Goal: Task Accomplishment & Management: Manage account settings

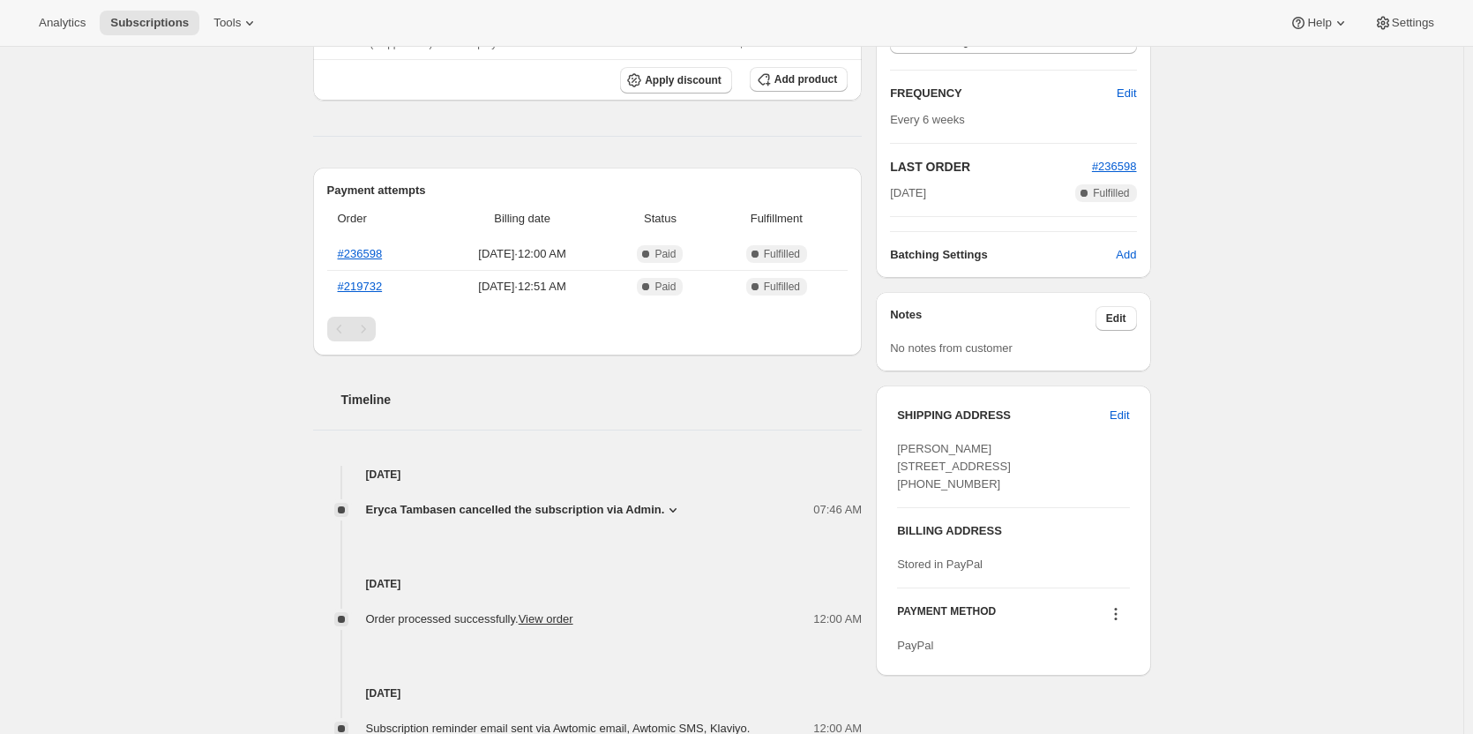
scroll to position [441, 0]
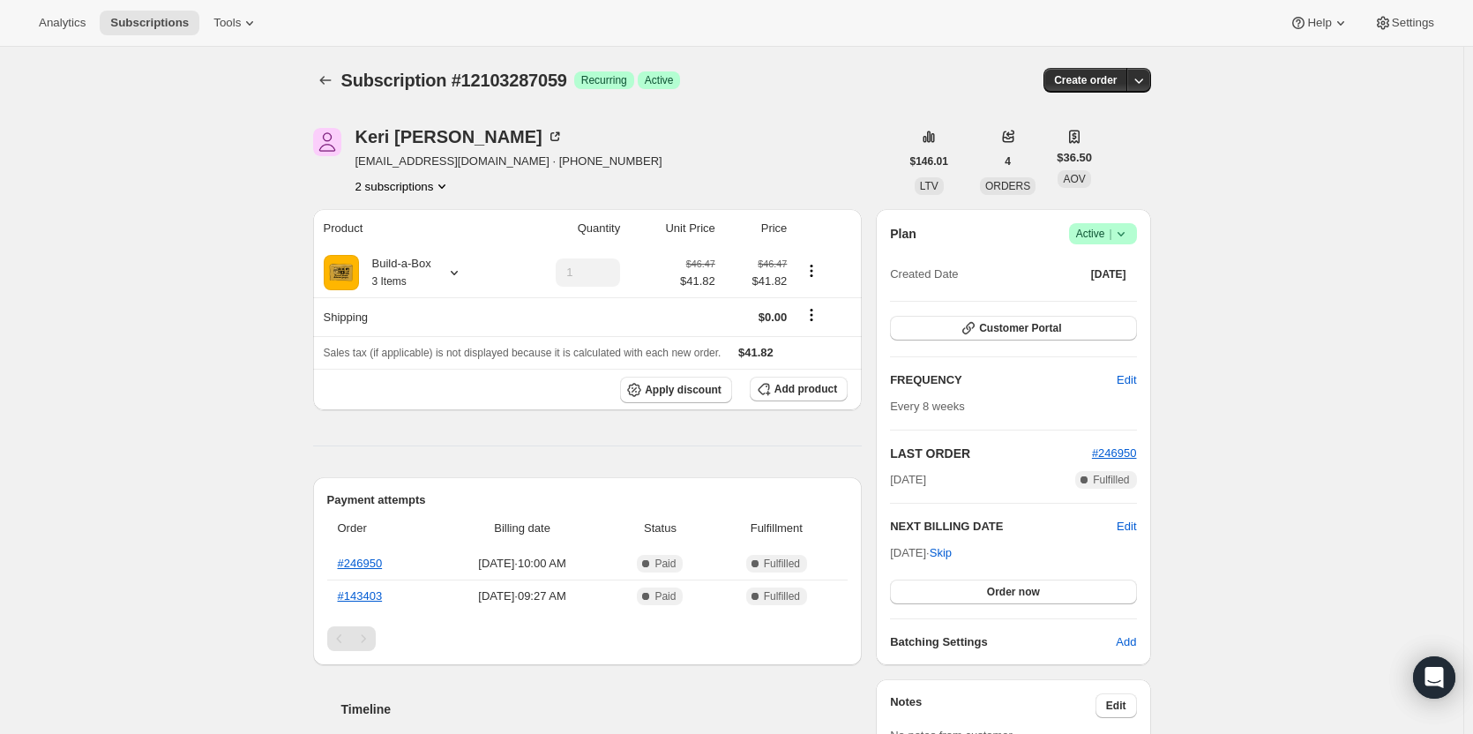
click at [430, 184] on button "2 subscriptions" at bounding box center [404, 186] width 96 height 18
click at [412, 252] on span "14762606867" at bounding box center [382, 249] width 71 height 13
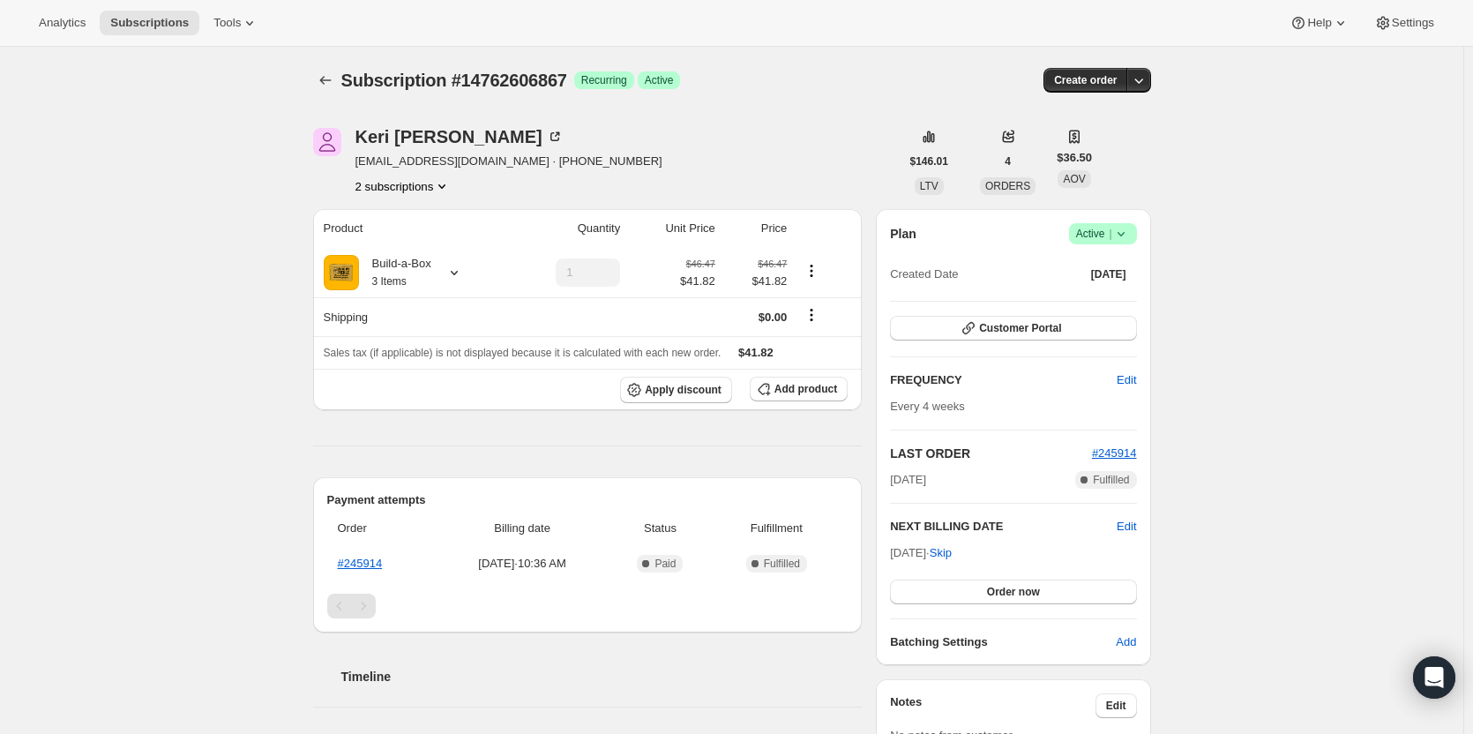
click at [410, 193] on button "2 subscriptions" at bounding box center [404, 186] width 96 height 18
click at [401, 216] on span "12103287059" at bounding box center [382, 219] width 71 height 13
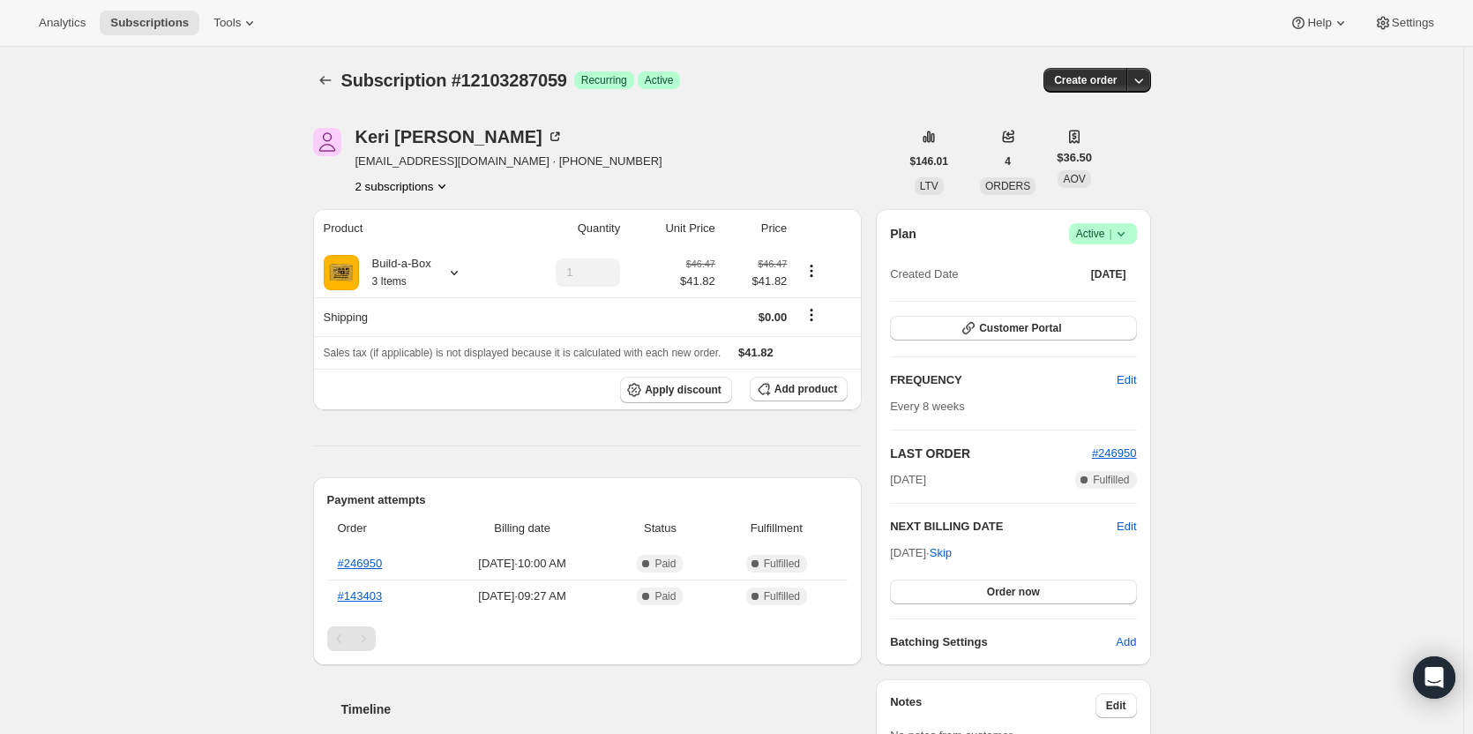
click at [1123, 232] on icon at bounding box center [1121, 234] width 18 height 18
click at [1102, 302] on span "Cancel subscription" at bounding box center [1109, 298] width 100 height 13
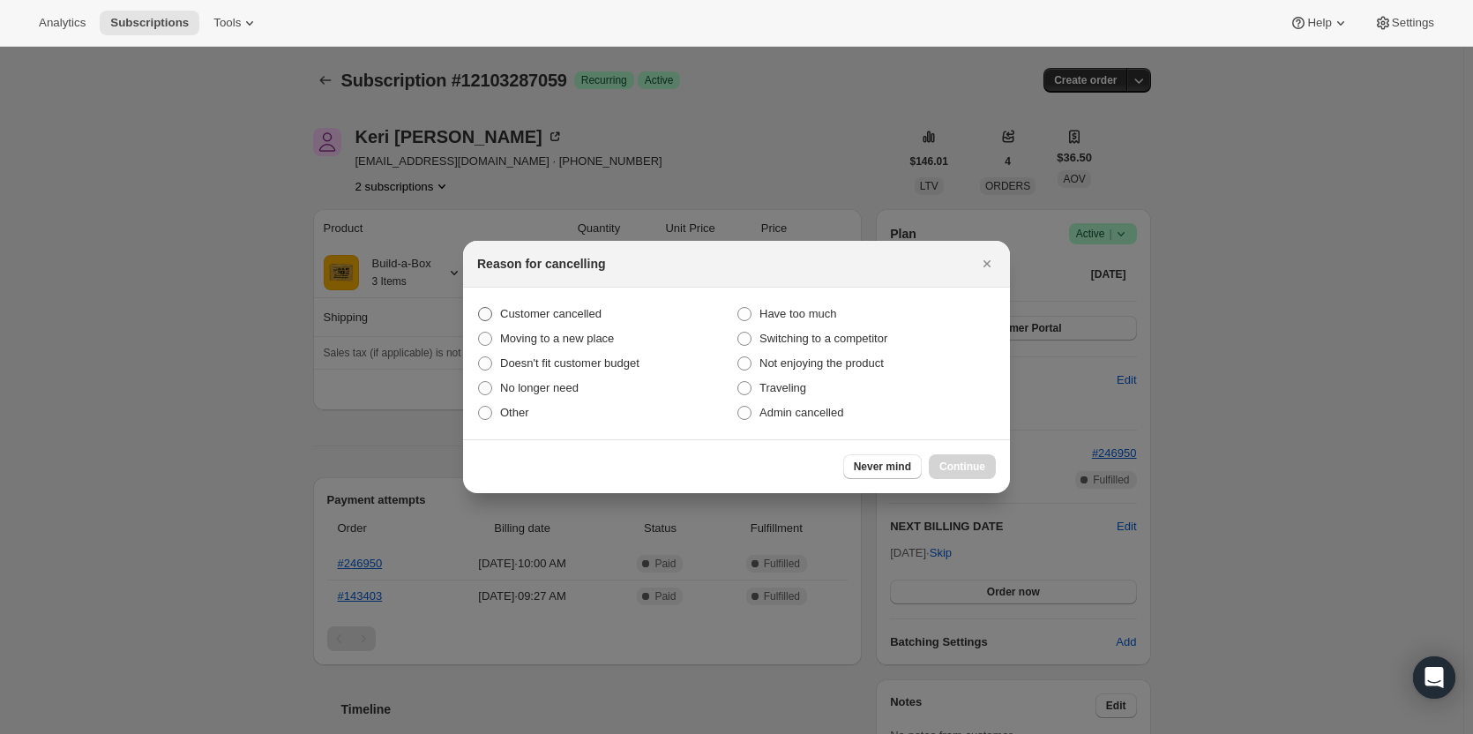
click at [569, 315] on span "Customer cancelled" at bounding box center [550, 313] width 101 height 13
click at [479, 308] on input "Customer cancelled" at bounding box center [478, 307] width 1 height 1
radio input "true"
click at [770, 414] on span "Admin cancelled" at bounding box center [802, 412] width 84 height 13
click at [738, 407] on input "Admin cancelled" at bounding box center [738, 406] width 1 height 1
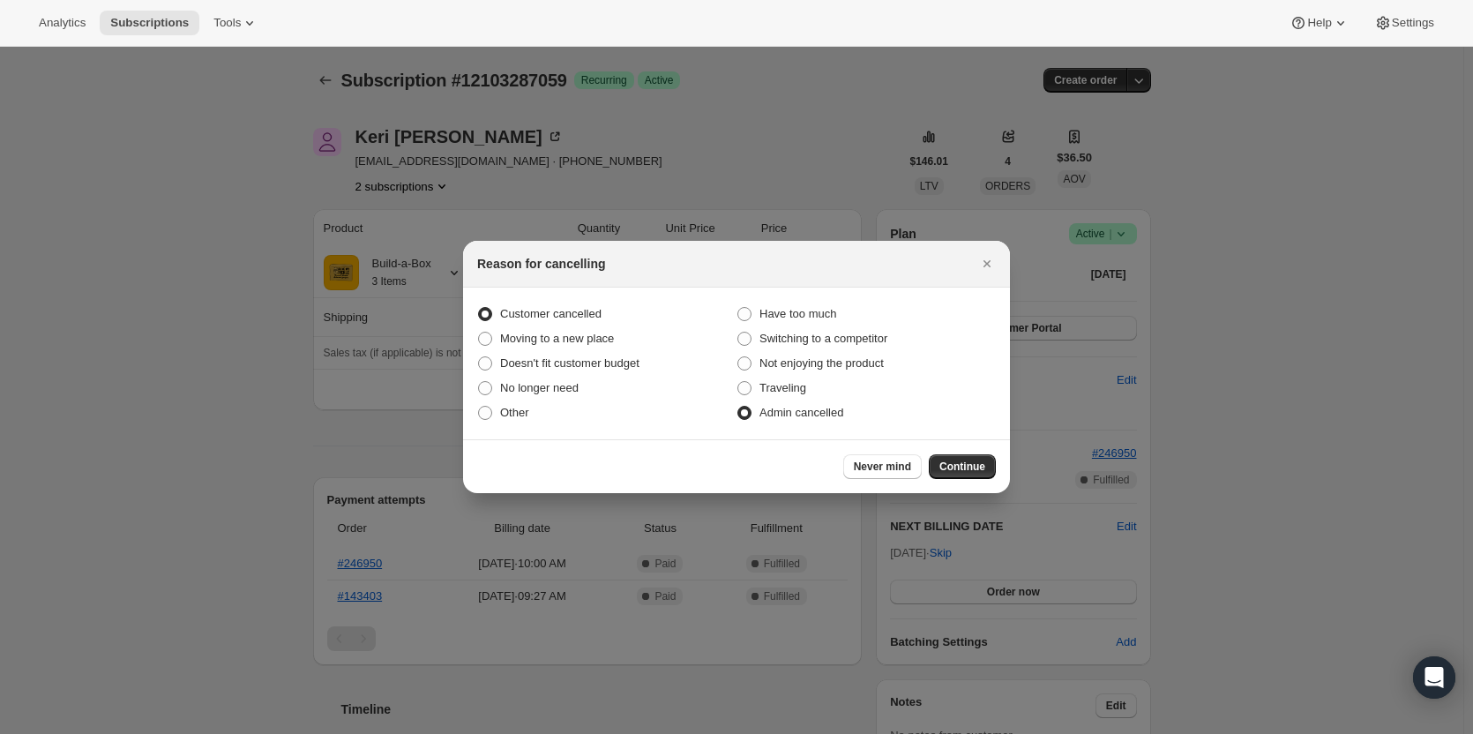
radio input "true"
radio input "false"
click at [940, 464] on button "Continue" at bounding box center [962, 466] width 67 height 25
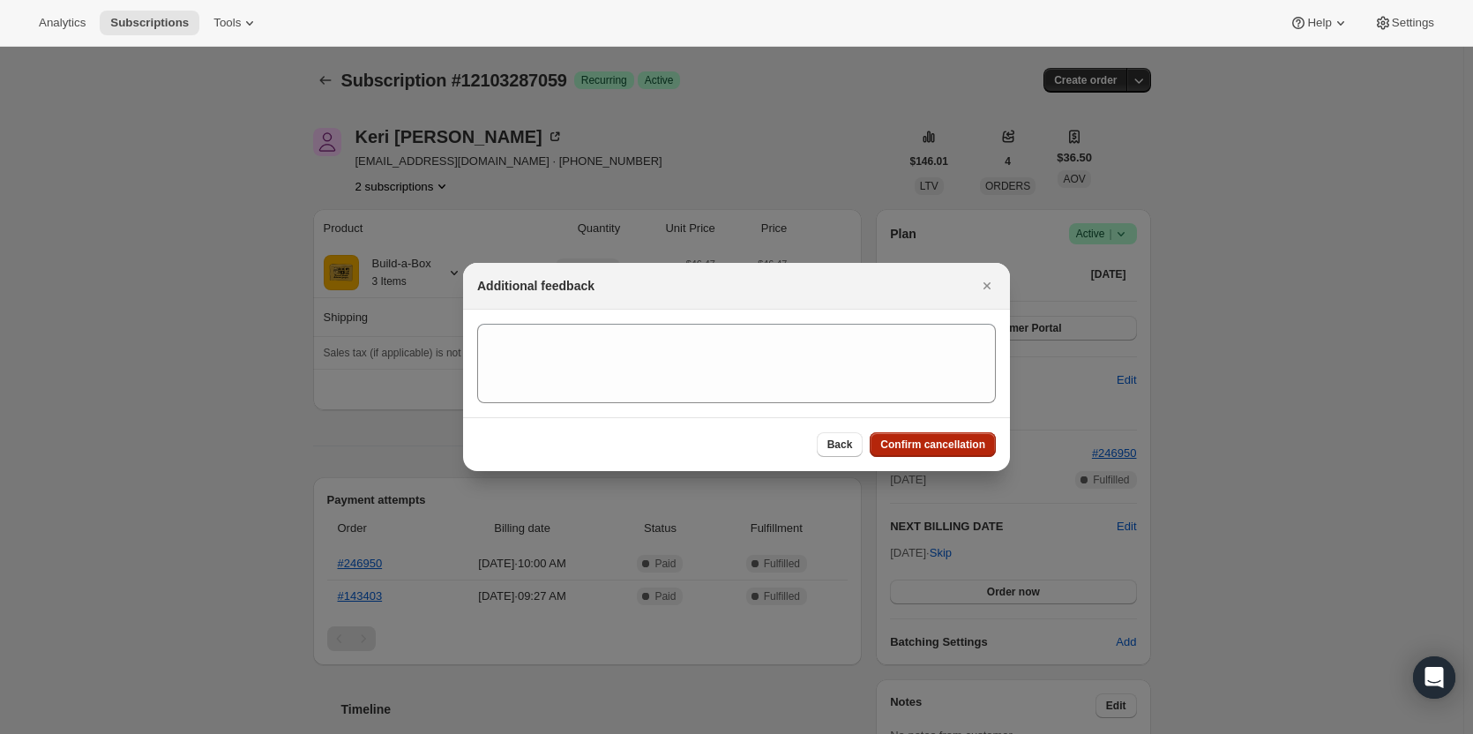
click at [923, 441] on span "Confirm cancellation" at bounding box center [932, 445] width 105 height 14
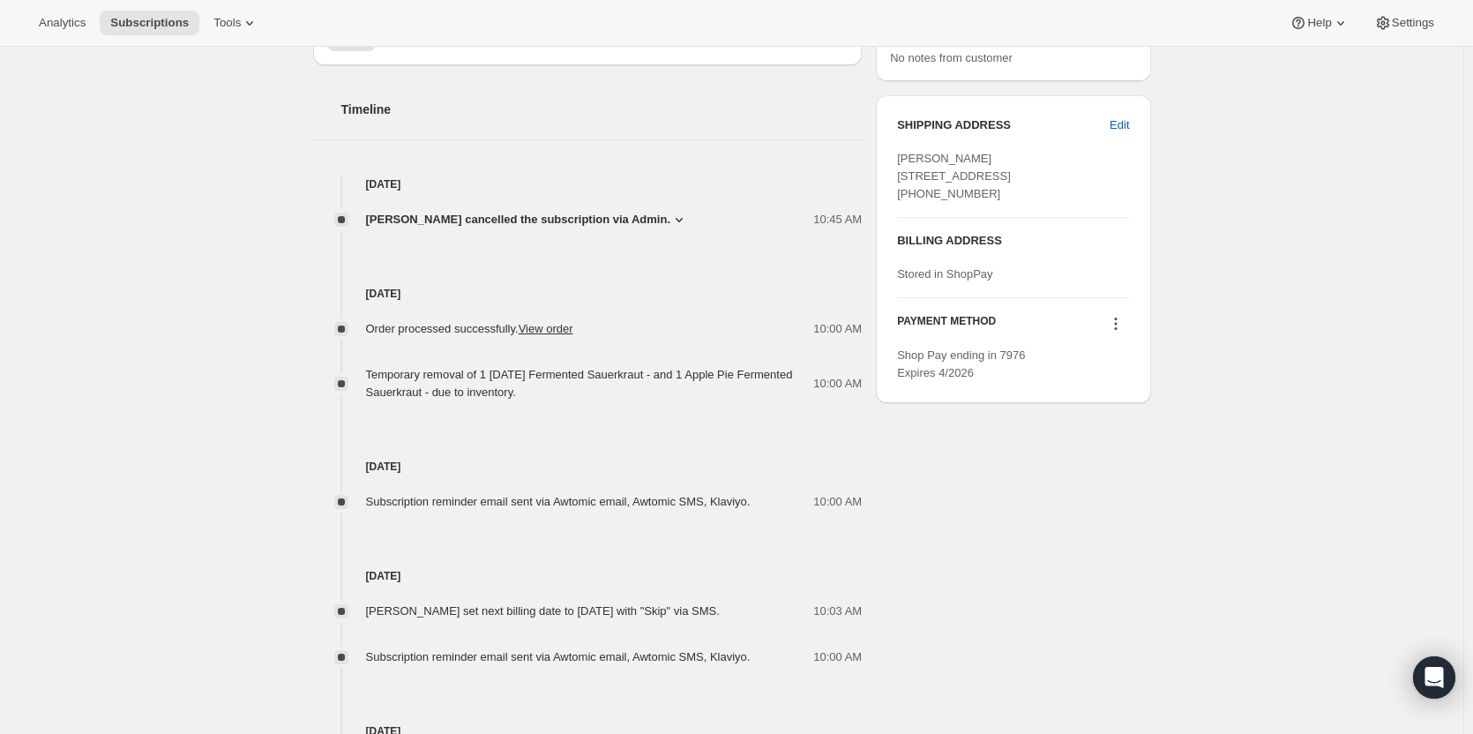
scroll to position [706, 0]
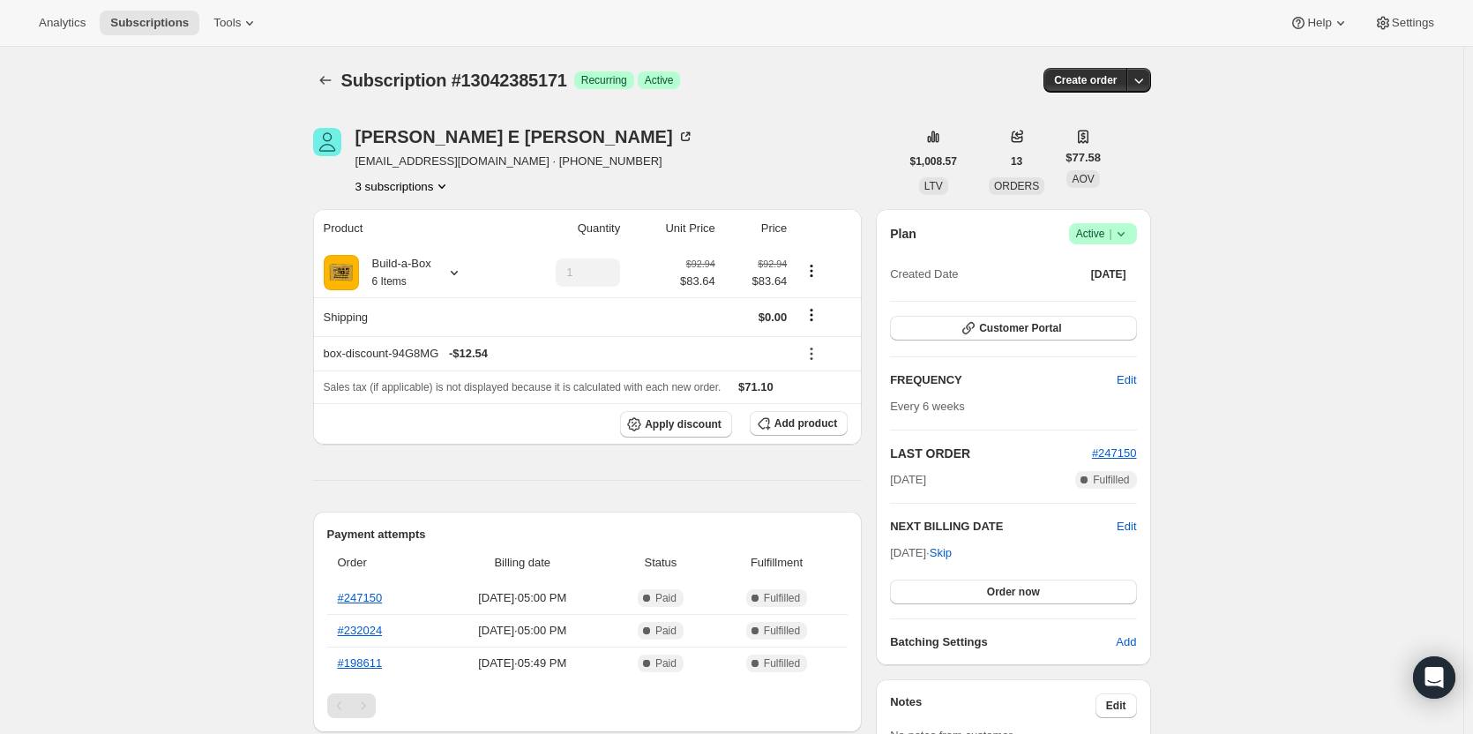
click at [428, 184] on button "3 subscriptions" at bounding box center [404, 186] width 96 height 18
click at [408, 287] on span "13604258067" at bounding box center [408, 280] width 123 height 18
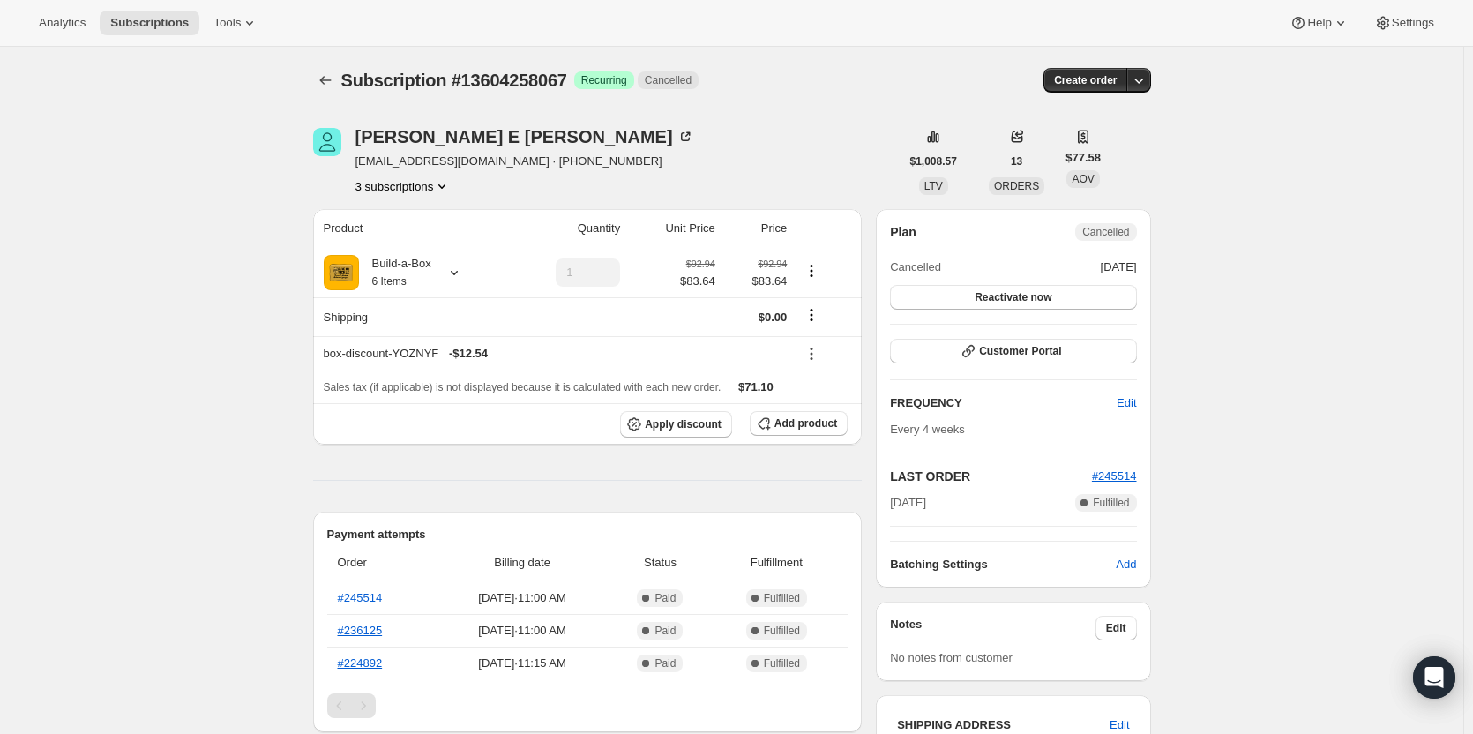
click at [409, 184] on button "3 subscriptions" at bounding box center [404, 186] width 96 height 18
click at [408, 220] on span "12800327955" at bounding box center [382, 219] width 71 height 13
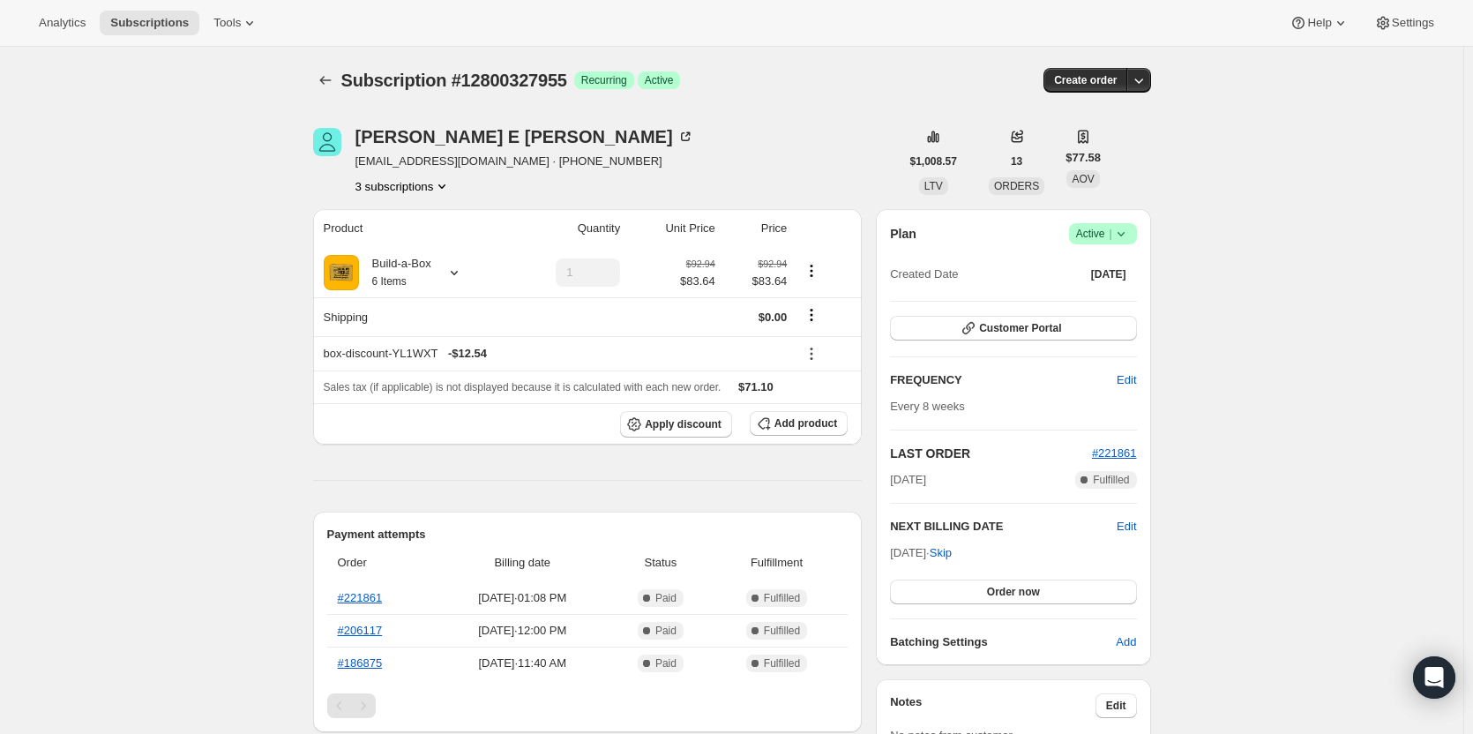
click at [429, 192] on button "3 subscriptions" at bounding box center [404, 186] width 96 height 18
click at [403, 243] on span "13042385171" at bounding box center [382, 249] width 71 height 13
click at [422, 182] on button "3 subscriptions" at bounding box center [404, 186] width 96 height 18
click at [395, 228] on span "12800327955" at bounding box center [408, 220] width 123 height 18
click at [443, 272] on div at bounding box center [450, 273] width 25 height 18
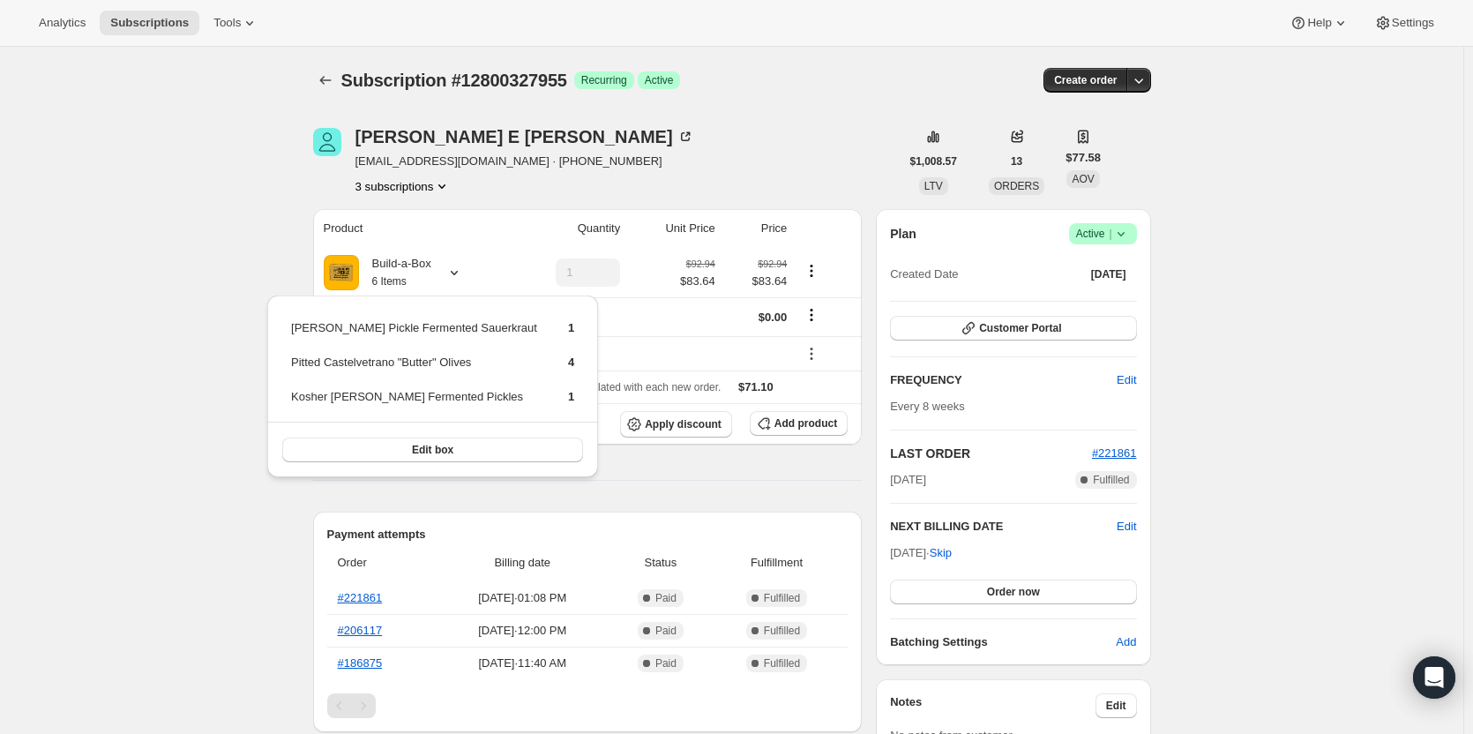
click at [423, 176] on div "Ronald E Bobek tyboone19@gmail.com · +16035408721 3 subscriptions" at bounding box center [525, 161] width 339 height 67
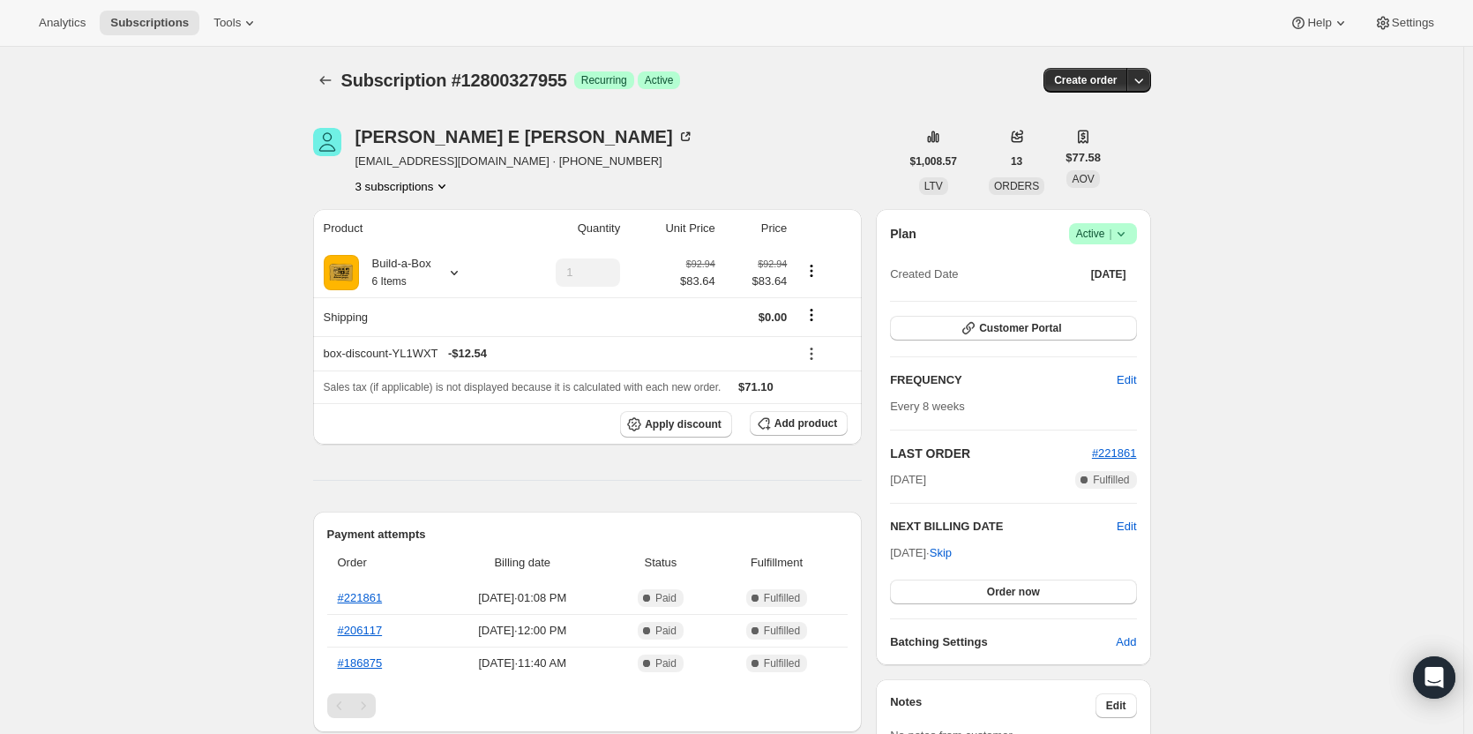
click at [424, 186] on button "3 subscriptions" at bounding box center [404, 186] width 96 height 18
click at [442, 268] on button "13604258067" at bounding box center [407, 279] width 133 height 28
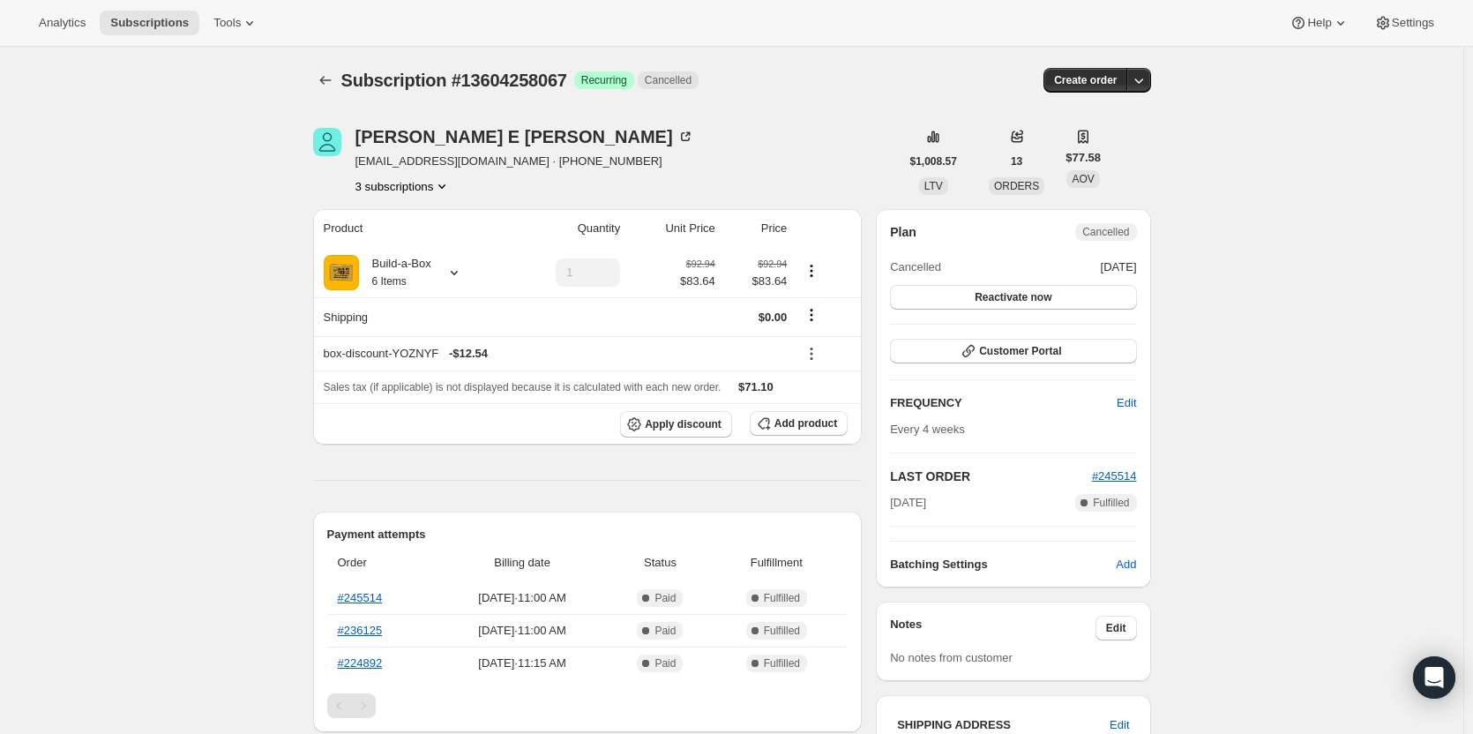
click at [406, 193] on button "3 subscriptions" at bounding box center [404, 186] width 96 height 18
click at [425, 219] on span "12800327955" at bounding box center [408, 220] width 123 height 18
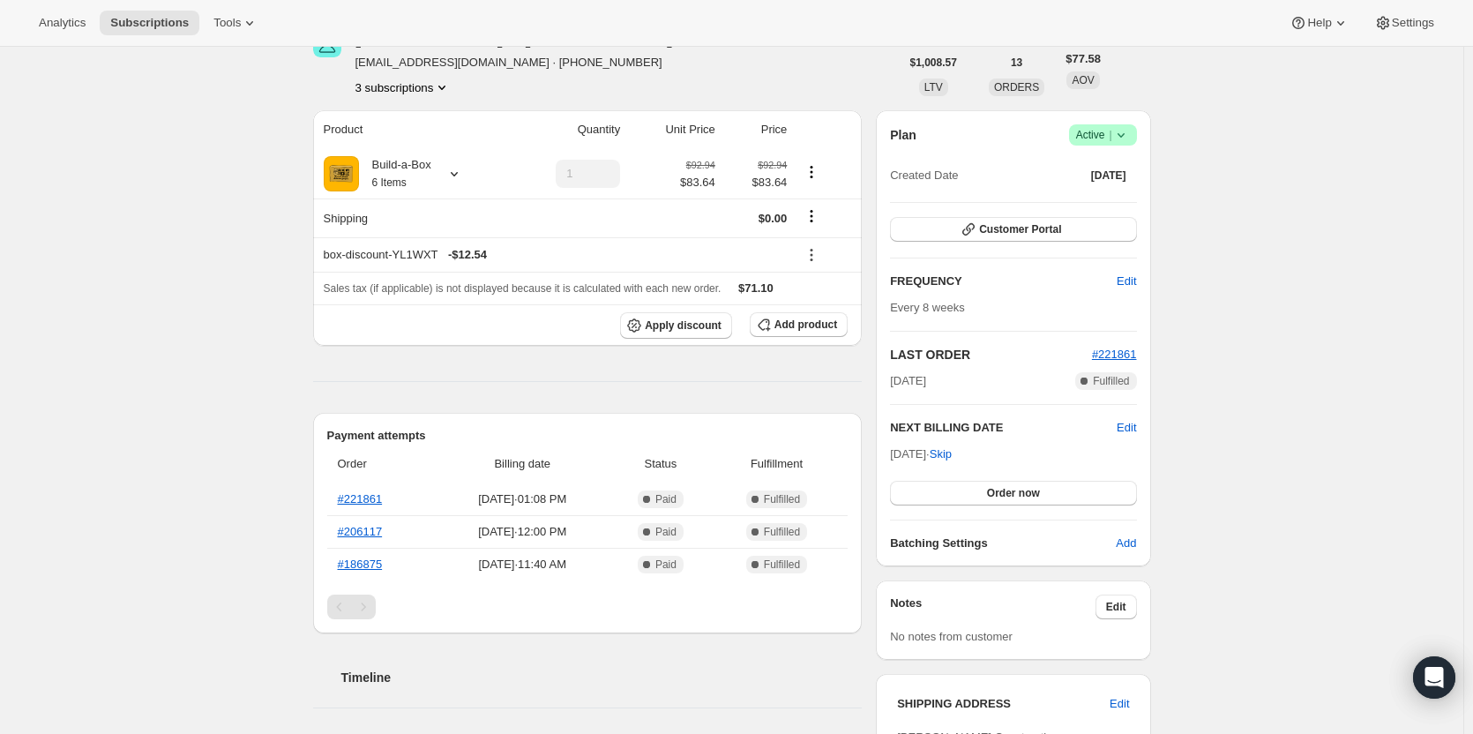
scroll to position [88, 0]
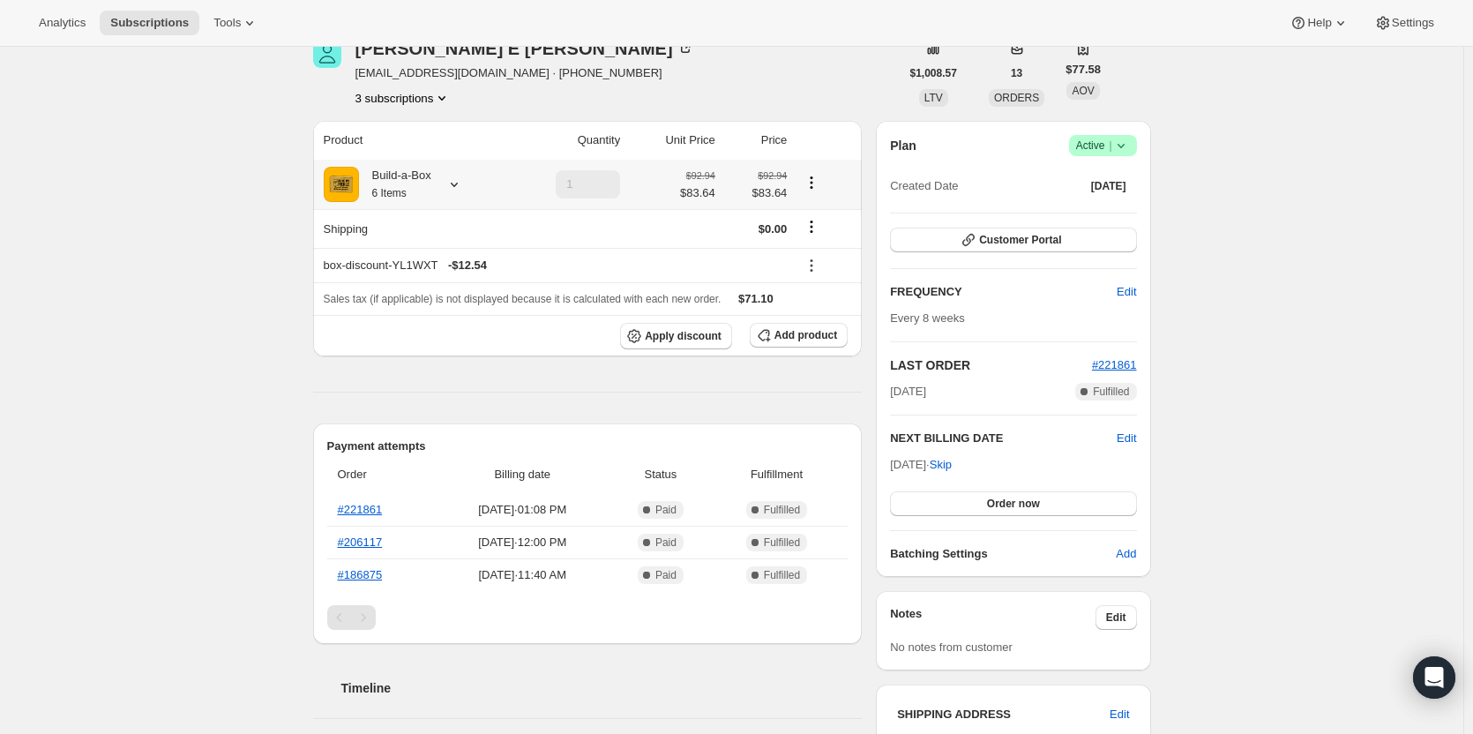
click at [463, 187] on icon at bounding box center [455, 185] width 18 height 18
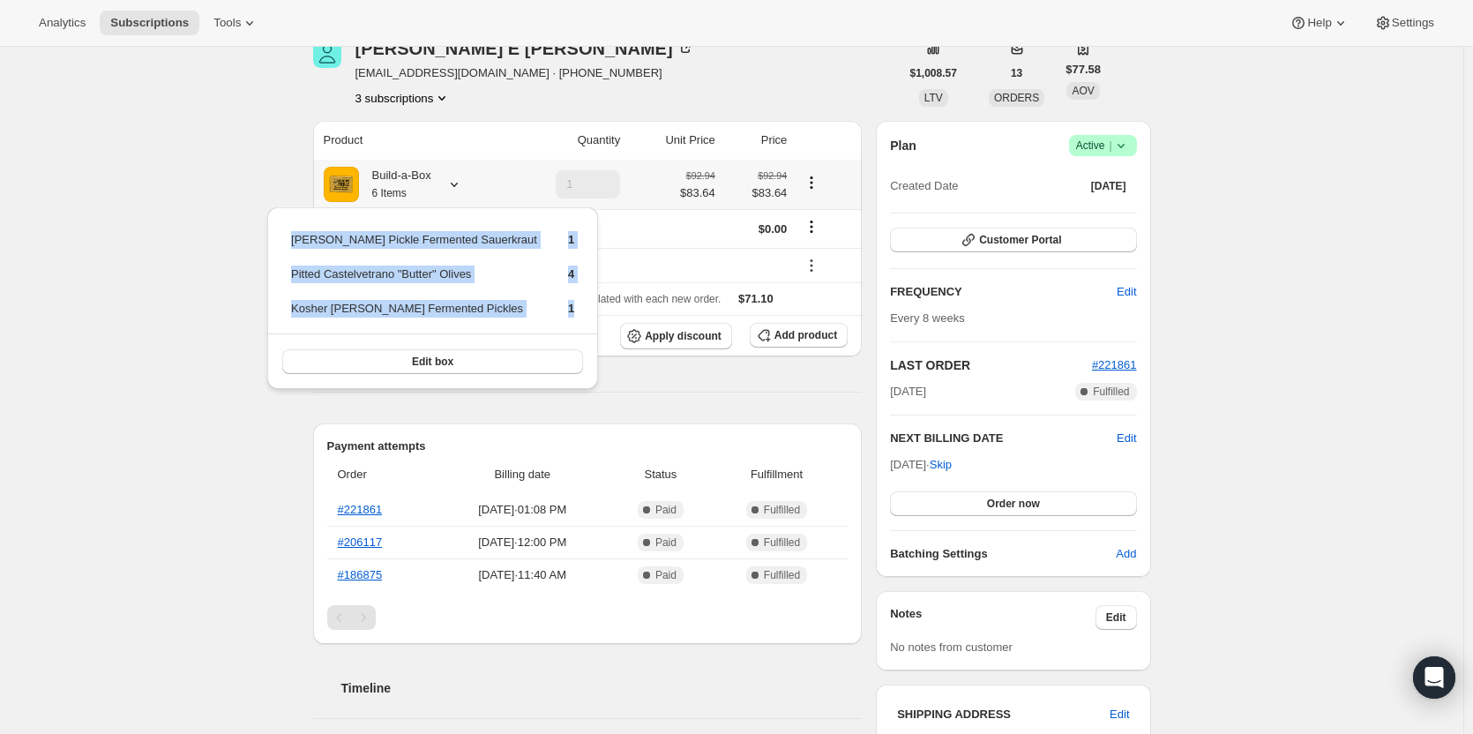
drag, startPoint x: 287, startPoint y: 236, endPoint x: 508, endPoint y: 316, distance: 235.2
click at [508, 316] on div "Dill Pickle Fermented Sauerkraut 1 Pitted Castelvetrano "Butter" Olives 4 Koshe…" at bounding box center [432, 298] width 331 height 182
copy tbody "Dill Pickle Fermented Sauerkraut 1 Pitted Castelvetrano "Butter" Olives 4 Koshe…"
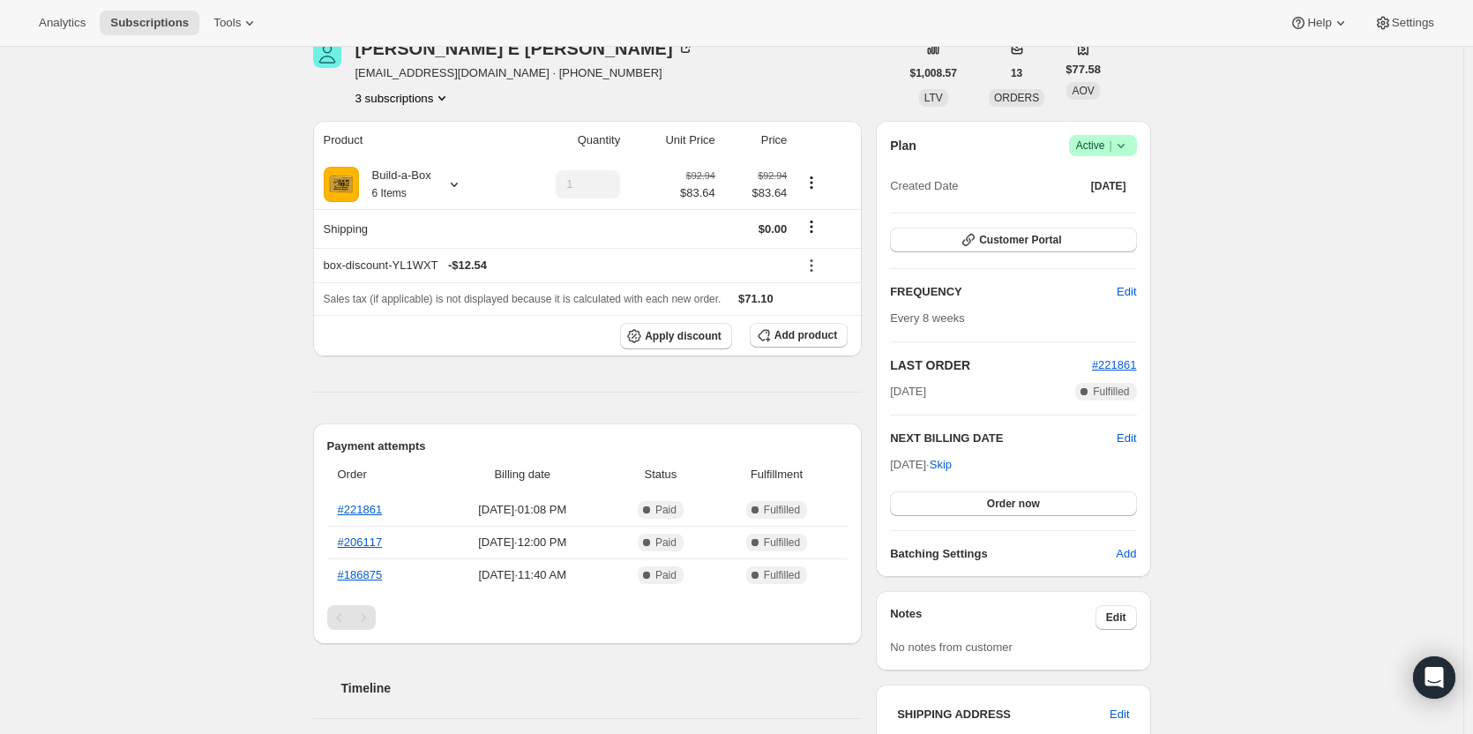
click at [444, 106] on icon "Product actions" at bounding box center [442, 98] width 18 height 18
click at [427, 155] on span "13042385171" at bounding box center [408, 162] width 123 height 18
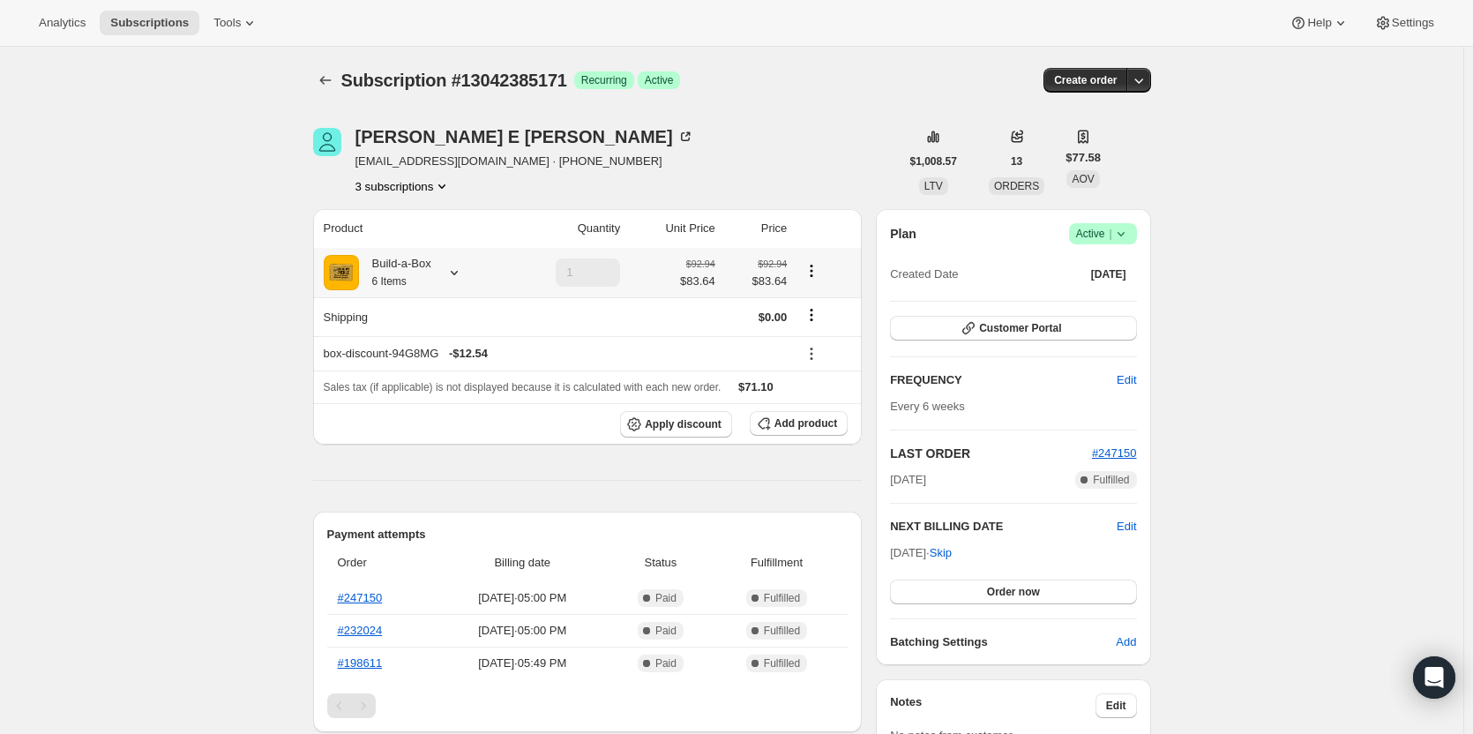
click at [407, 283] on small "6 Items" at bounding box center [389, 281] width 34 height 12
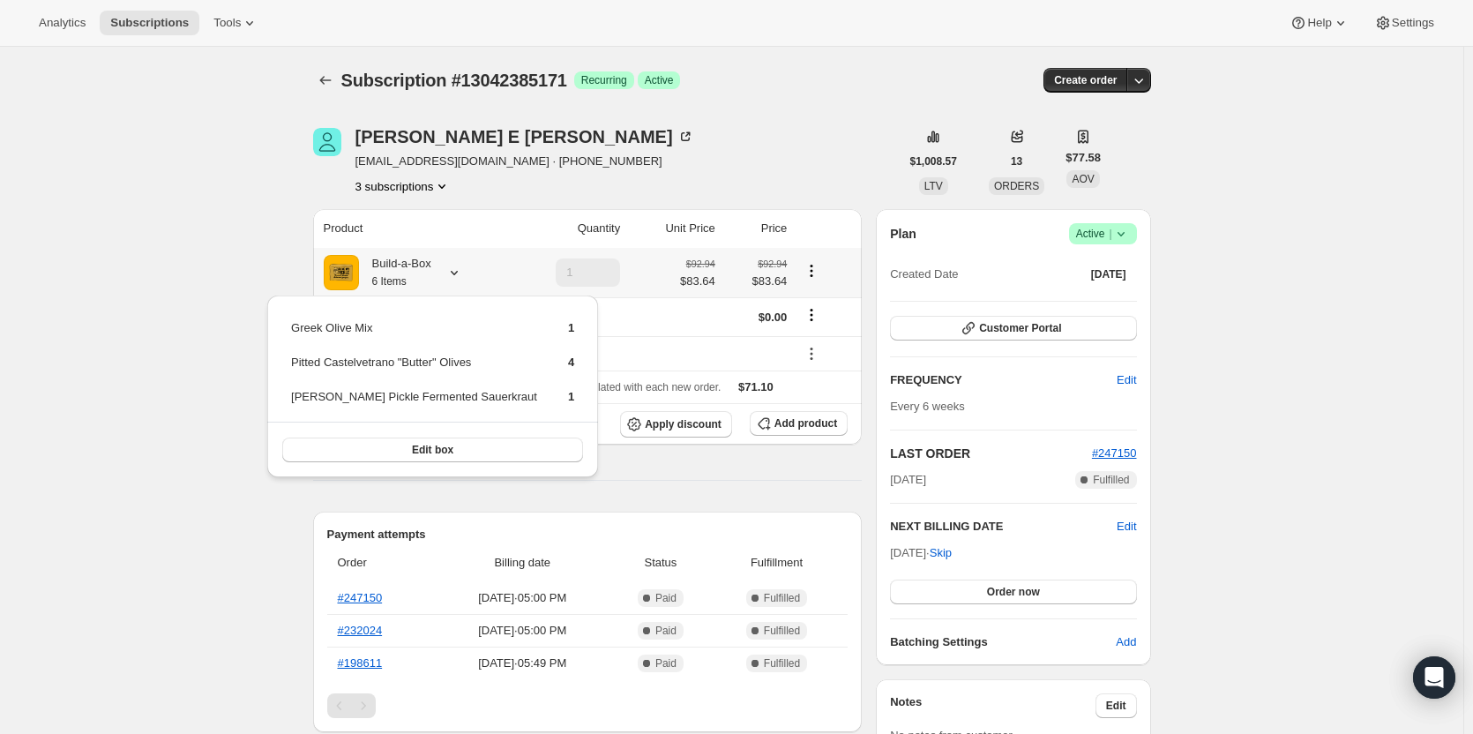
drag, startPoint x: 288, startPoint y: 323, endPoint x: 513, endPoint y: 410, distance: 241.3
click at [513, 410] on div "Greek Olive Mix 1 Pitted Castelvetrano "Butter" Olives 4 Dill Pickle Fermented …" at bounding box center [432, 387] width 331 height 182
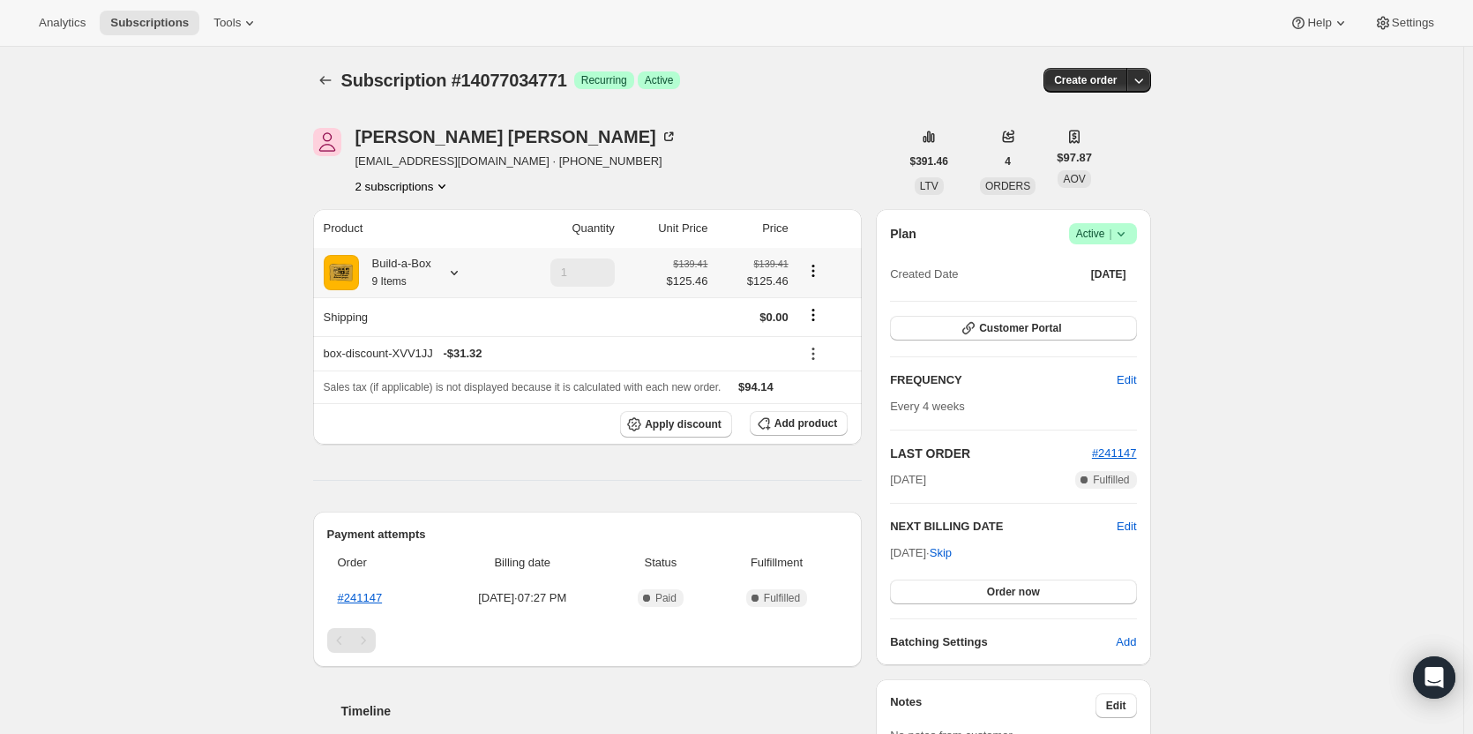
click at [442, 279] on div at bounding box center [450, 273] width 25 height 18
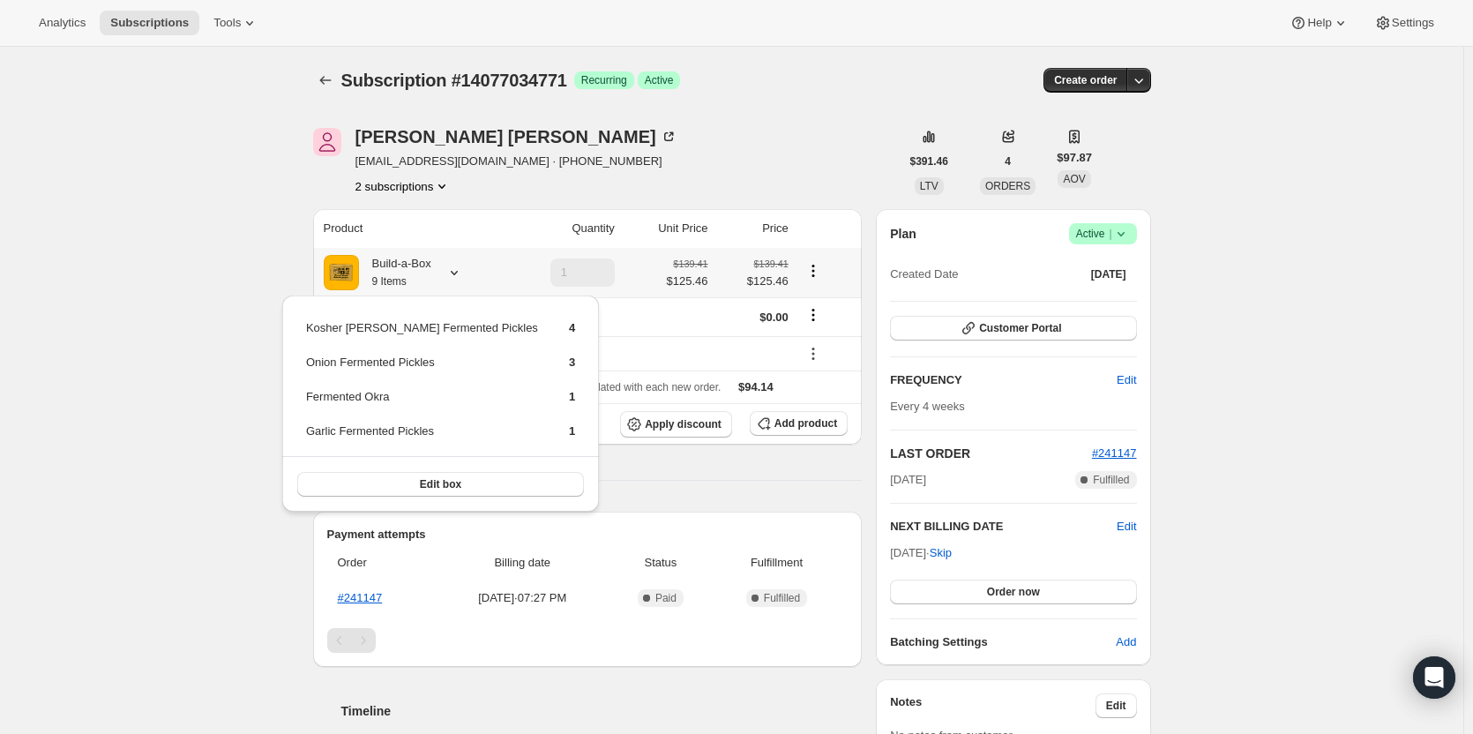
click at [442, 279] on div at bounding box center [450, 273] width 25 height 18
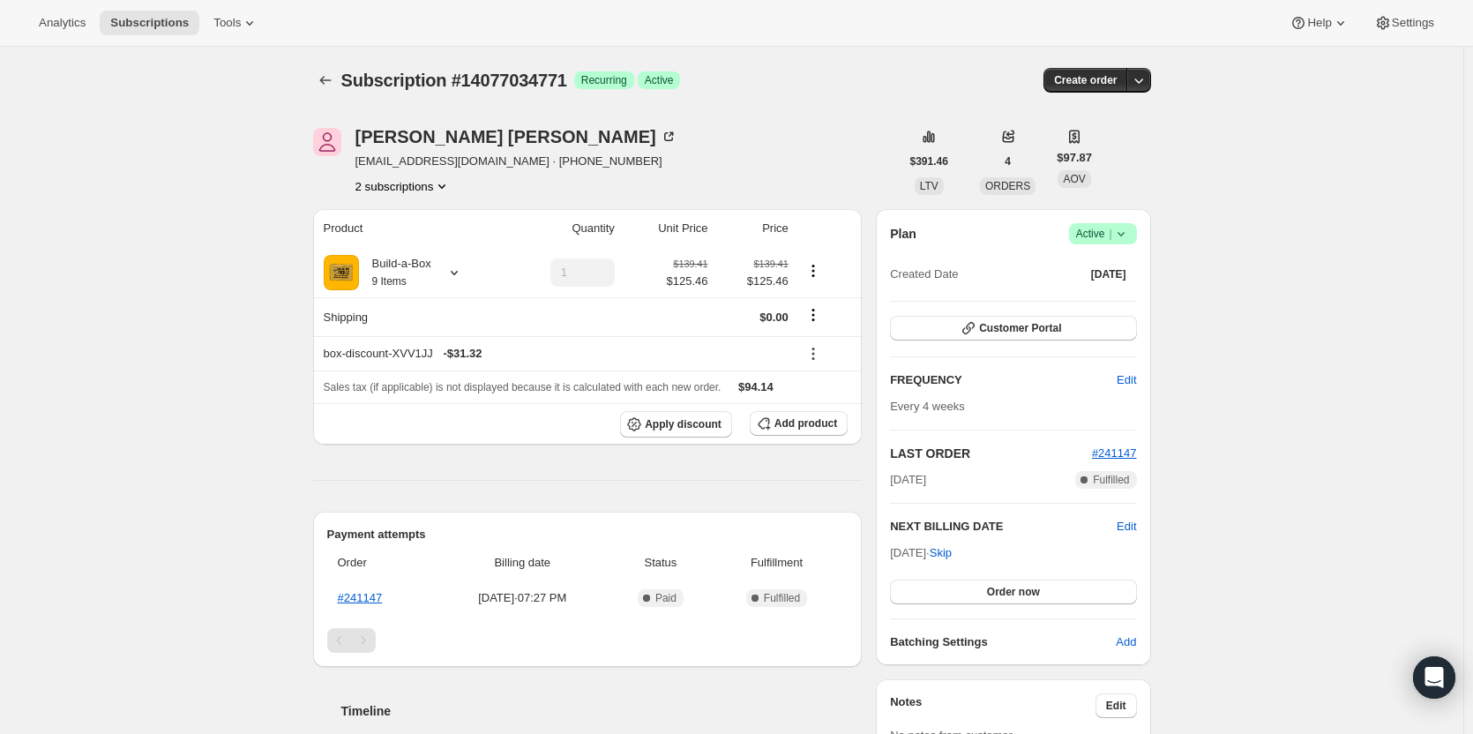
click at [437, 188] on icon "Product actions" at bounding box center [442, 186] width 18 height 18
click at [437, 217] on span "13822099731" at bounding box center [408, 220] width 123 height 18
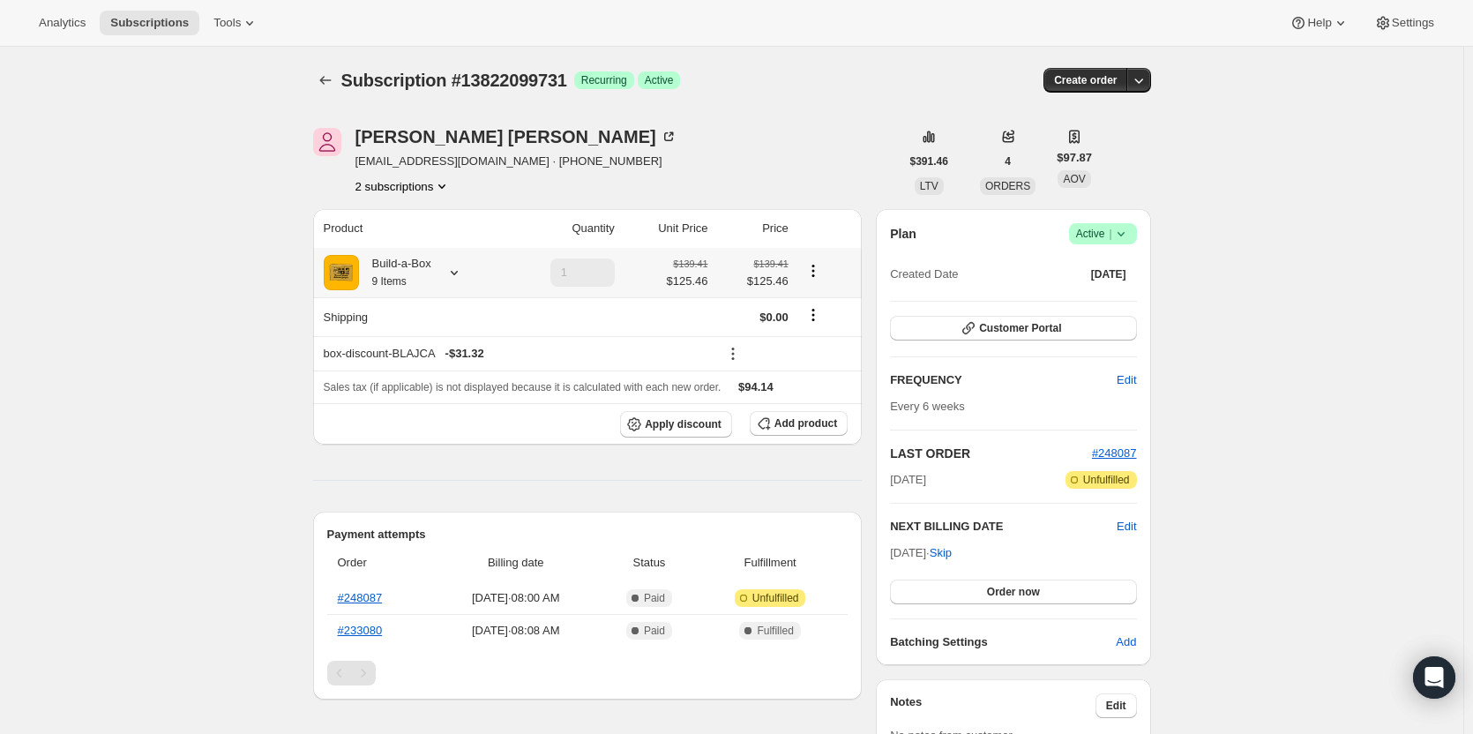
click at [436, 284] on div "Build-a-Box 9 Items" at bounding box center [412, 272] width 176 height 35
click at [436, 261] on div "Build-a-Box 9 Items" at bounding box center [412, 272] width 176 height 35
click at [423, 196] on div "Edward Susman edwardsusman44@aol.com · +15613109649 2 subscriptions $391.46 LTV…" at bounding box center [725, 591] width 852 height 982
click at [423, 188] on button "2 subscriptions" at bounding box center [404, 186] width 96 height 18
click at [408, 255] on span "14077034771" at bounding box center [382, 249] width 71 height 13
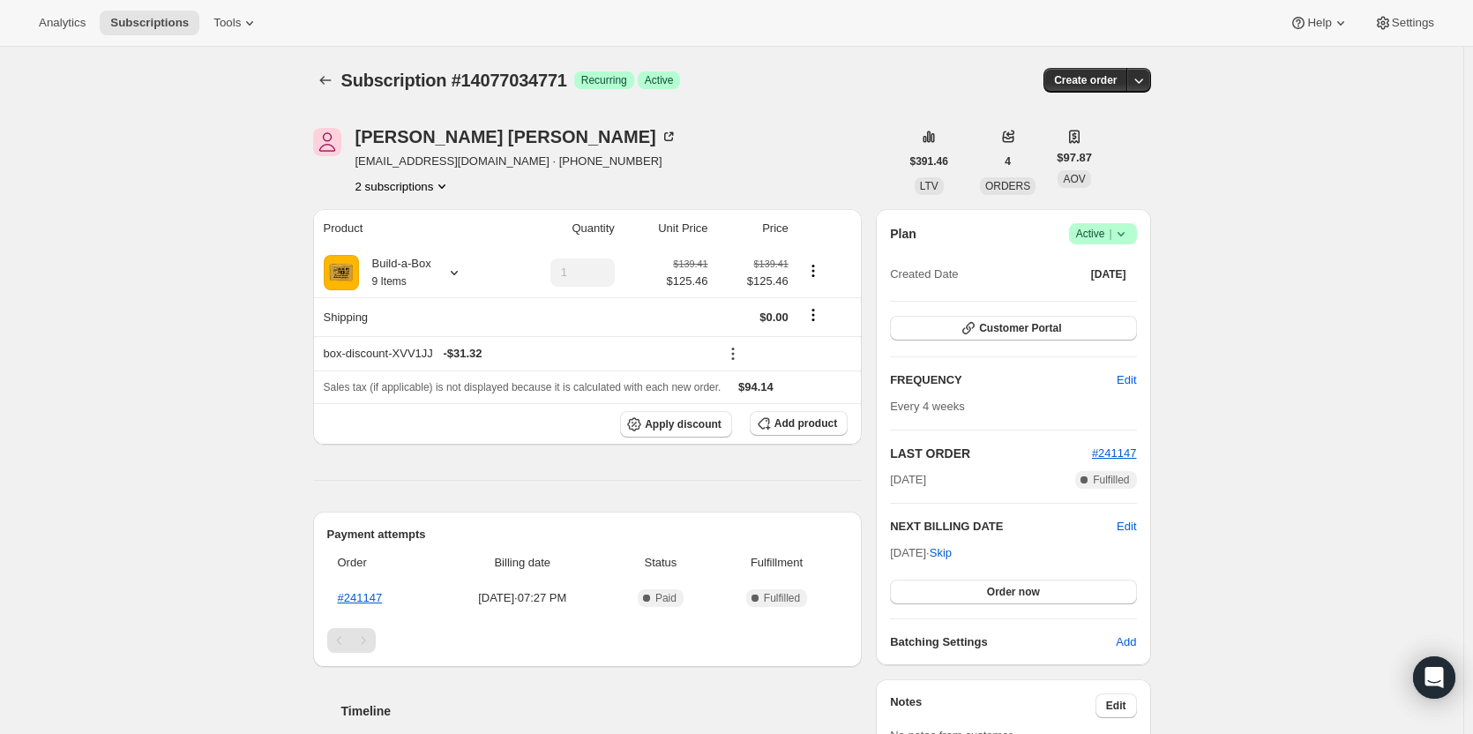
click at [1121, 229] on icon at bounding box center [1121, 234] width 18 height 18
click at [1113, 307] on span "Cancel subscription" at bounding box center [1109, 299] width 100 height 18
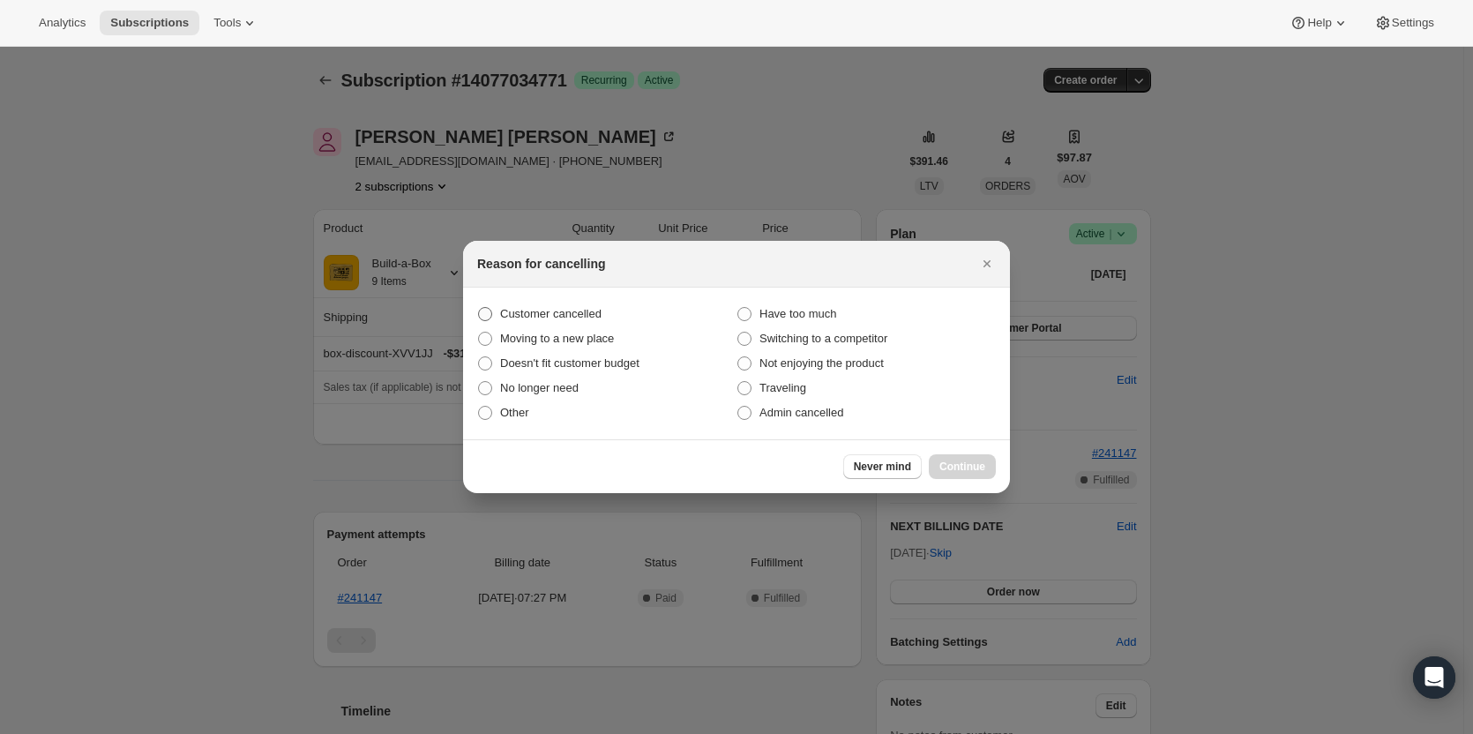
click at [496, 309] on label "Customer cancelled" at bounding box center [606, 314] width 259 height 25
click at [479, 308] on input "Customer cancelled" at bounding box center [478, 307] width 1 height 1
radio input "true"
click at [992, 473] on button "Continue" at bounding box center [962, 466] width 67 height 25
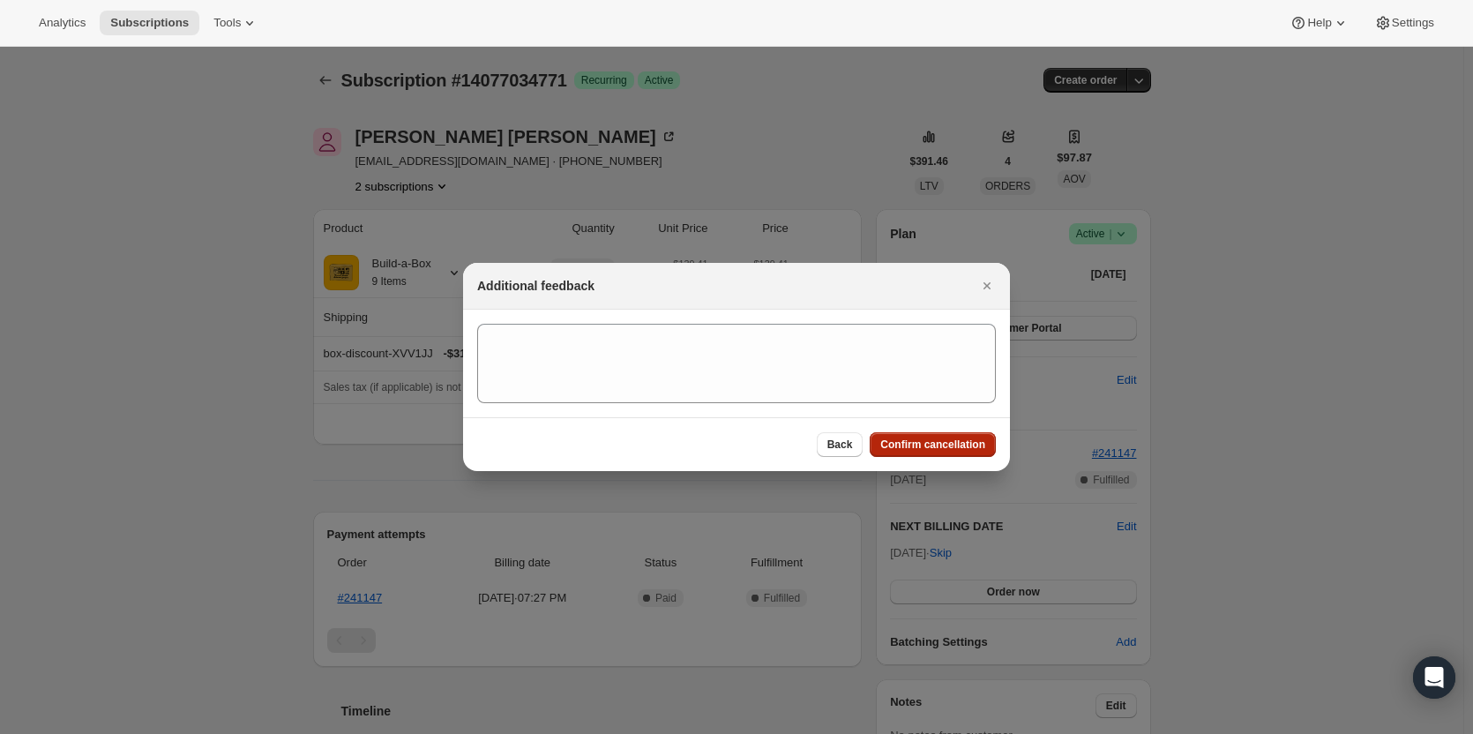
click at [944, 448] on span "Confirm cancellation" at bounding box center [932, 445] width 105 height 14
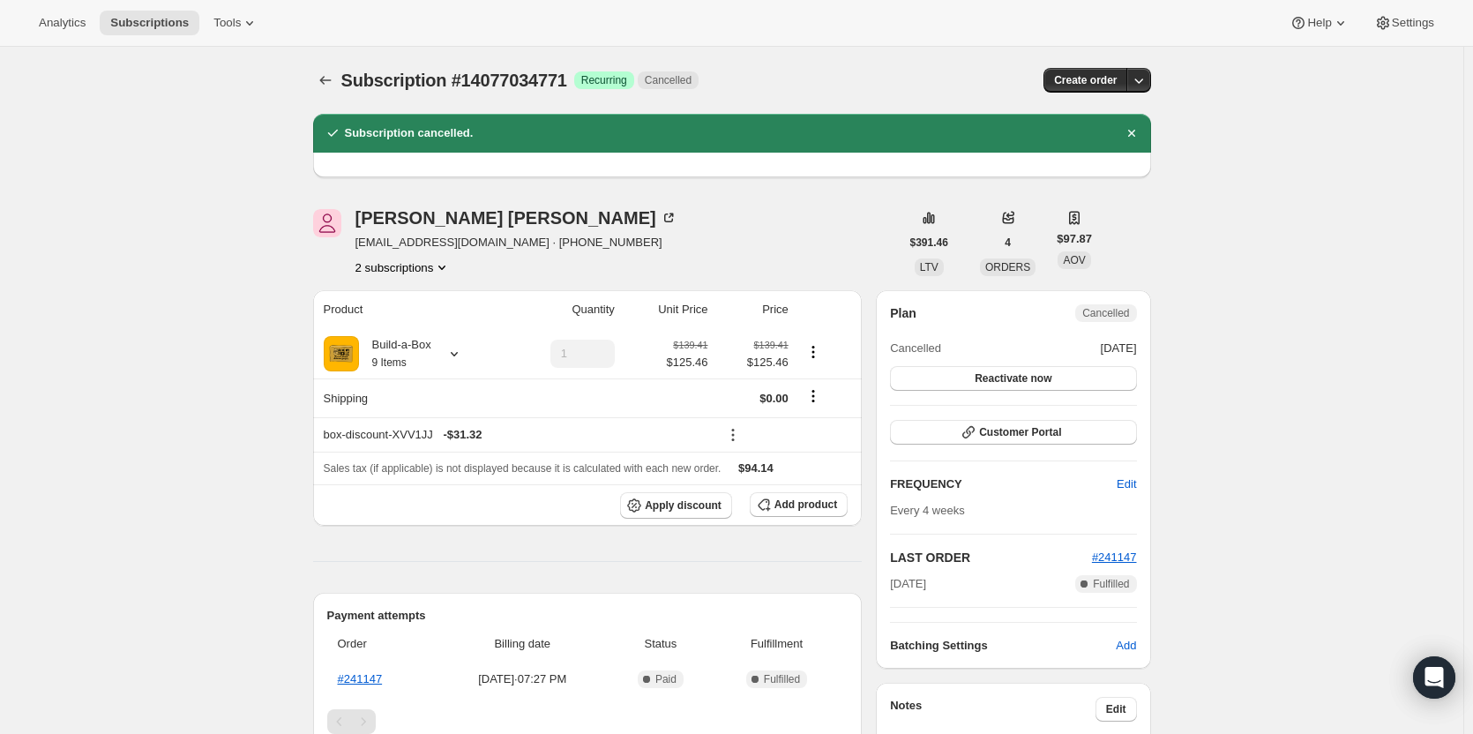
click at [417, 266] on button "2 subscriptions" at bounding box center [404, 267] width 96 height 18
click at [413, 309] on span "13822099731" at bounding box center [408, 301] width 123 height 18
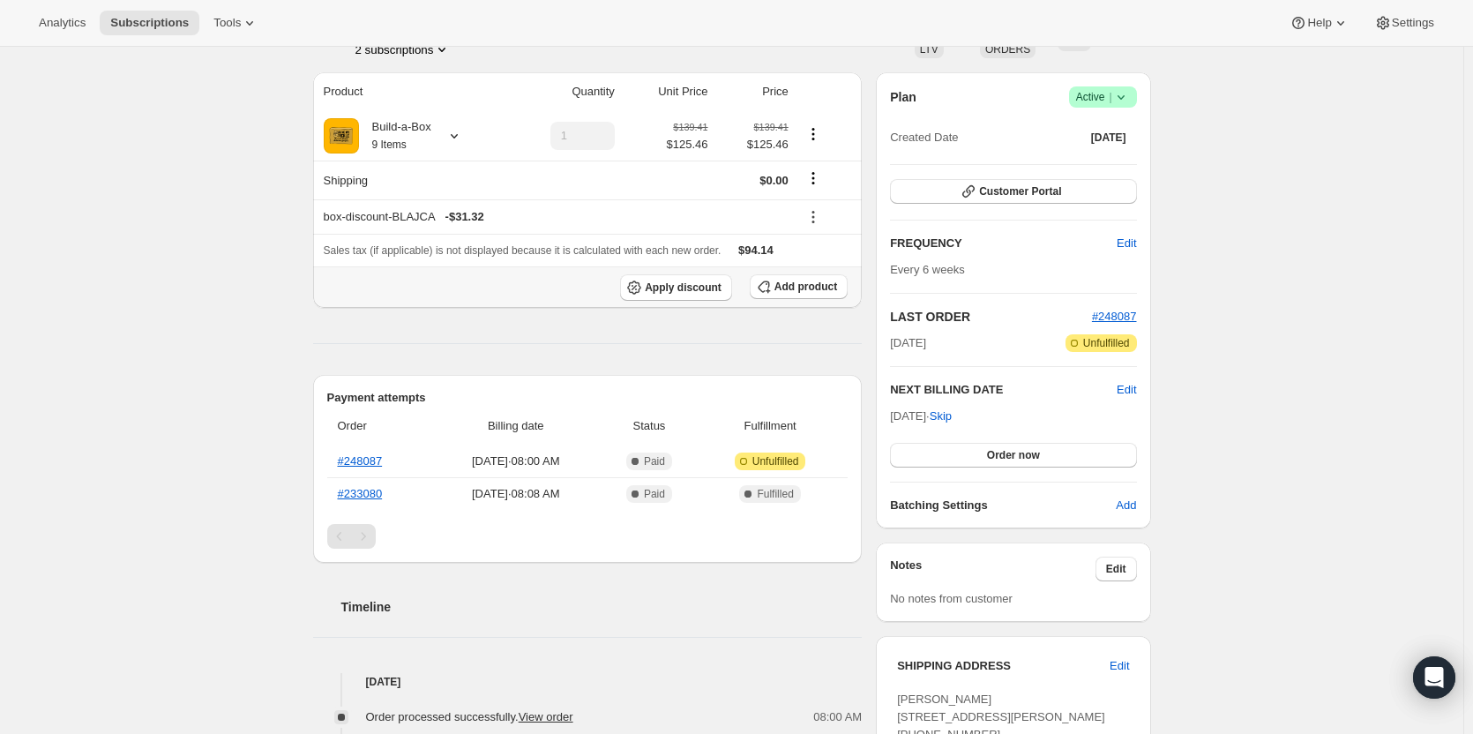
scroll to position [265, 0]
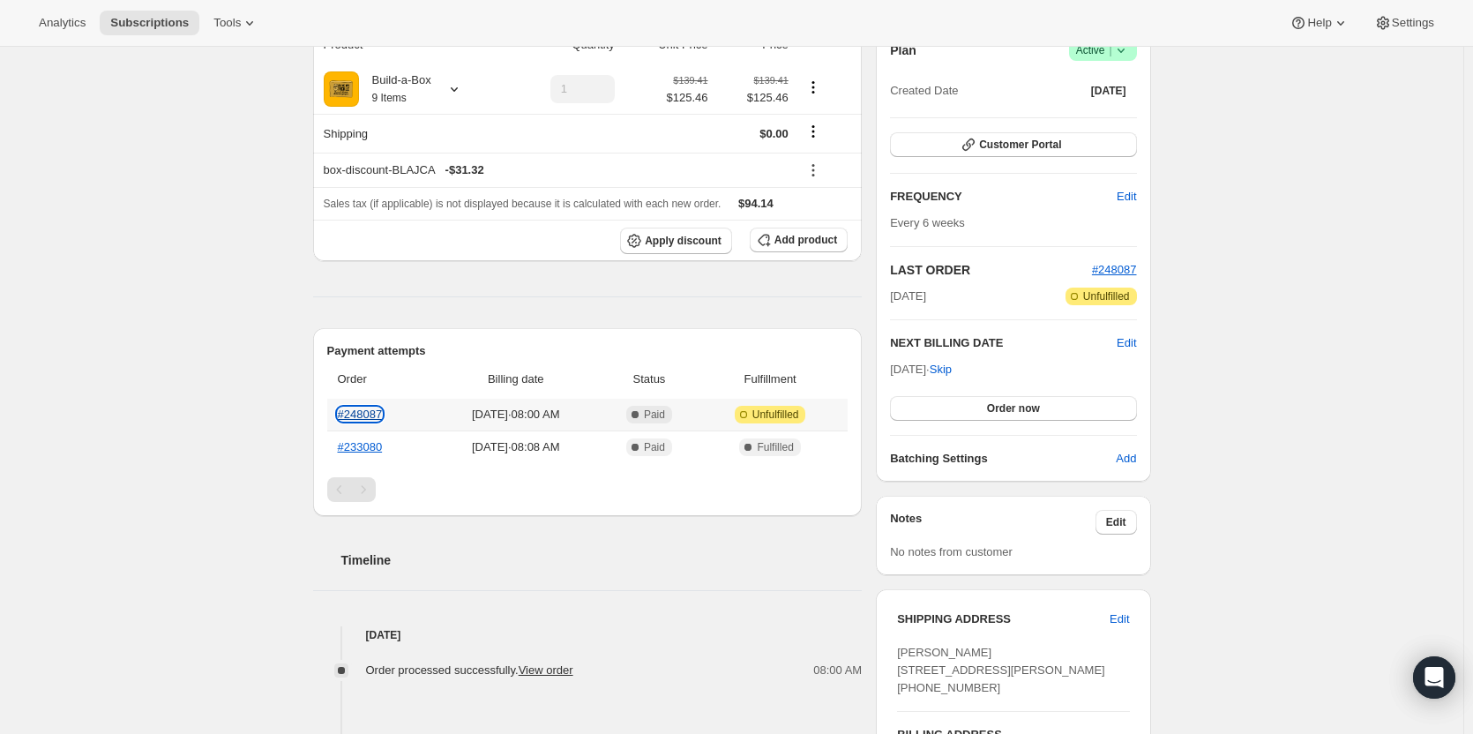
click at [373, 412] on link "#248087" at bounding box center [360, 414] width 45 height 13
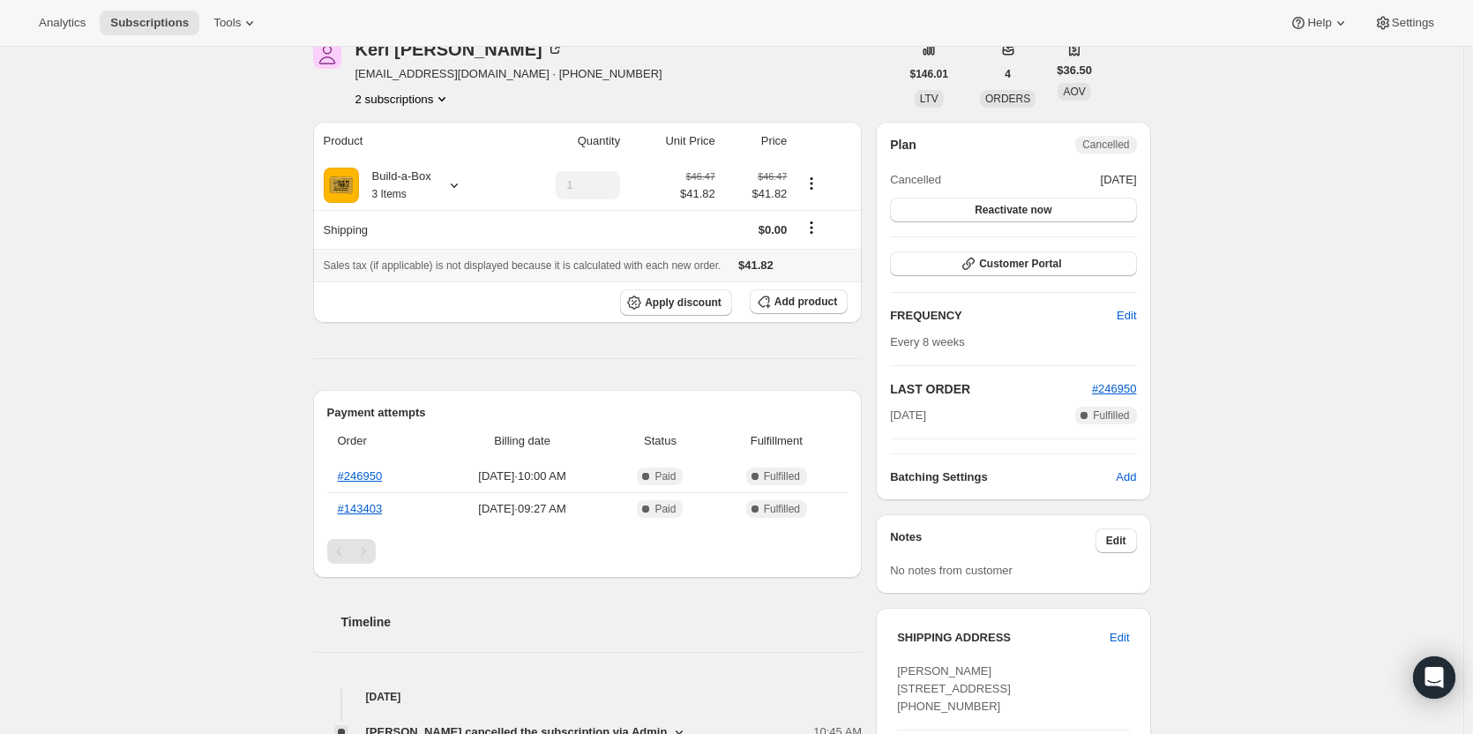
scroll to position [88, 0]
click at [419, 102] on button "2 subscriptions" at bounding box center [404, 98] width 96 height 18
click at [419, 165] on span "14762606867" at bounding box center [408, 162] width 123 height 18
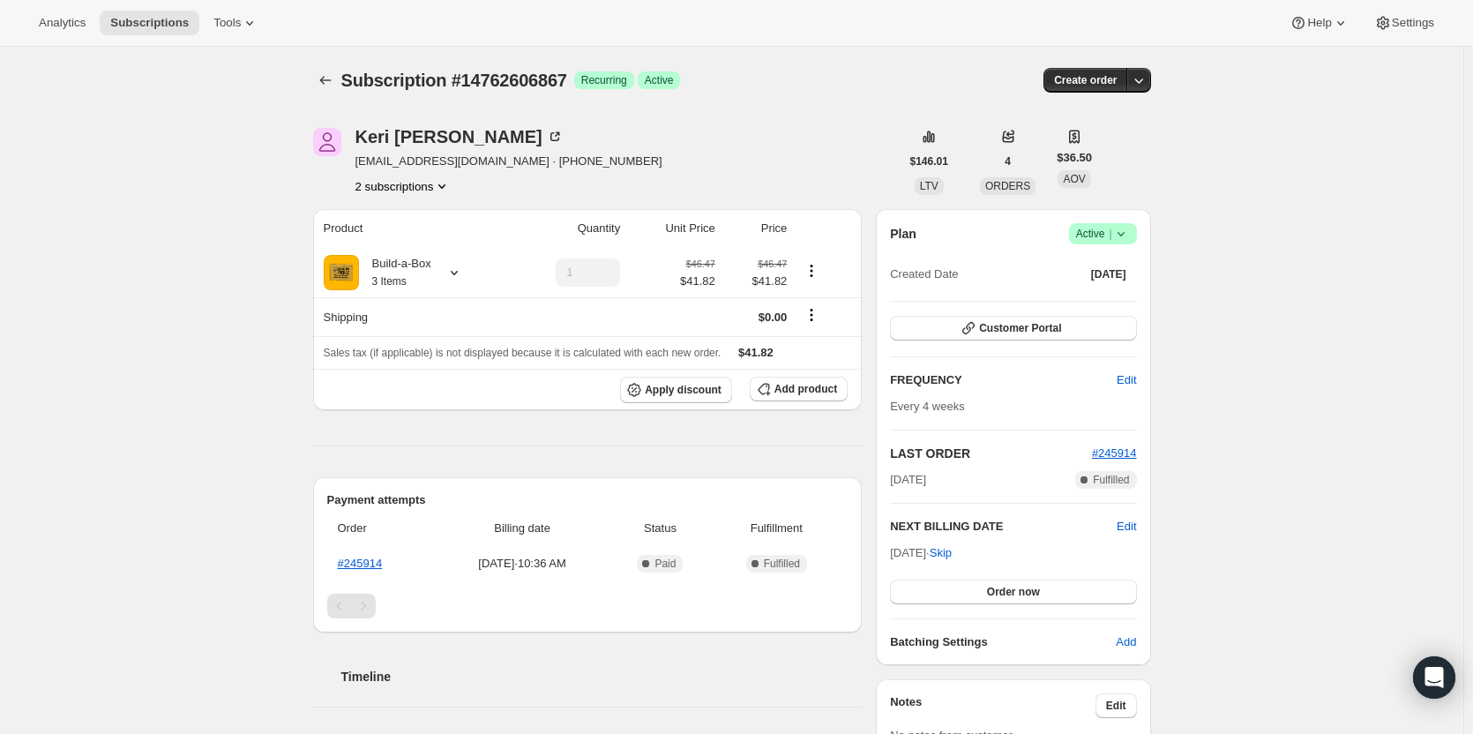
click at [1101, 232] on span "Active |" at bounding box center [1103, 234] width 54 height 18
click at [1099, 288] on button "Cancel subscription" at bounding box center [1108, 298] width 110 height 28
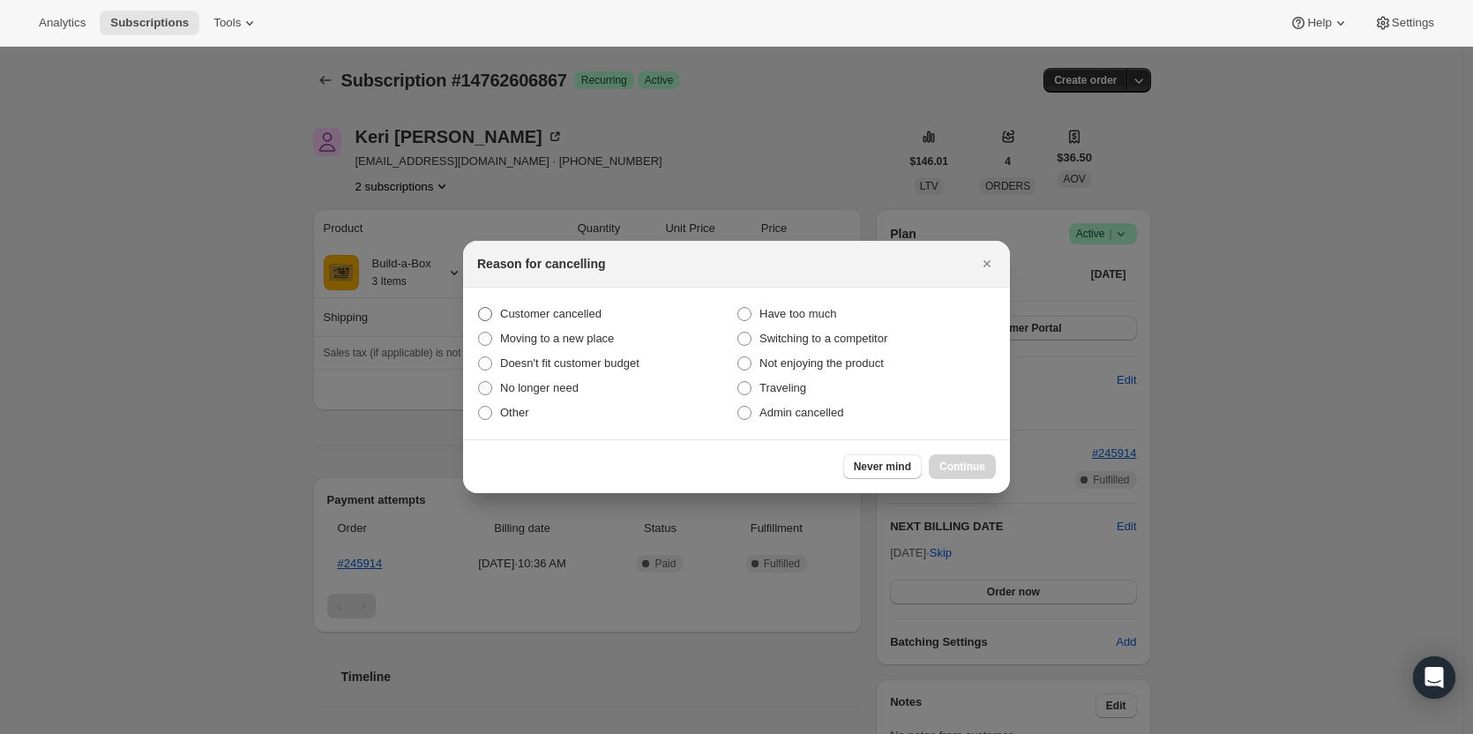
click at [555, 313] on span "Customer cancelled" at bounding box center [550, 313] width 101 height 13
click at [479, 308] on input "Customer cancelled" at bounding box center [478, 307] width 1 height 1
radio input "true"
click at [953, 465] on span "Continue" at bounding box center [963, 467] width 46 height 14
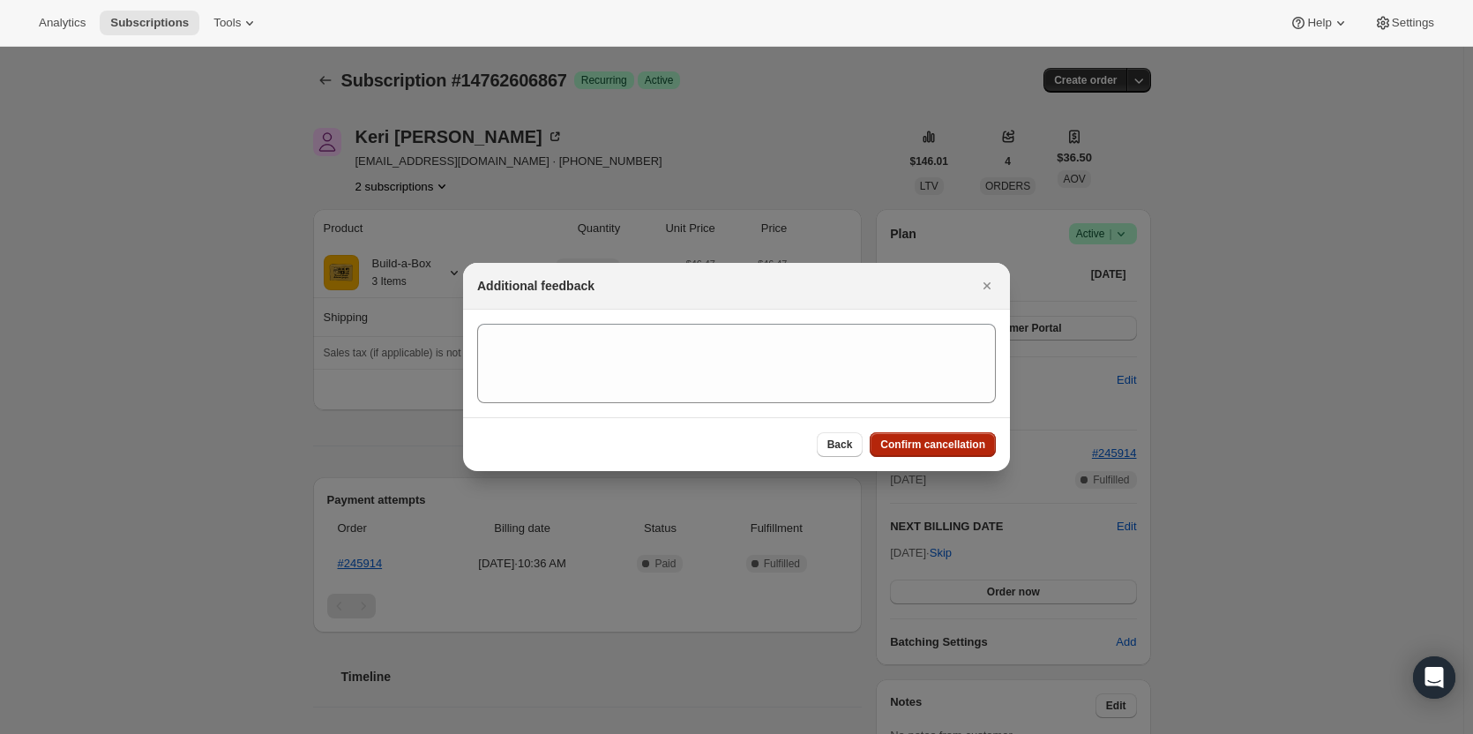
click at [944, 441] on span "Confirm cancellation" at bounding box center [932, 445] width 105 height 14
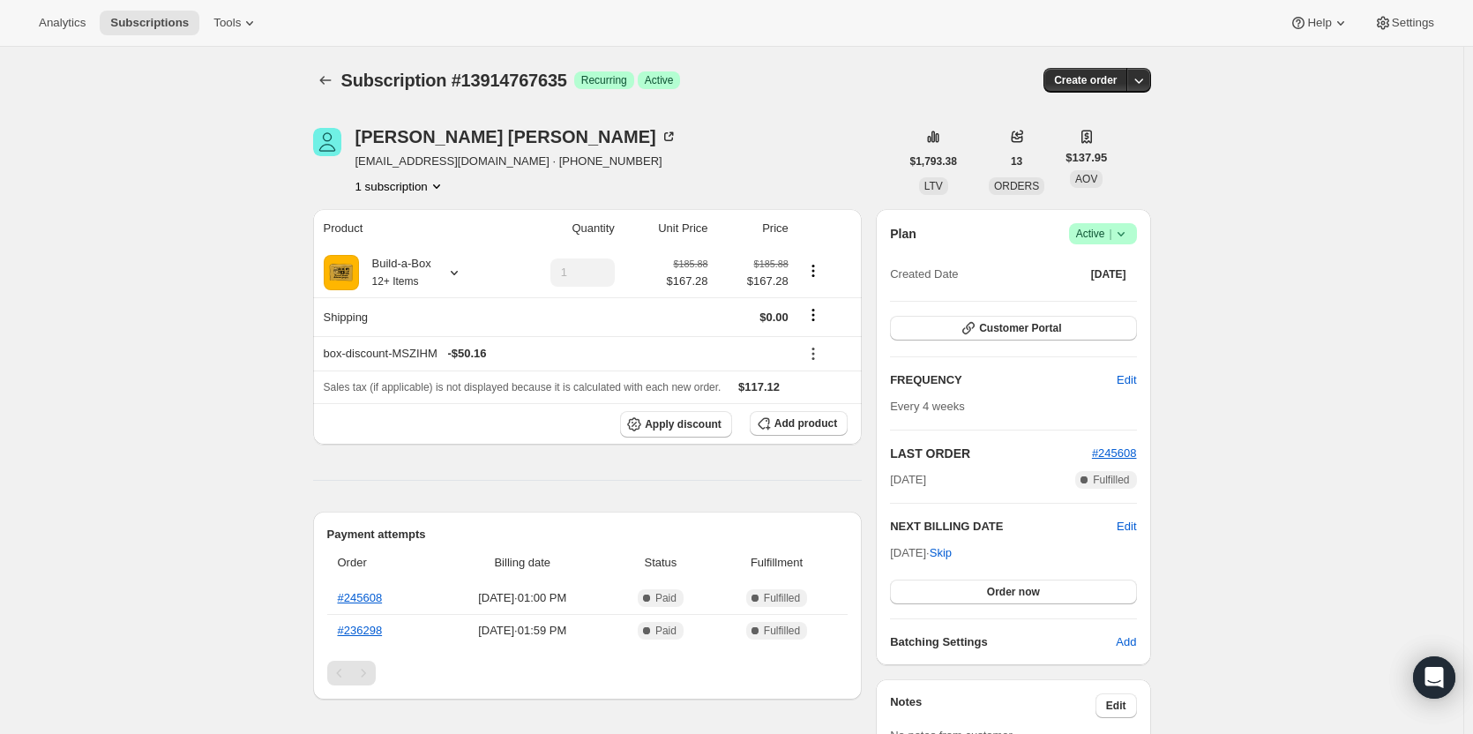
click at [1112, 237] on span "|" at bounding box center [1110, 234] width 3 height 14
click at [1112, 290] on span "Cancel subscription" at bounding box center [1109, 299] width 100 height 18
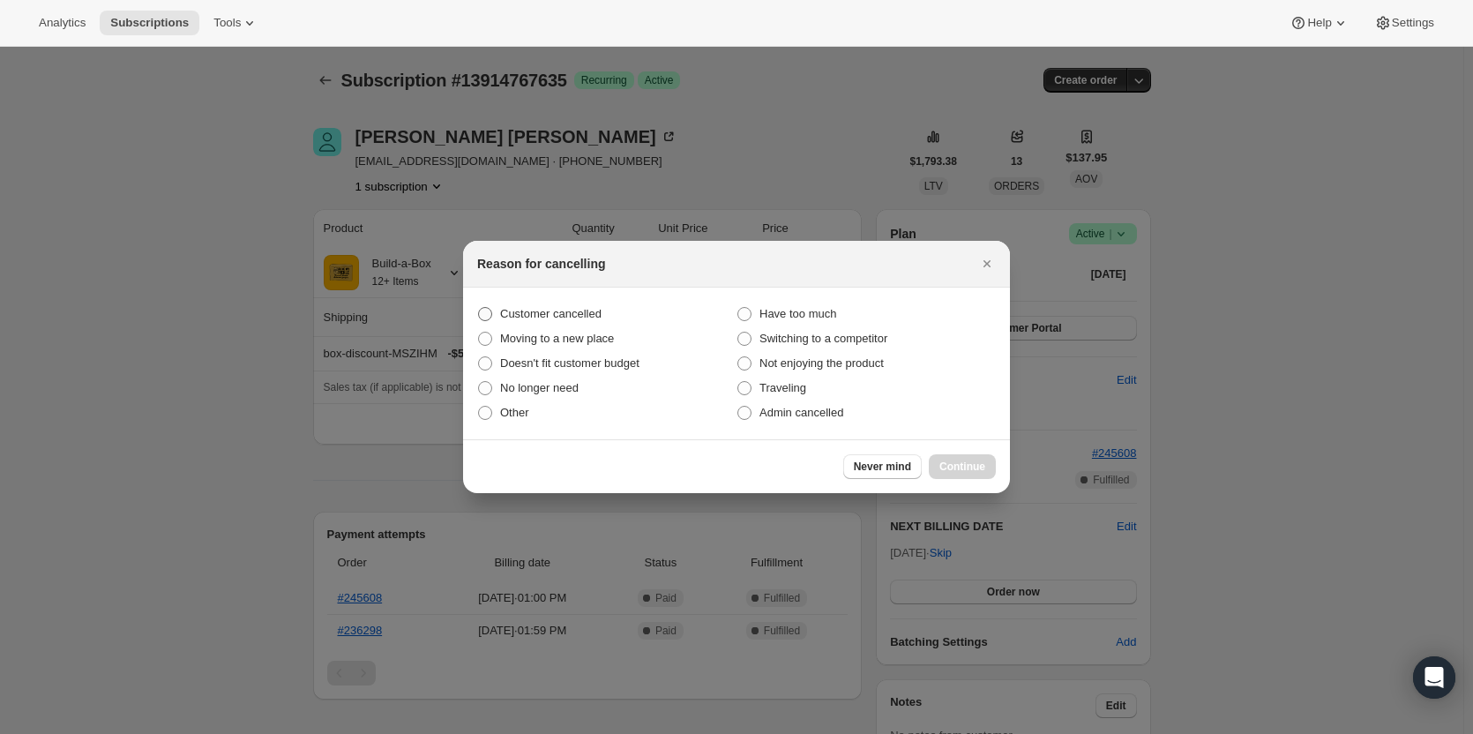
click at [522, 314] on span "Customer cancelled" at bounding box center [550, 313] width 101 height 13
click at [479, 308] on input "Customer cancelled" at bounding box center [478, 307] width 1 height 1
radio input "true"
click at [973, 469] on span "Continue" at bounding box center [963, 467] width 46 height 14
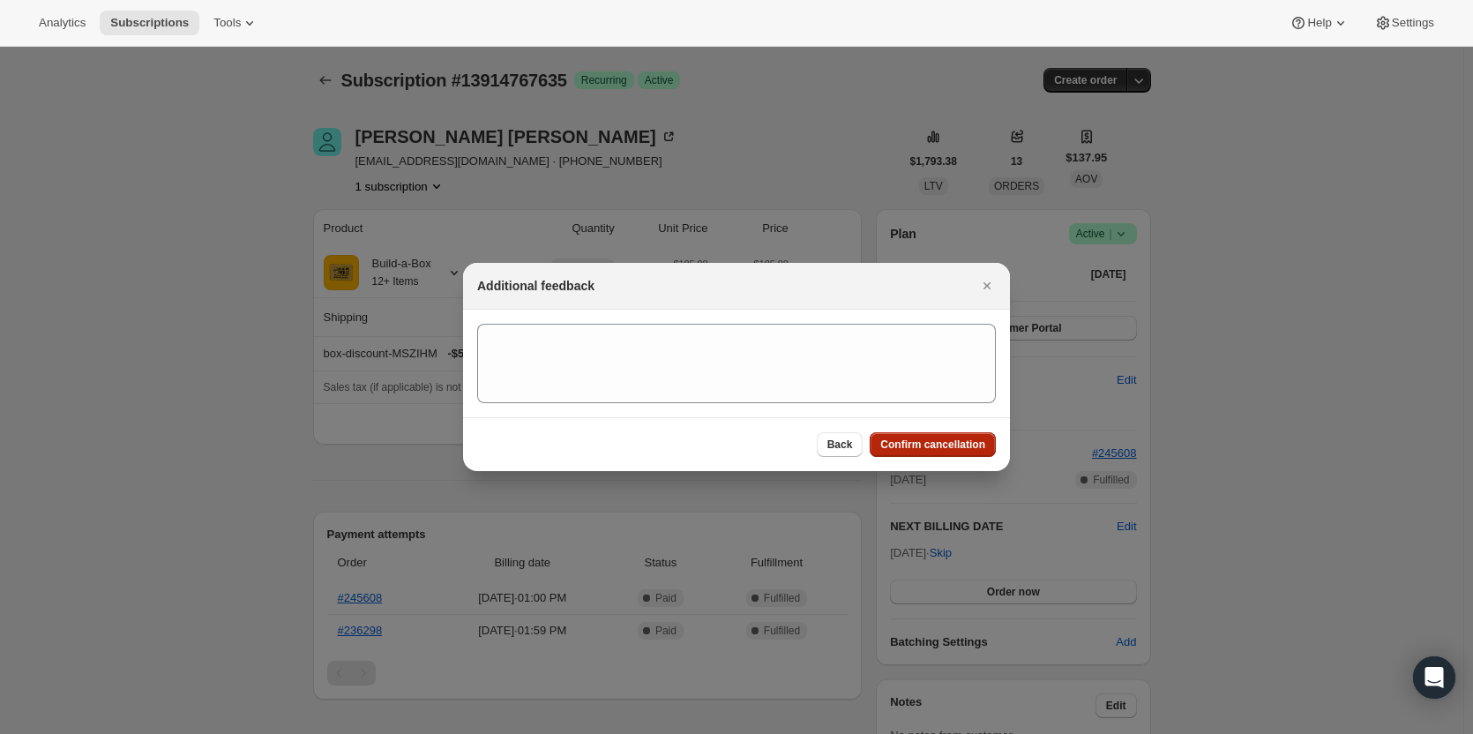
click at [967, 445] on span "Confirm cancellation" at bounding box center [932, 445] width 105 height 14
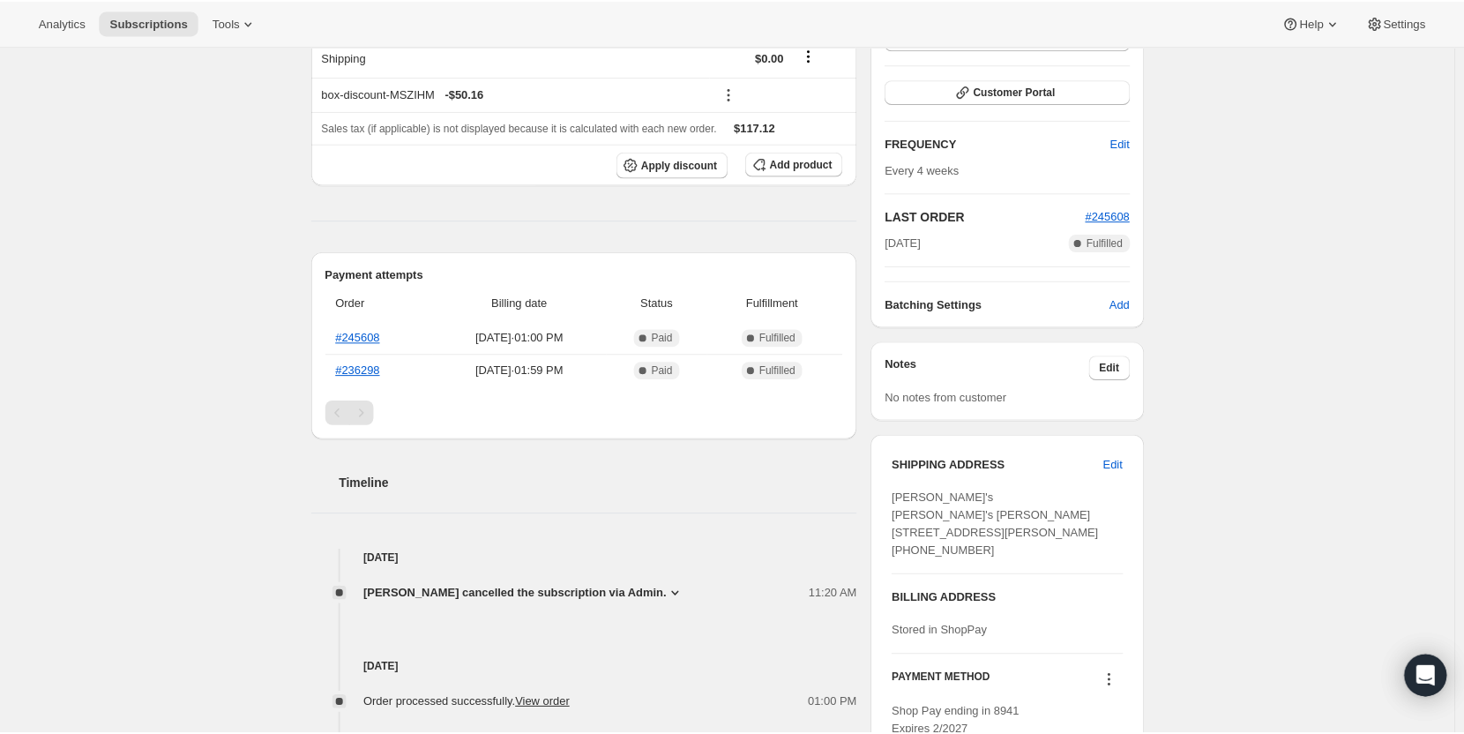
scroll to position [326, 0]
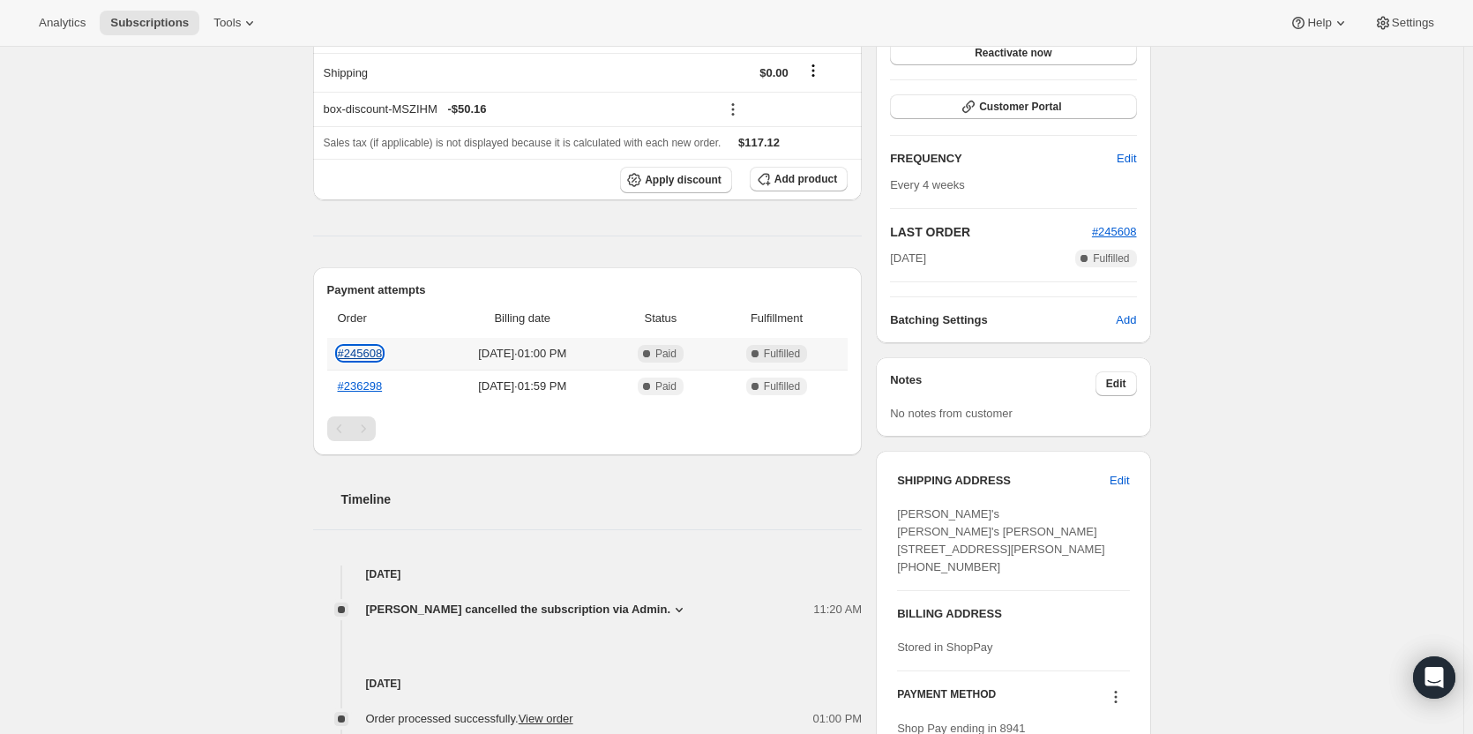
click at [378, 356] on link "#245608" at bounding box center [360, 353] width 45 height 13
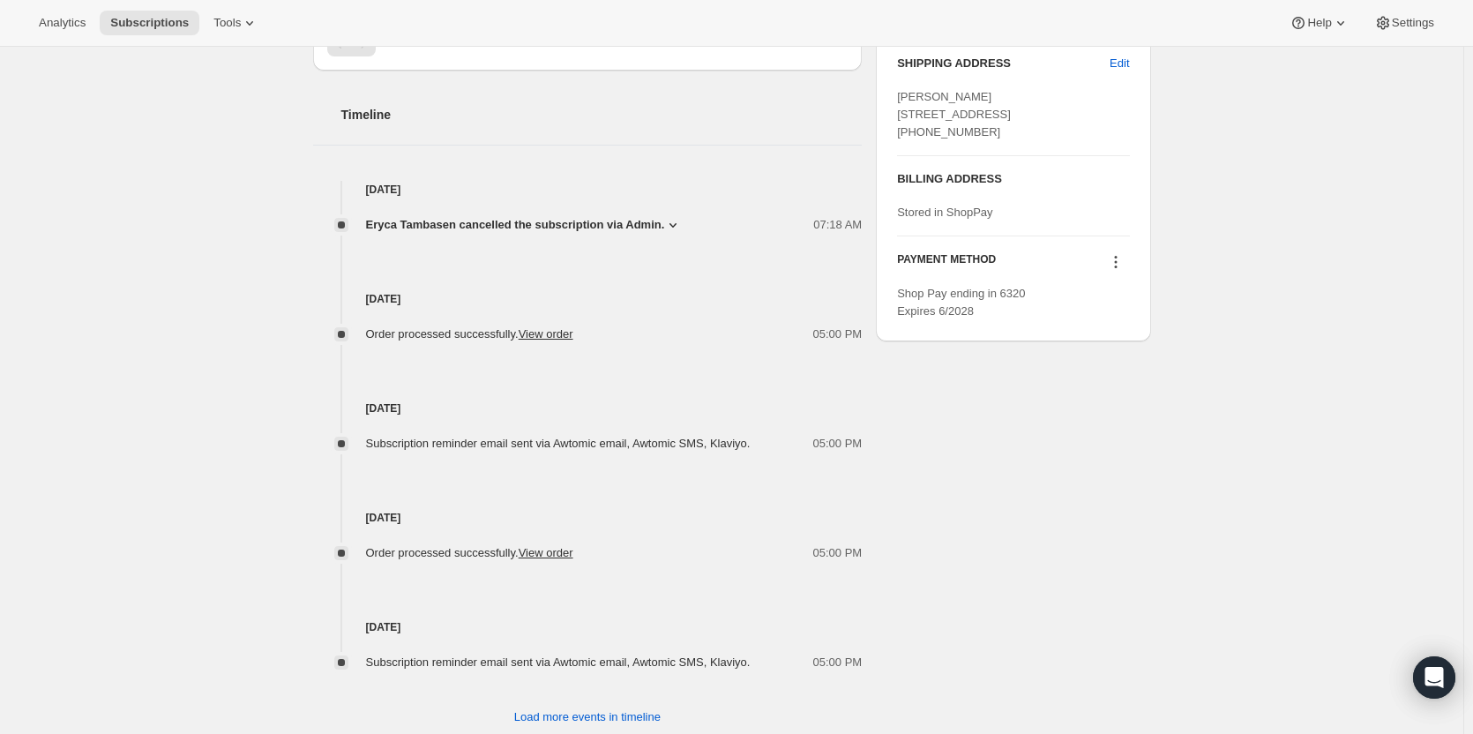
scroll to position [706, 0]
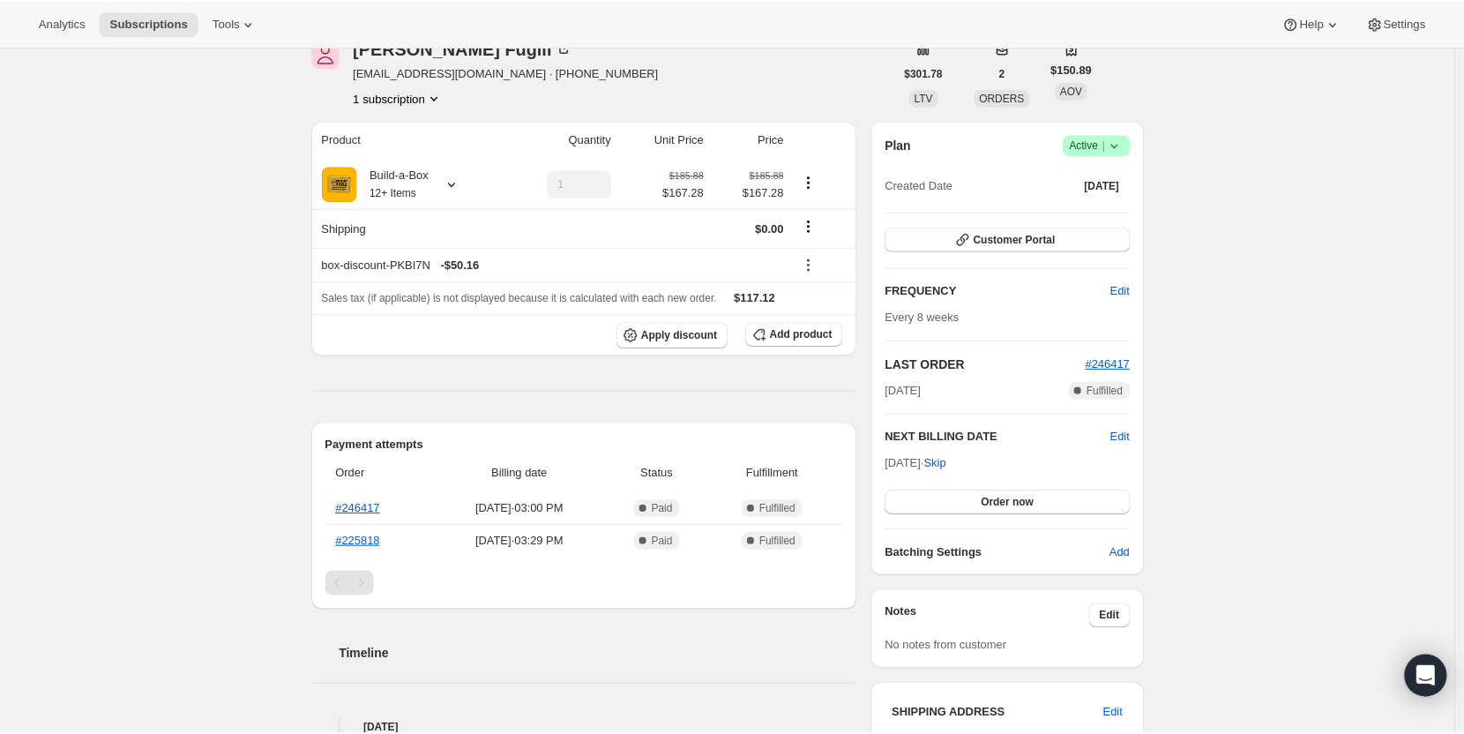
scroll to position [88, 0]
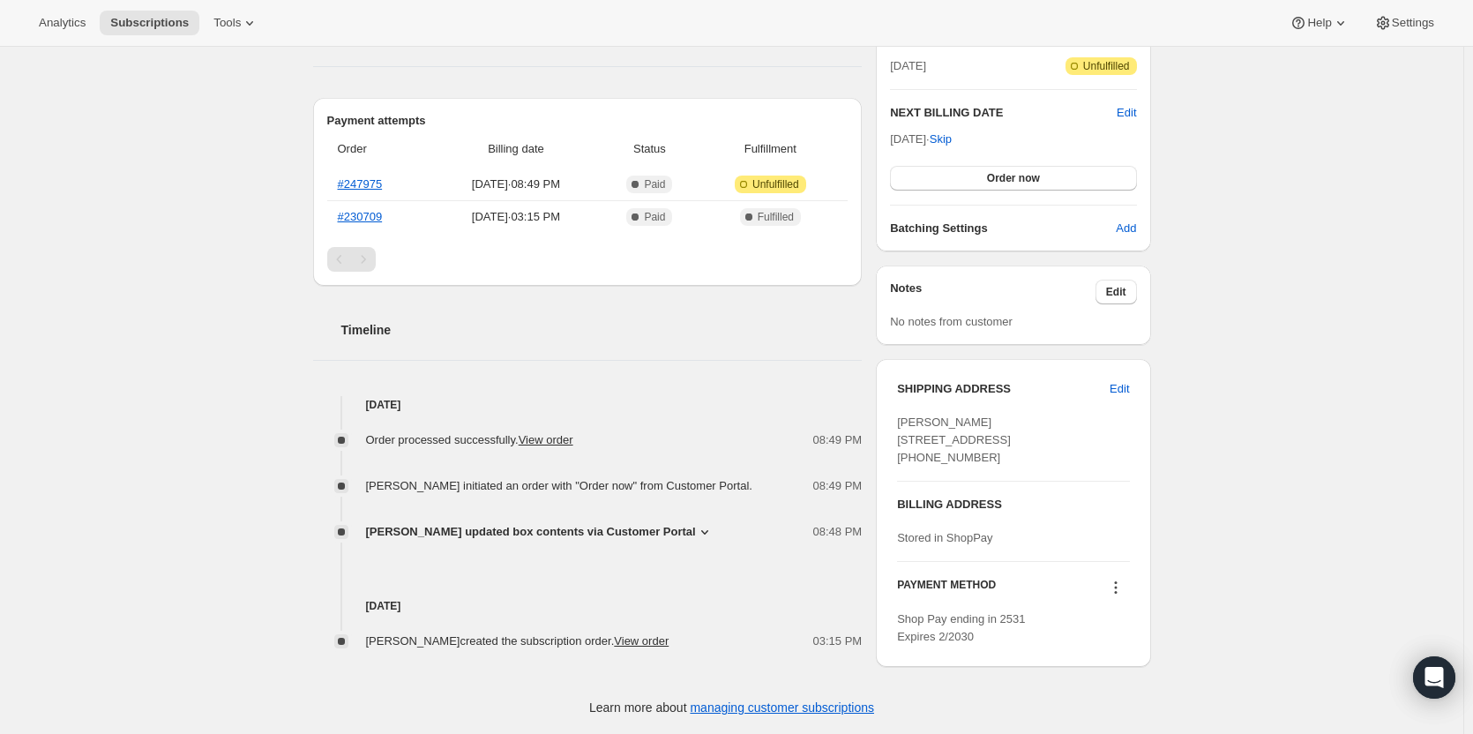
scroll to position [441, 0]
click at [553, 523] on span "Melissa Hauptmeier updated box contents via Customer Portal" at bounding box center [531, 532] width 330 height 18
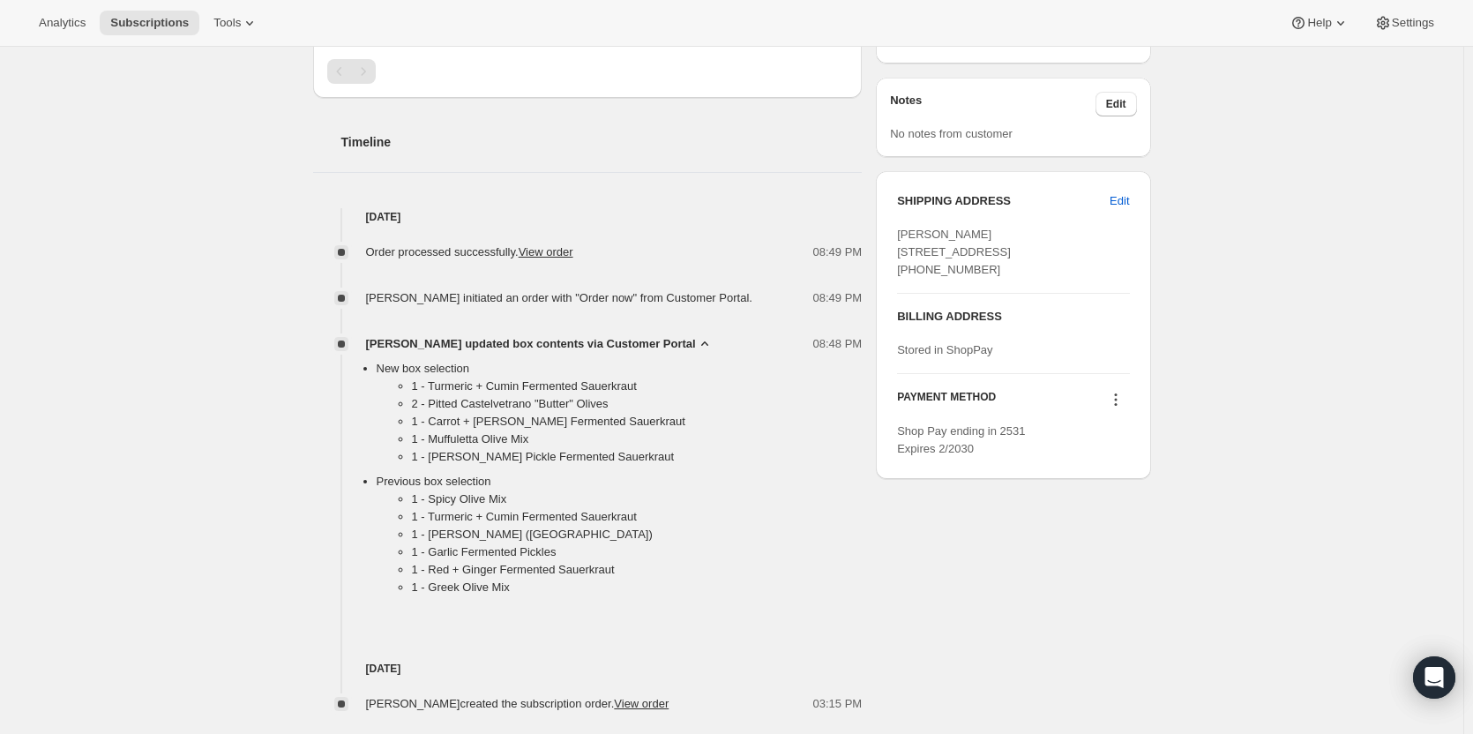
scroll to position [618, 0]
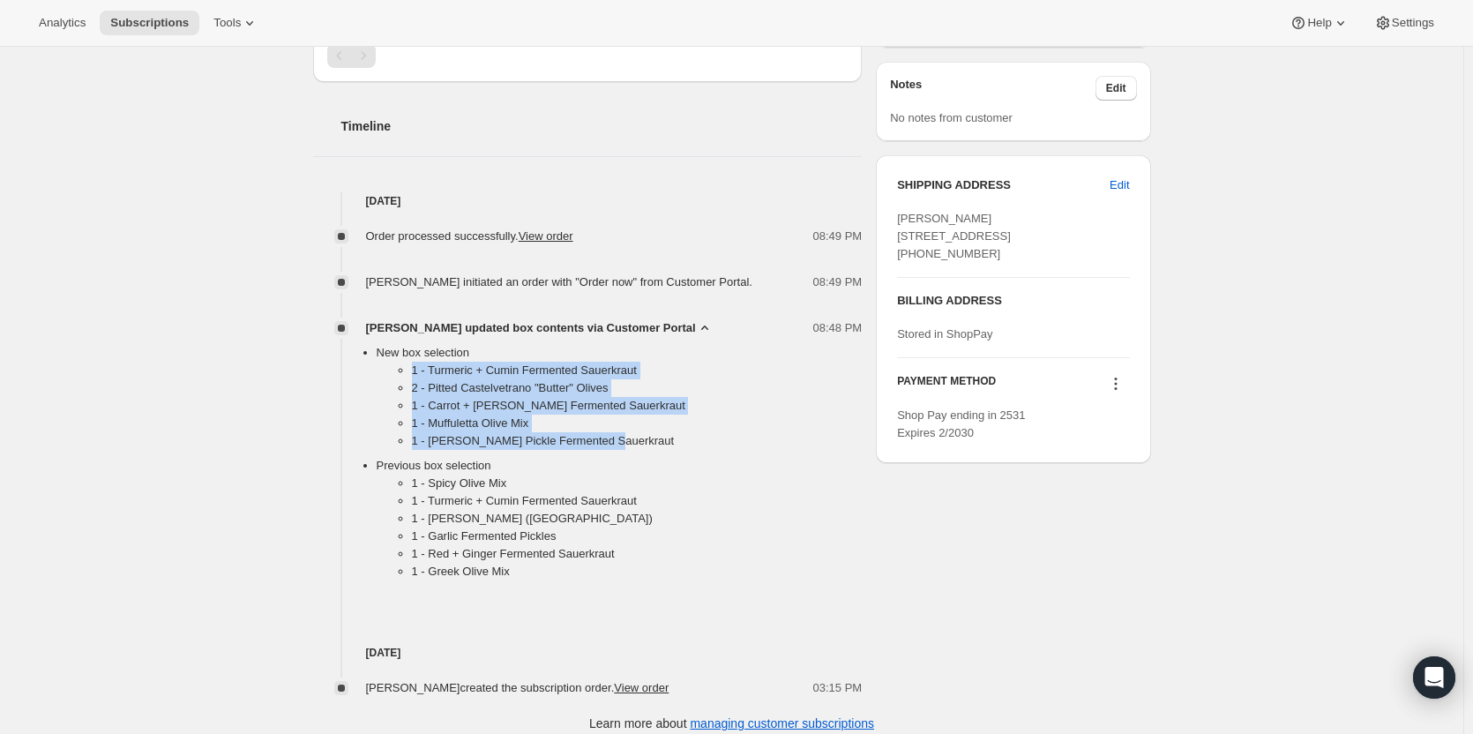
drag, startPoint x: 386, startPoint y: 362, endPoint x: 616, endPoint y: 440, distance: 243.3
click at [616, 440] on ul "1 - Turmeric + Cumin Fermented Sauerkraut 2 - Pitted Castelvetrano "Butter" Oli…" at bounding box center [620, 409] width 486 height 95
copy ul "1 - Turmeric + Cumin Fermented Sauerkraut 2 - Pitted Castelvetrano "Butter" Oli…"
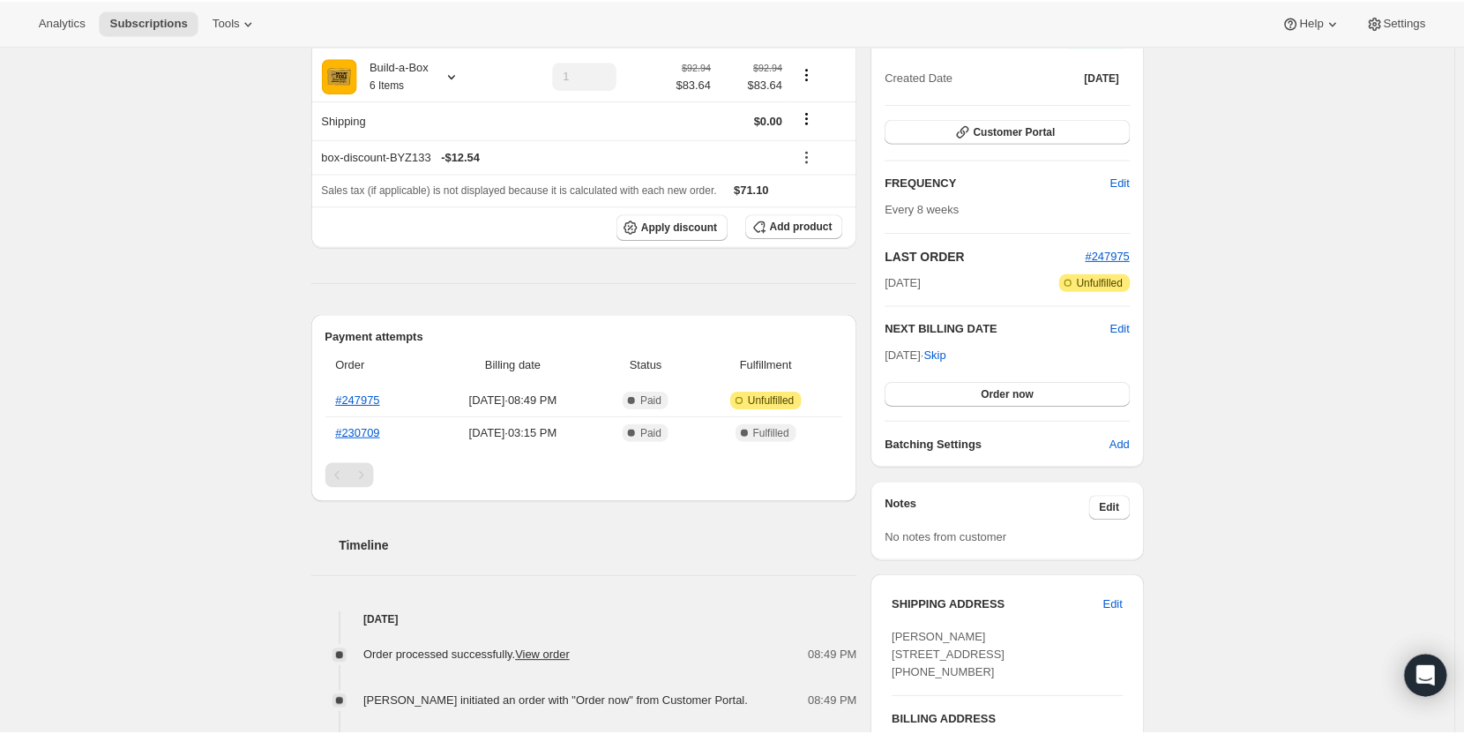
scroll to position [88, 0]
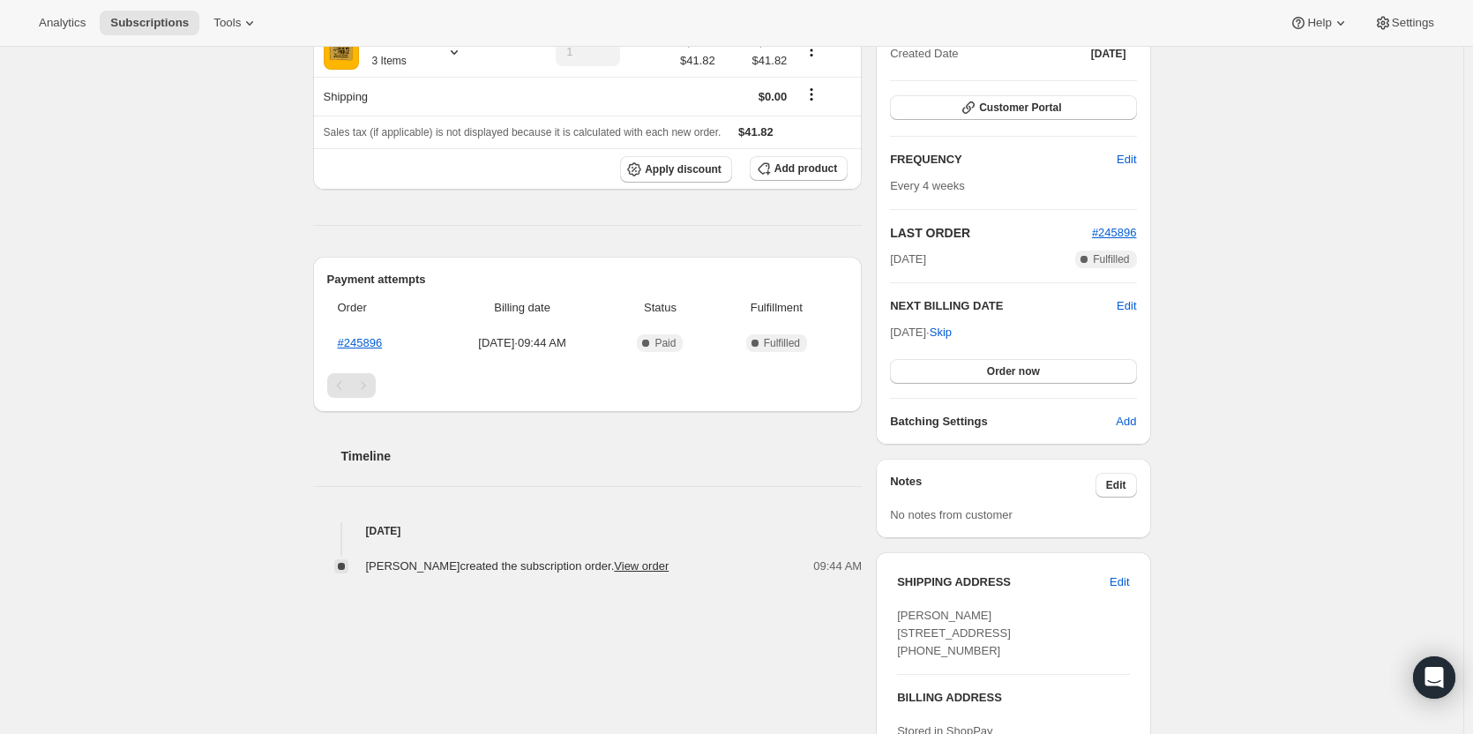
scroll to position [88, 0]
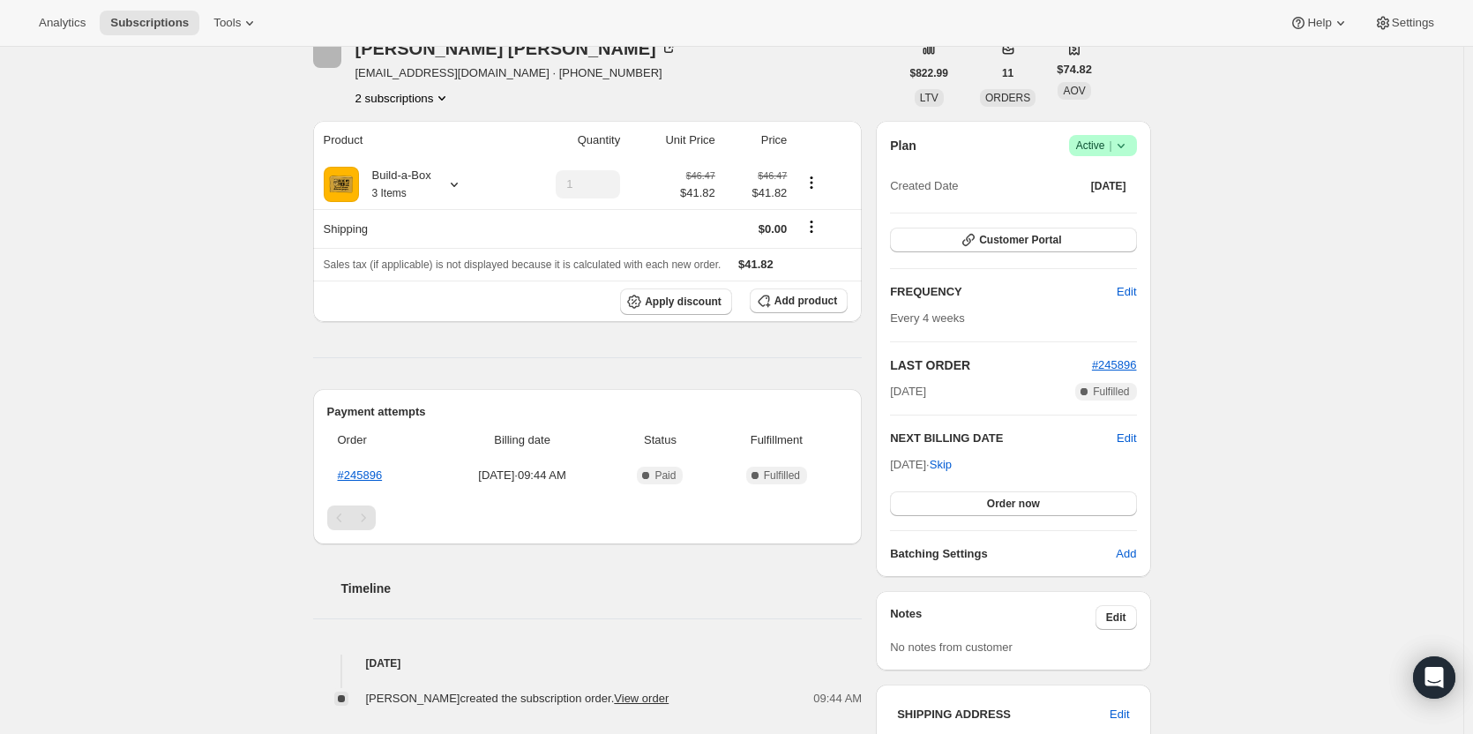
click at [438, 102] on icon "Product actions" at bounding box center [442, 98] width 18 height 18
click at [438, 136] on span "13425180947" at bounding box center [408, 132] width 123 height 18
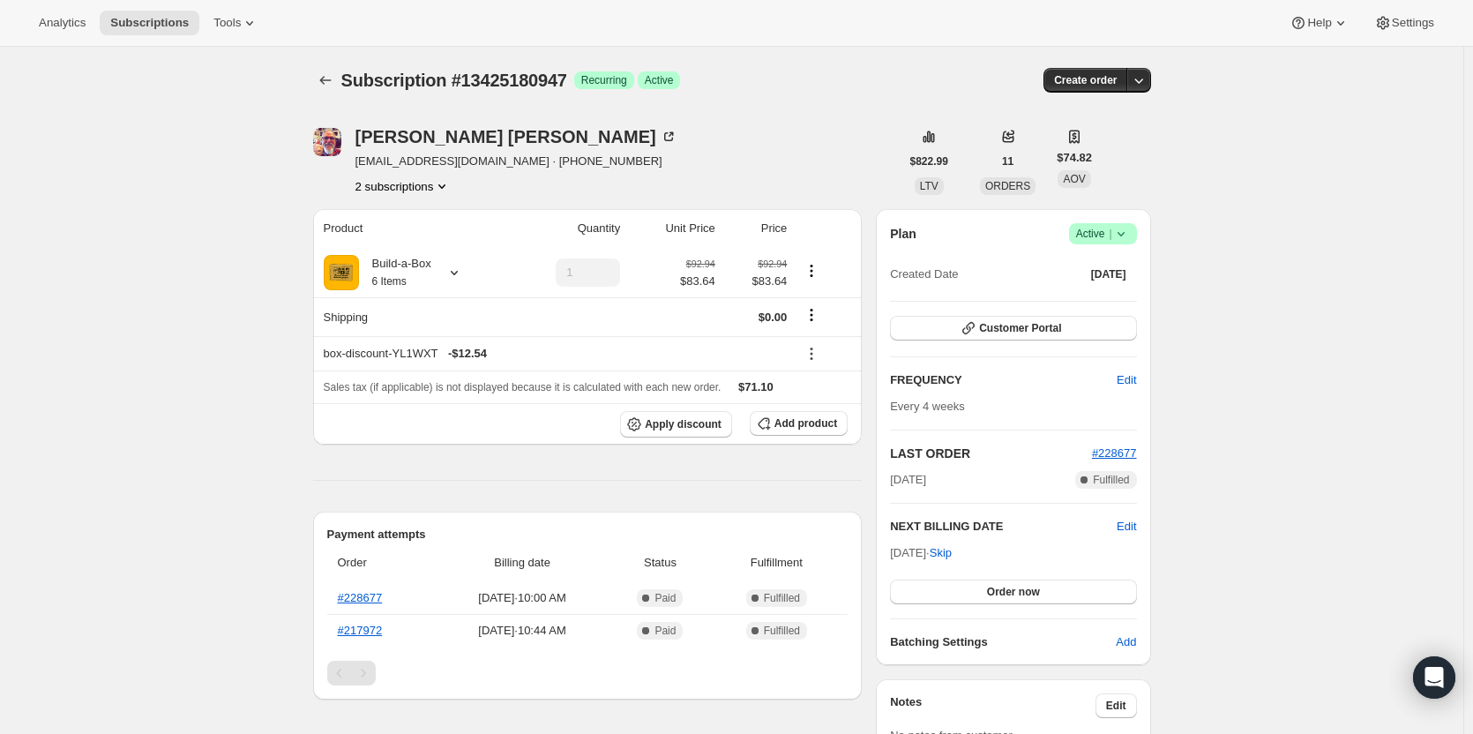
click at [401, 186] on button "2 subscriptions" at bounding box center [404, 186] width 96 height 18
click at [408, 248] on span "14762279187" at bounding box center [382, 249] width 71 height 13
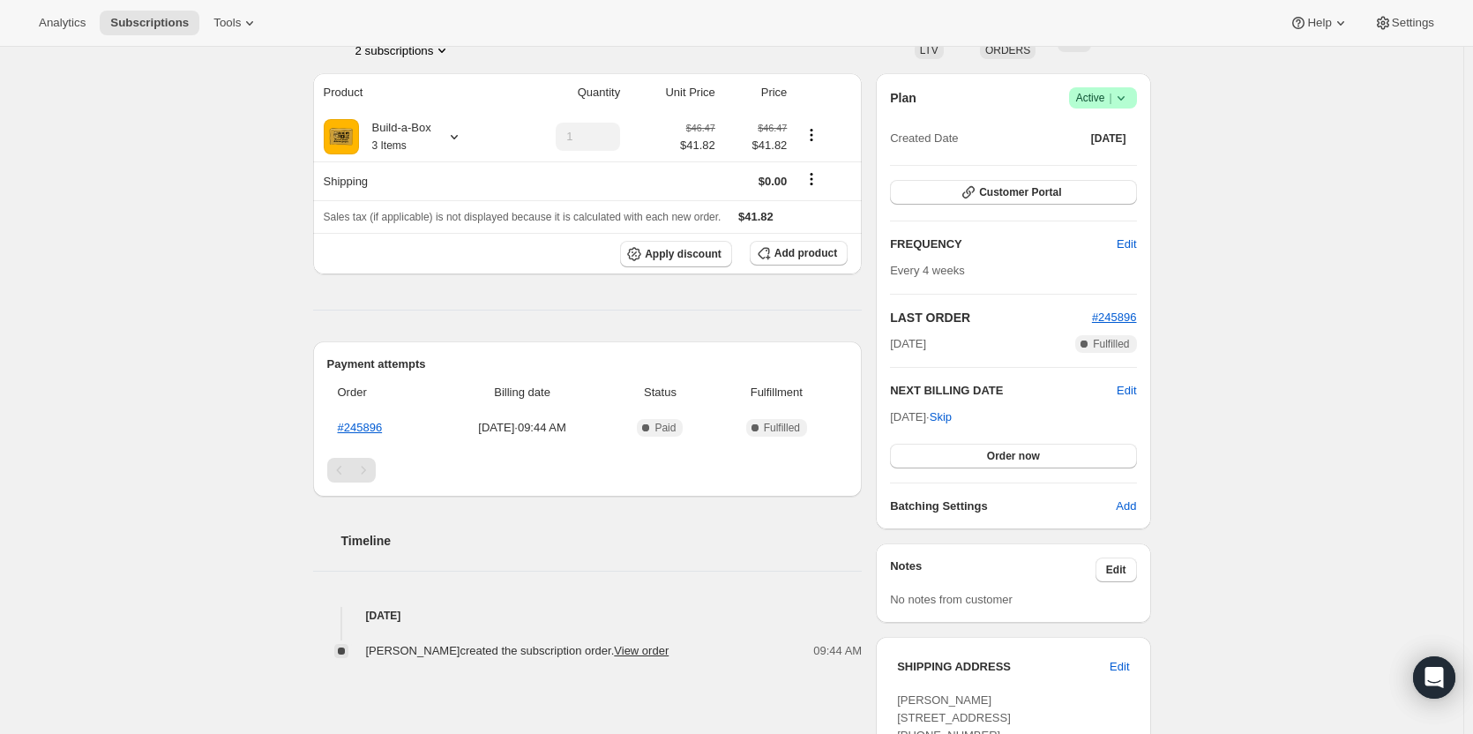
scroll to position [88, 0]
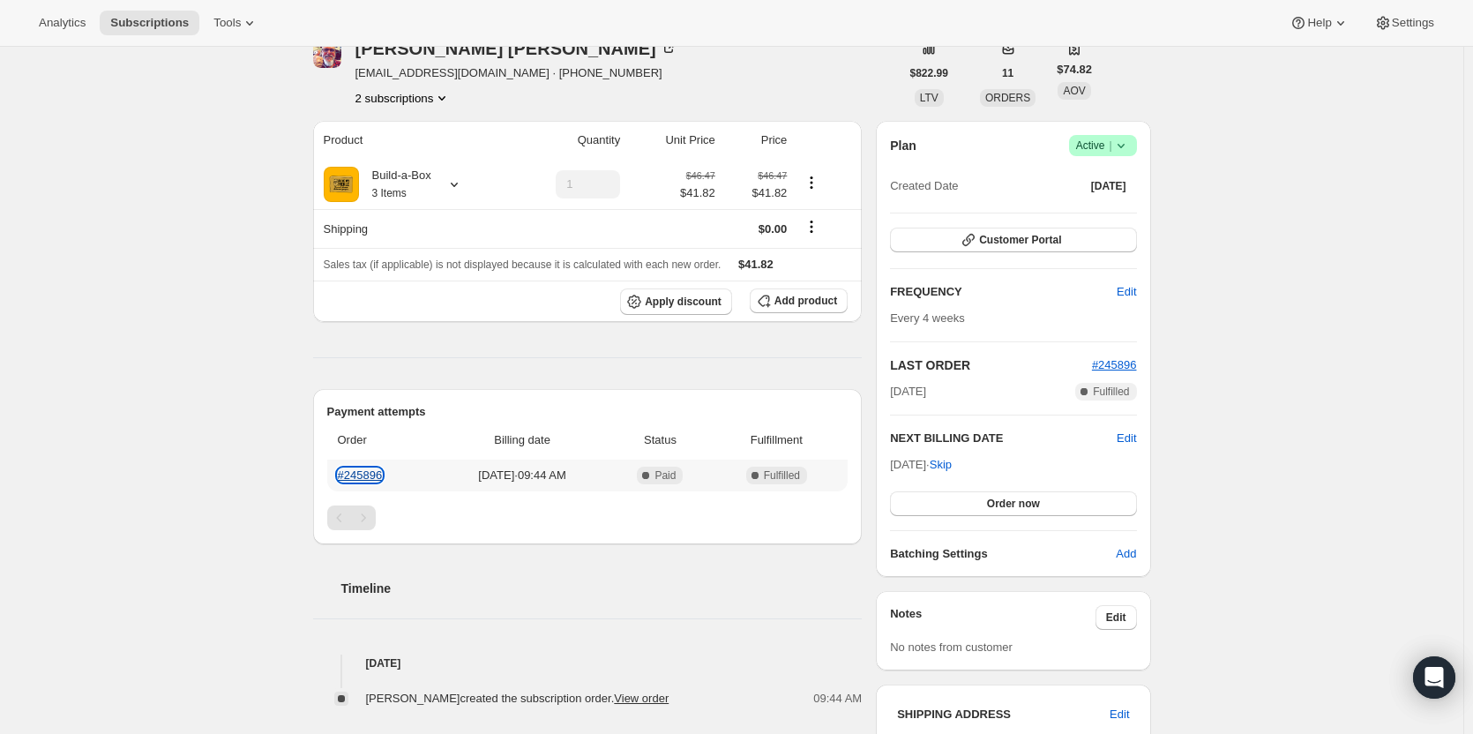
click at [367, 479] on link "#245896" at bounding box center [360, 474] width 45 height 13
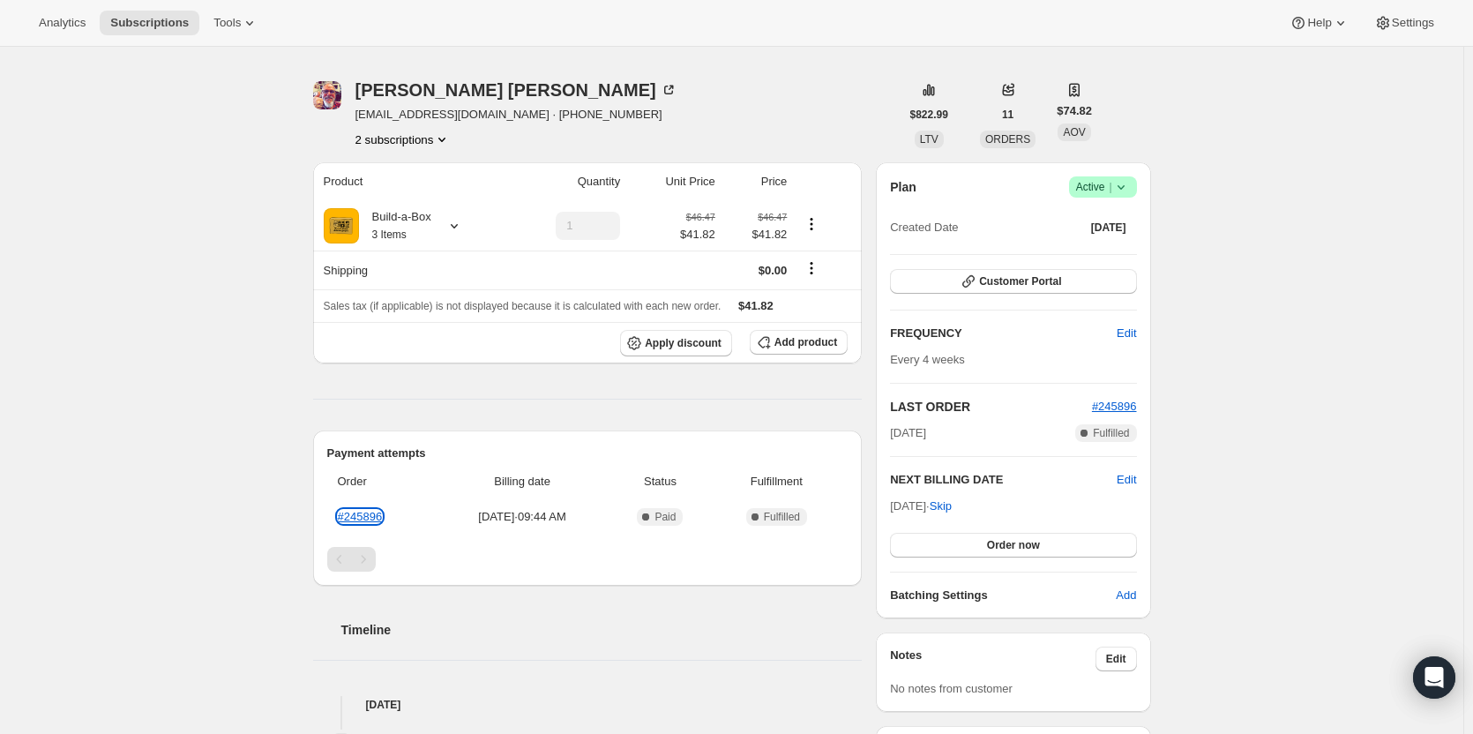
scroll to position [0, 0]
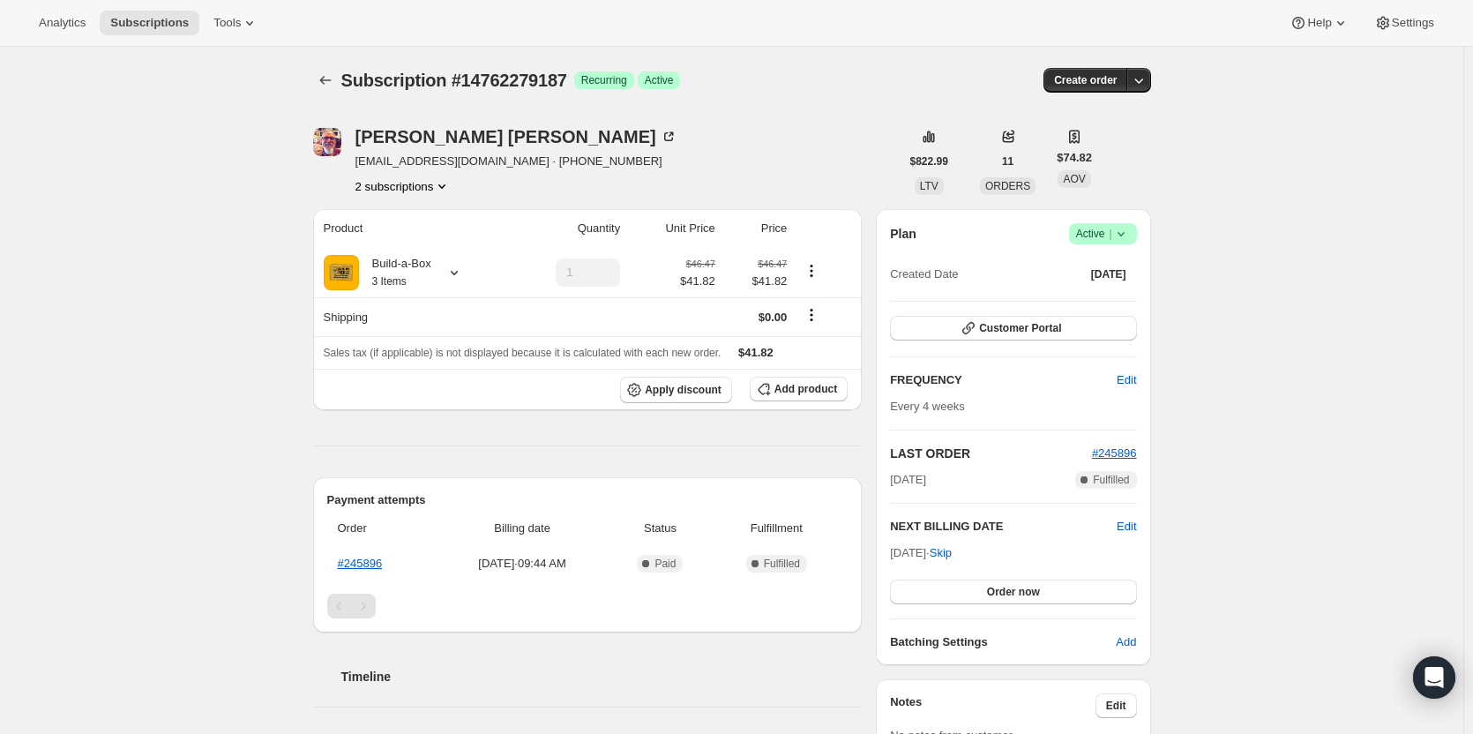
click at [403, 188] on button "2 subscriptions" at bounding box center [404, 186] width 96 height 18
click at [403, 219] on span "13425180947" at bounding box center [382, 219] width 71 height 13
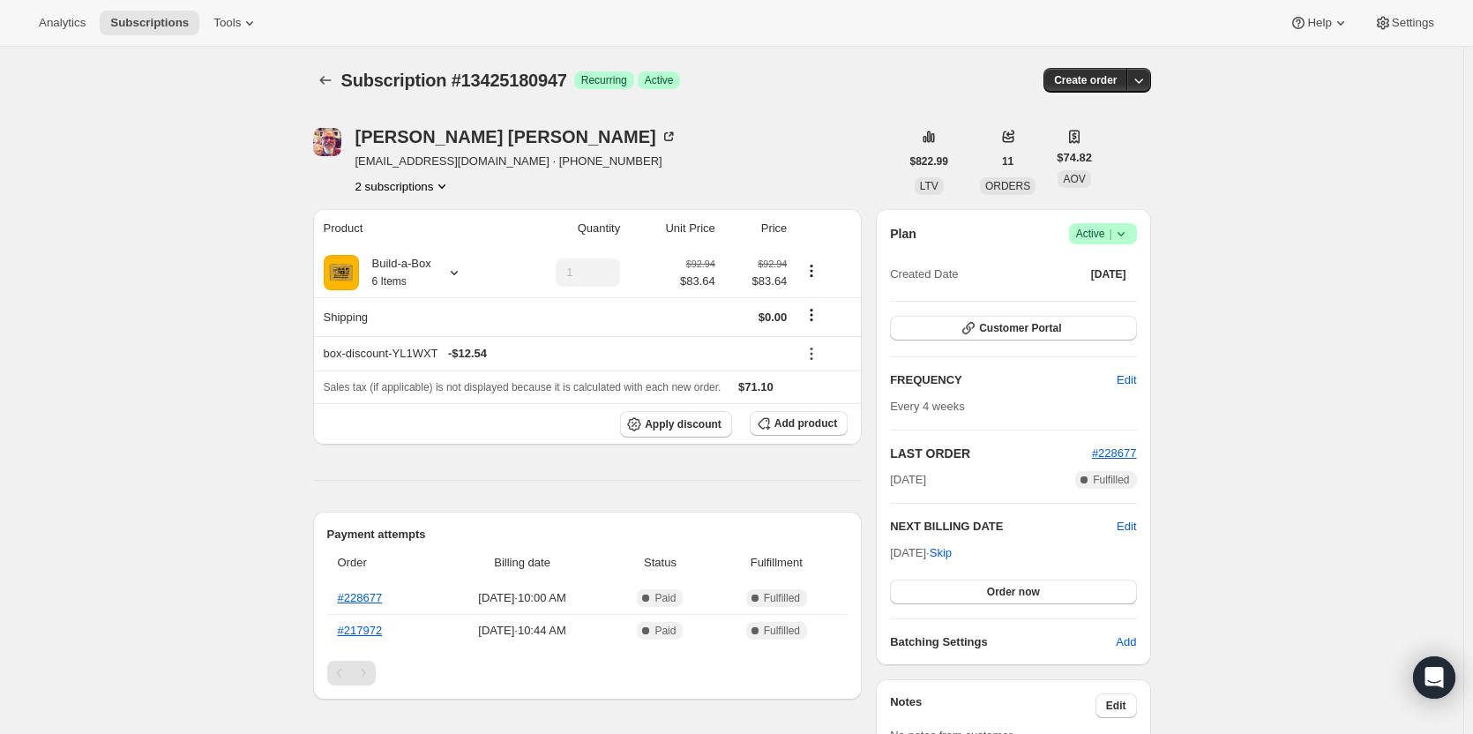
click at [1114, 242] on span "Active |" at bounding box center [1103, 234] width 54 height 18
click at [1112, 303] on span "Cancel subscription" at bounding box center [1109, 298] width 100 height 13
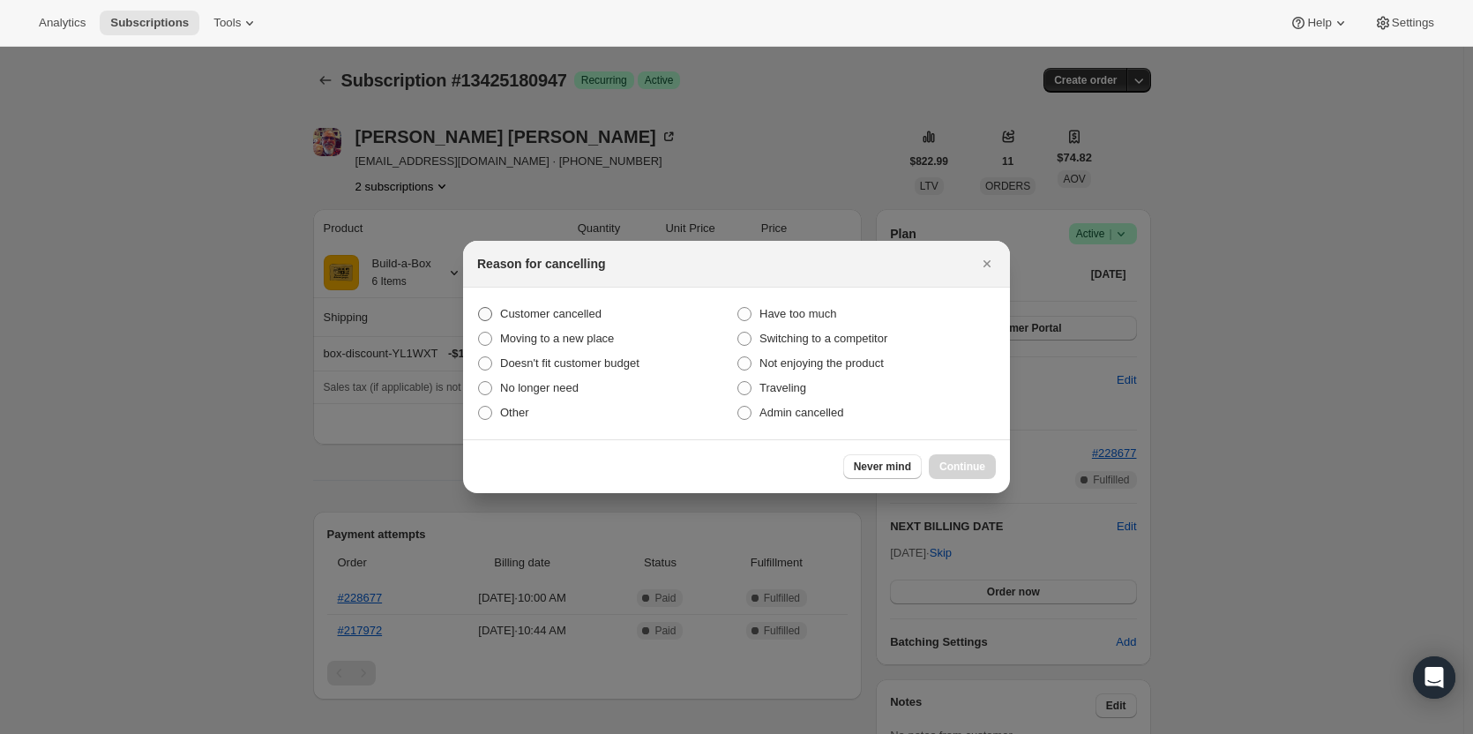
click at [508, 315] on span "Customer cancelled" at bounding box center [550, 313] width 101 height 13
click at [479, 308] on input "Customer cancelled" at bounding box center [478, 307] width 1 height 1
radio input "true"
click at [977, 476] on button "Continue" at bounding box center [962, 466] width 67 height 25
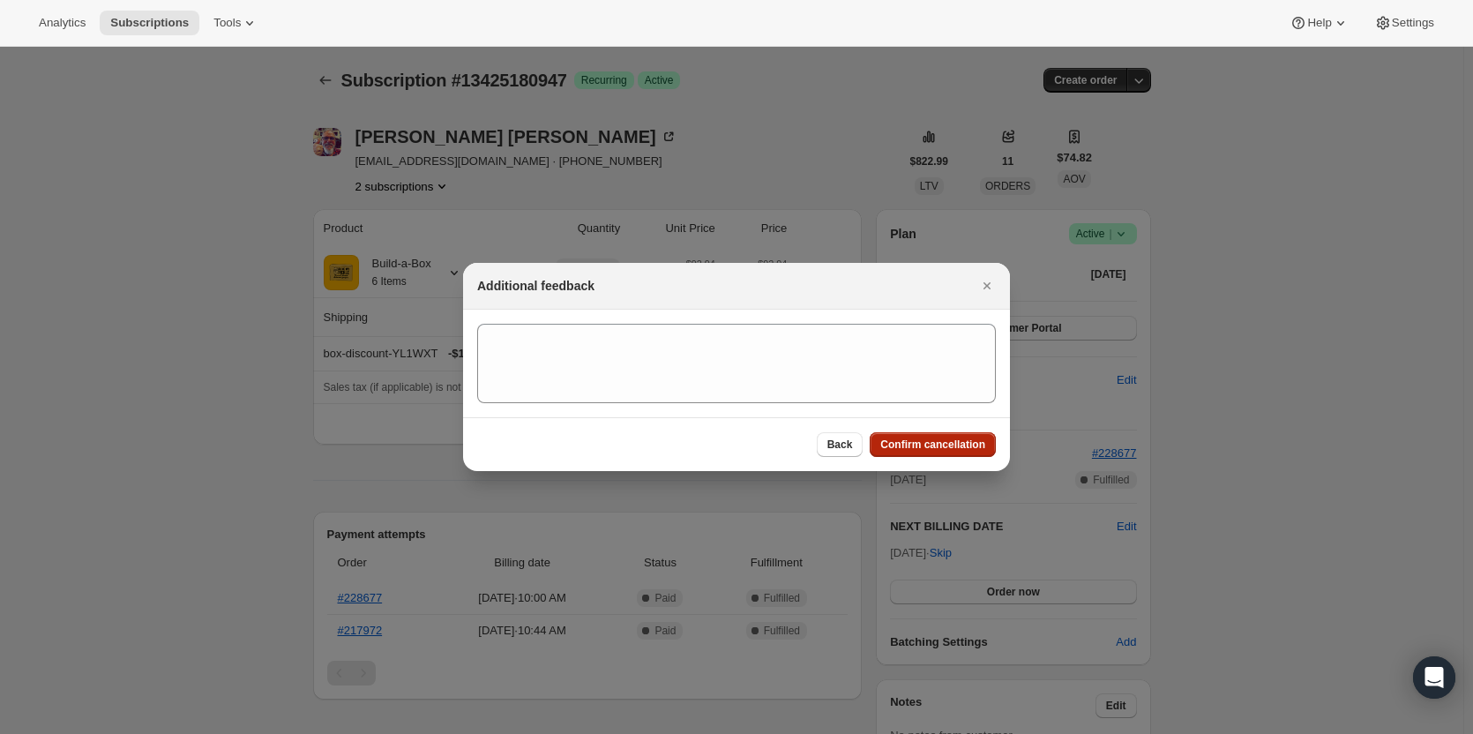
click at [955, 454] on button "Confirm cancellation" at bounding box center [933, 444] width 126 height 25
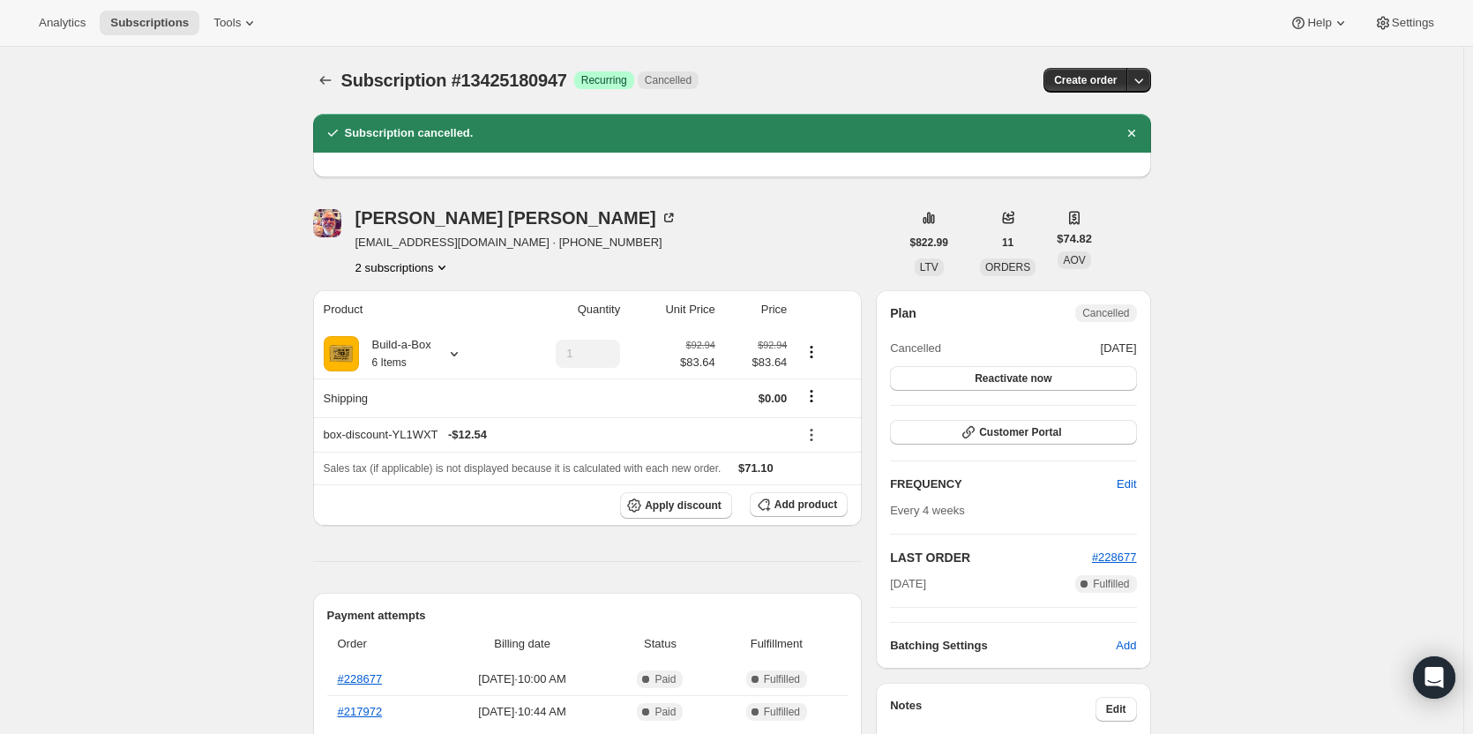
click at [408, 267] on button "2 subscriptions" at bounding box center [404, 267] width 96 height 18
click at [403, 329] on span "14762279187" at bounding box center [382, 330] width 71 height 13
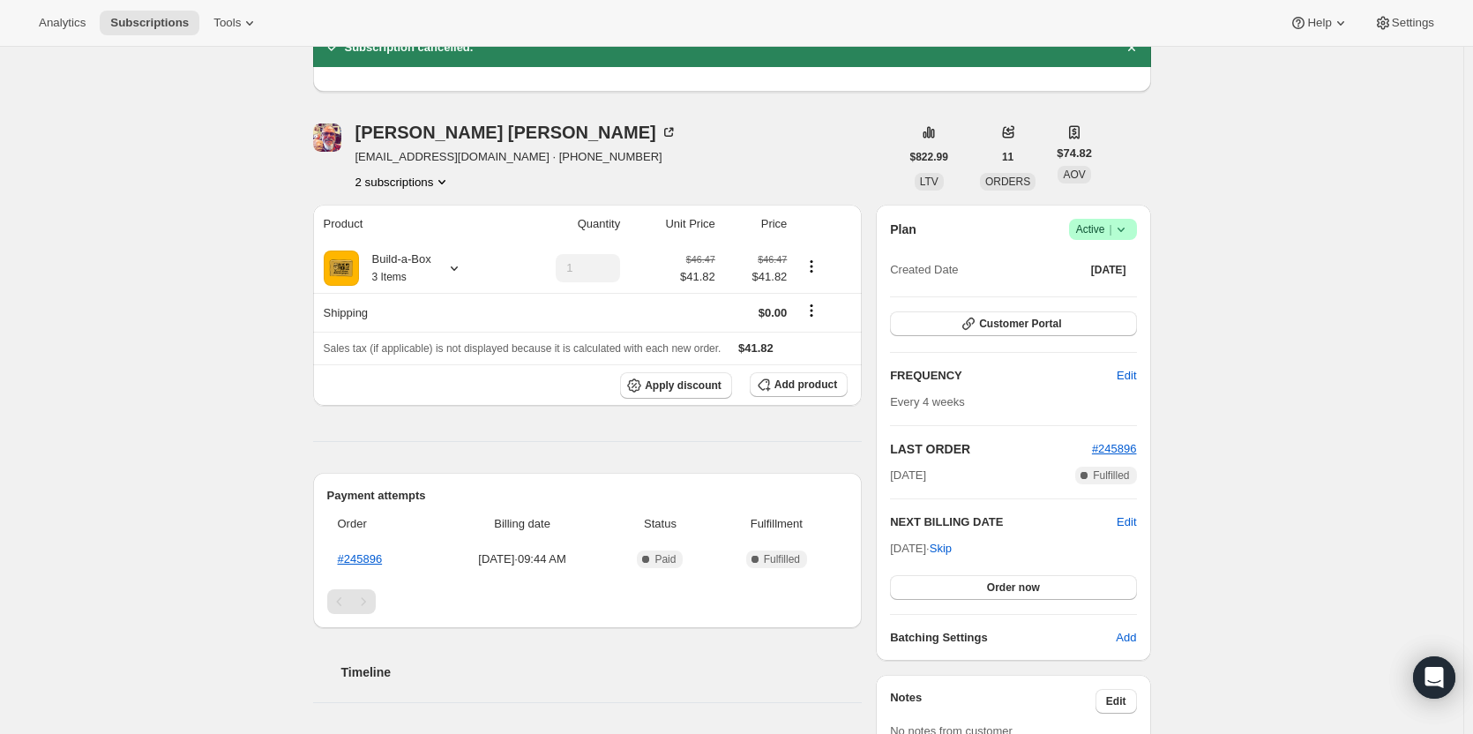
scroll to position [88, 0]
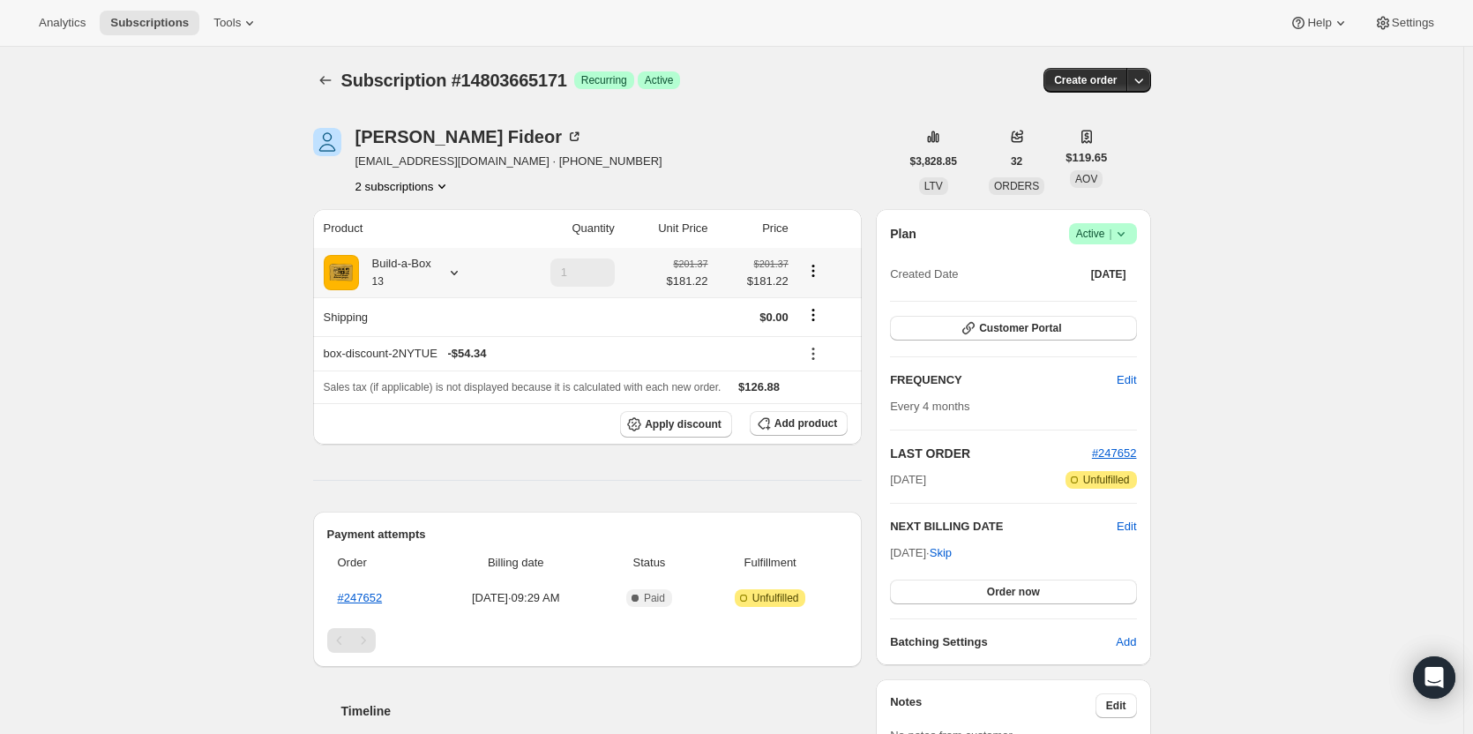
click at [452, 273] on icon at bounding box center [455, 273] width 18 height 18
click at [1112, 237] on span "Active |" at bounding box center [1103, 234] width 54 height 18
click at [1100, 298] on span "Cancel subscription" at bounding box center [1109, 298] width 100 height 13
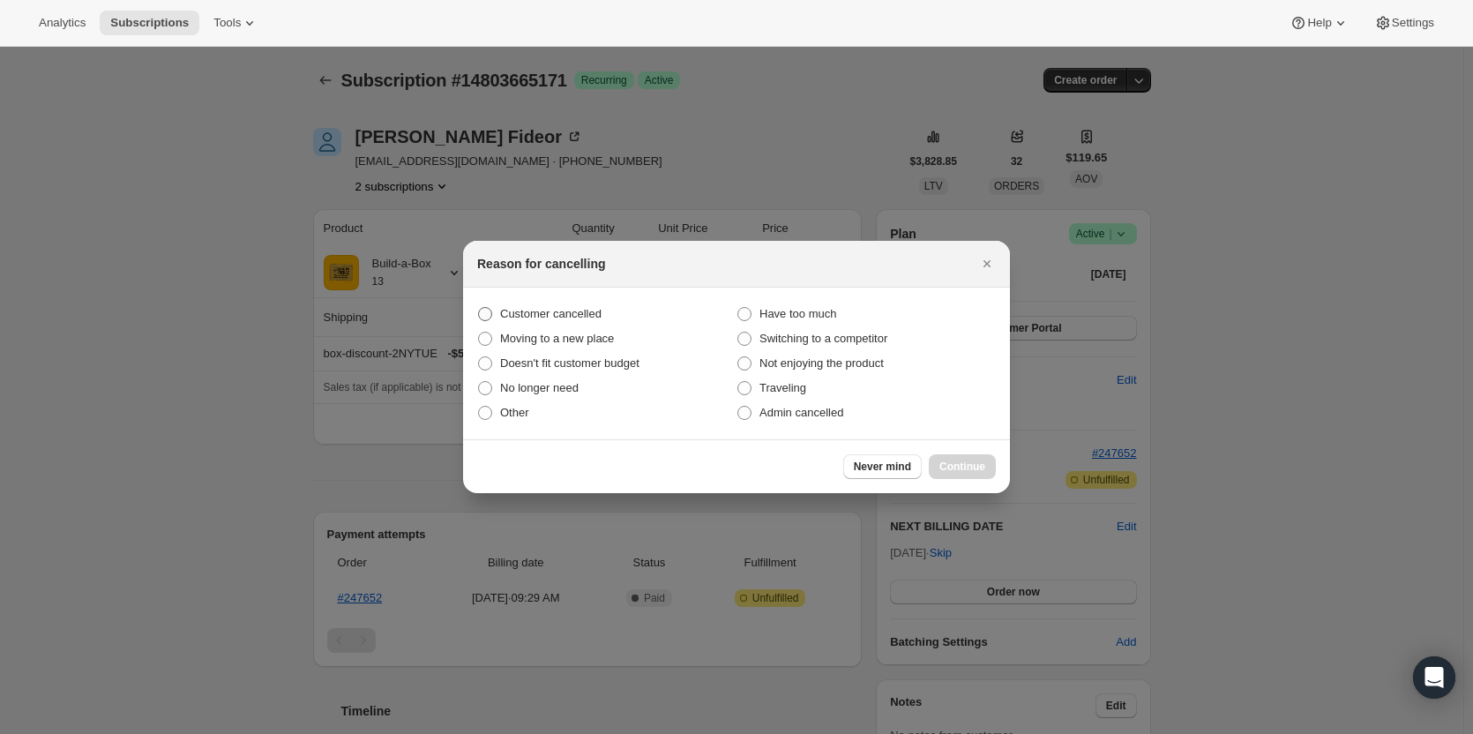
click at [508, 311] on span "Customer cancelled" at bounding box center [550, 313] width 101 height 13
click at [479, 308] on input "Customer cancelled" at bounding box center [478, 307] width 1 height 1
radio input "true"
drag, startPoint x: 975, startPoint y: 465, endPoint x: 961, endPoint y: 476, distance: 18.2
click at [976, 465] on span "Continue" at bounding box center [963, 467] width 46 height 14
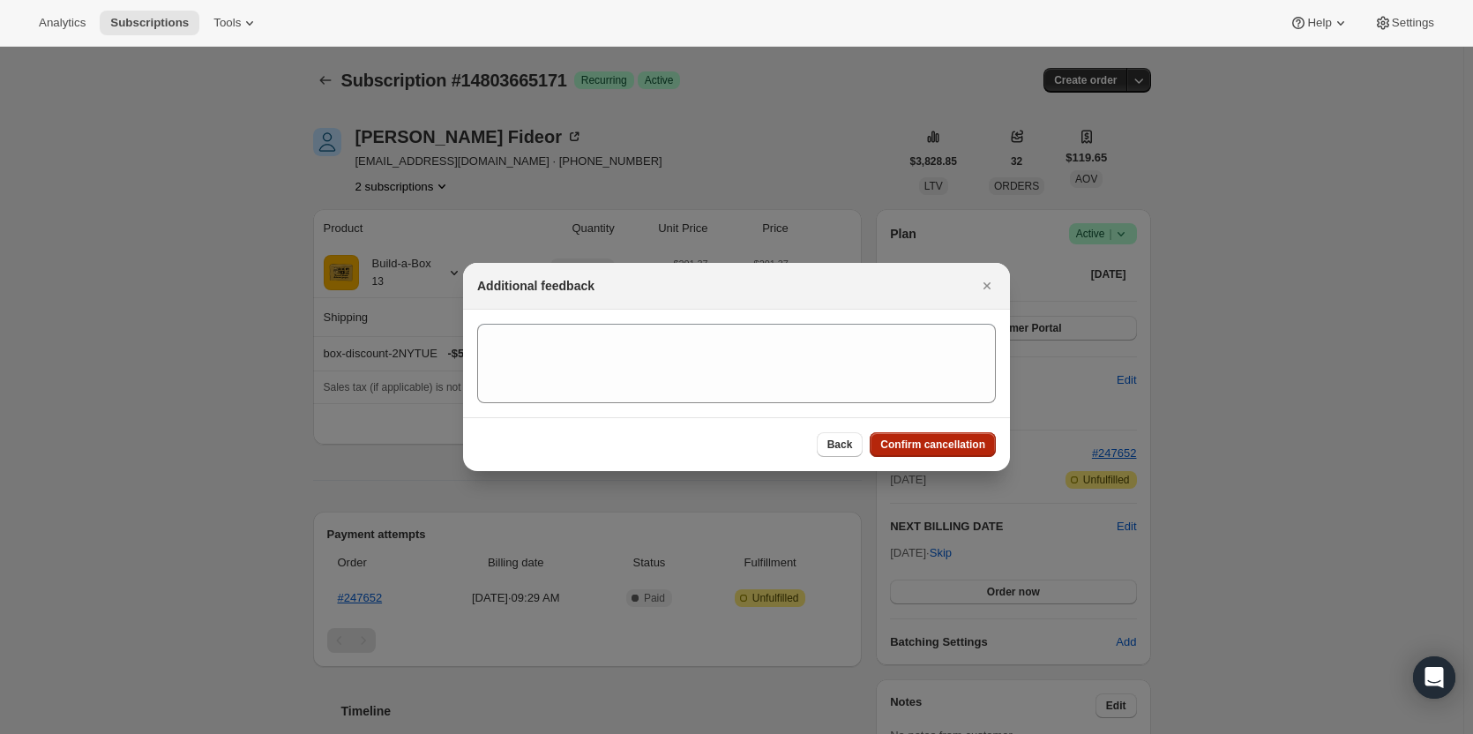
click at [981, 438] on button "Confirm cancellation" at bounding box center [933, 444] width 126 height 25
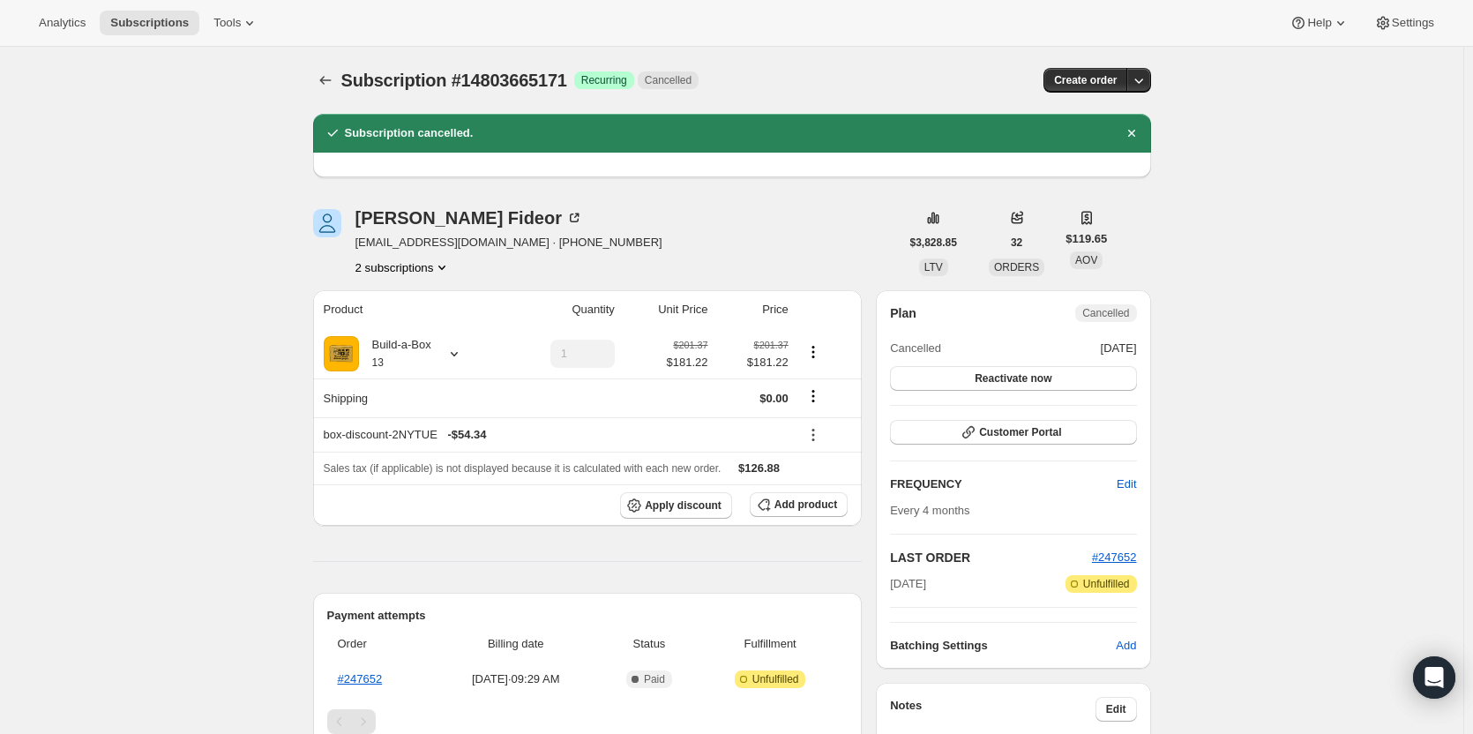
click at [416, 270] on button "2 subscriptions" at bounding box center [404, 267] width 96 height 18
click at [416, 307] on span "13285523731" at bounding box center [408, 301] width 123 height 18
click at [390, 270] on button "2 subscriptions" at bounding box center [404, 267] width 96 height 18
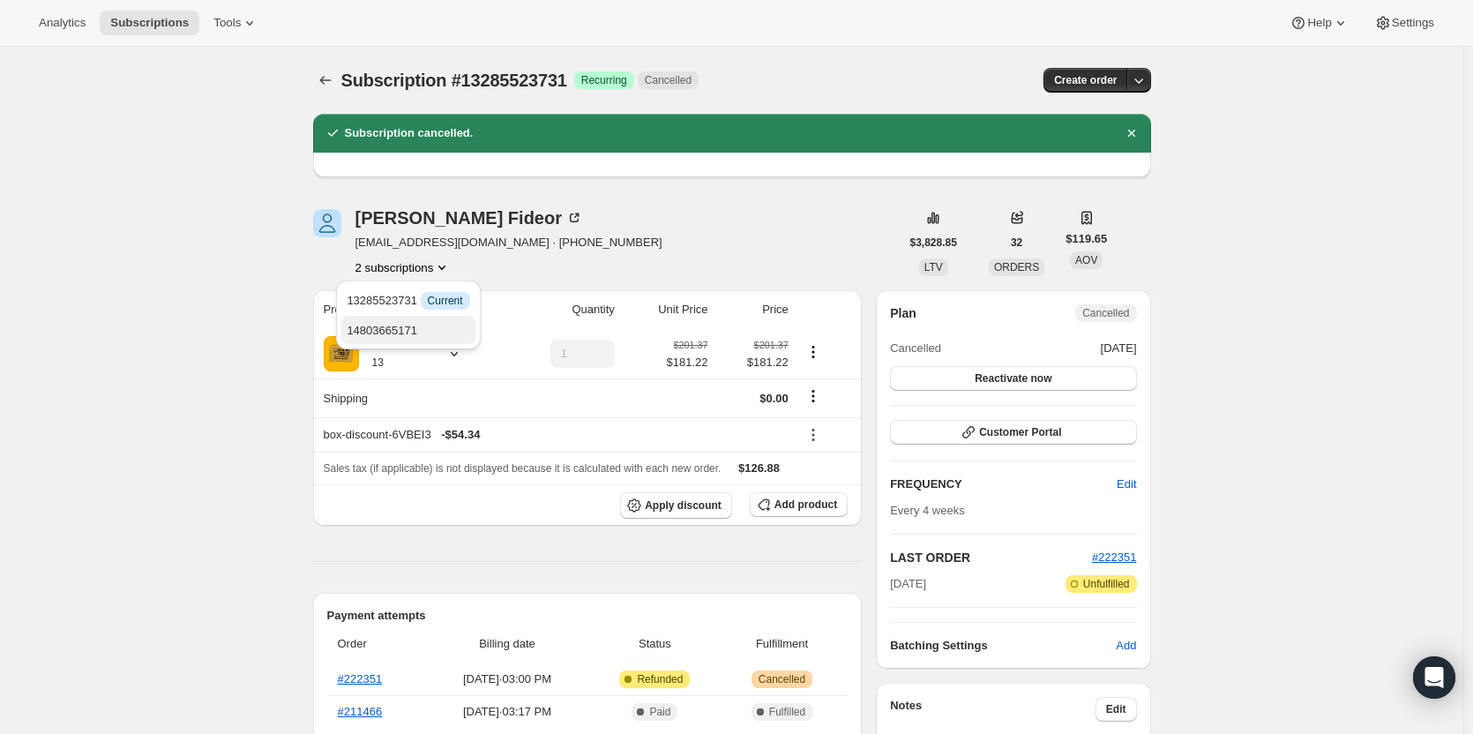
click at [390, 333] on span "14803665171" at bounding box center [382, 330] width 71 height 13
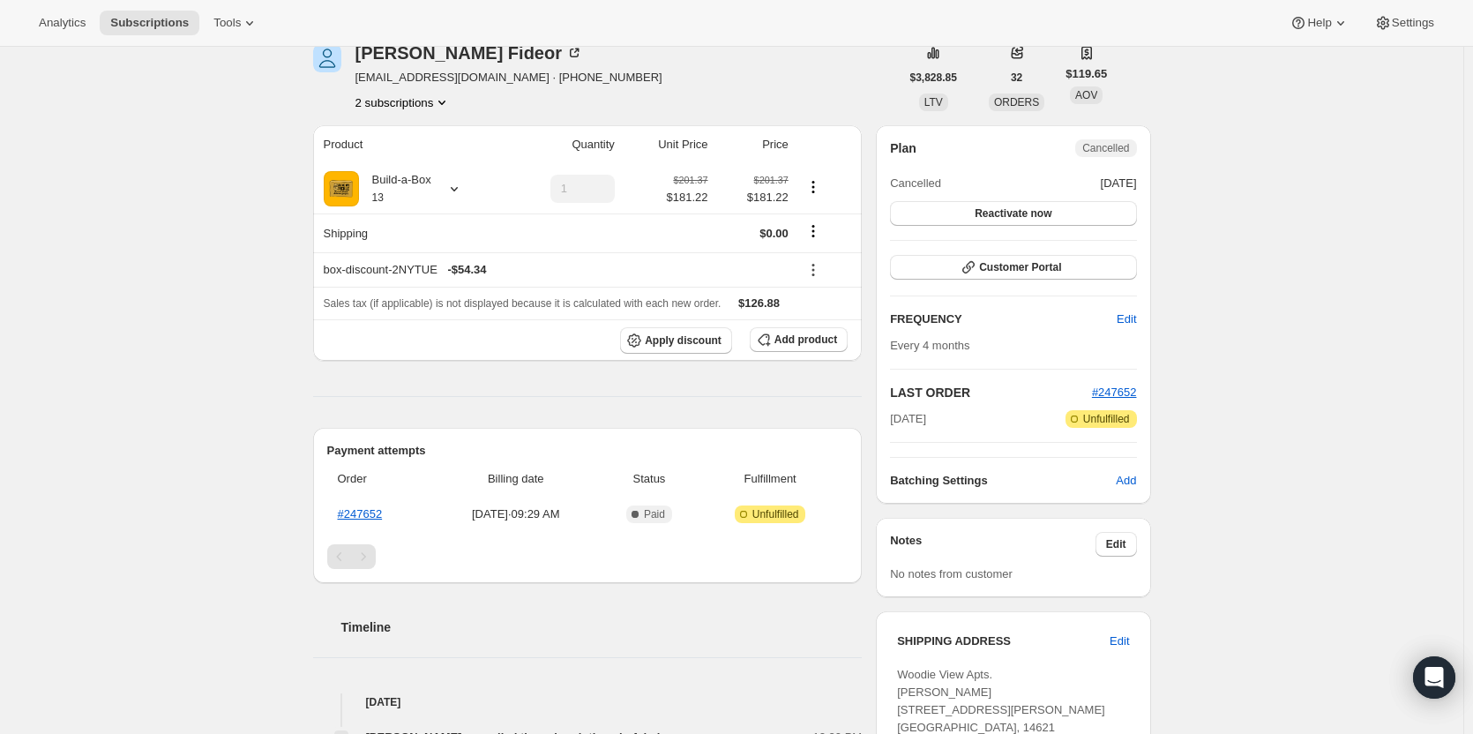
scroll to position [176, 0]
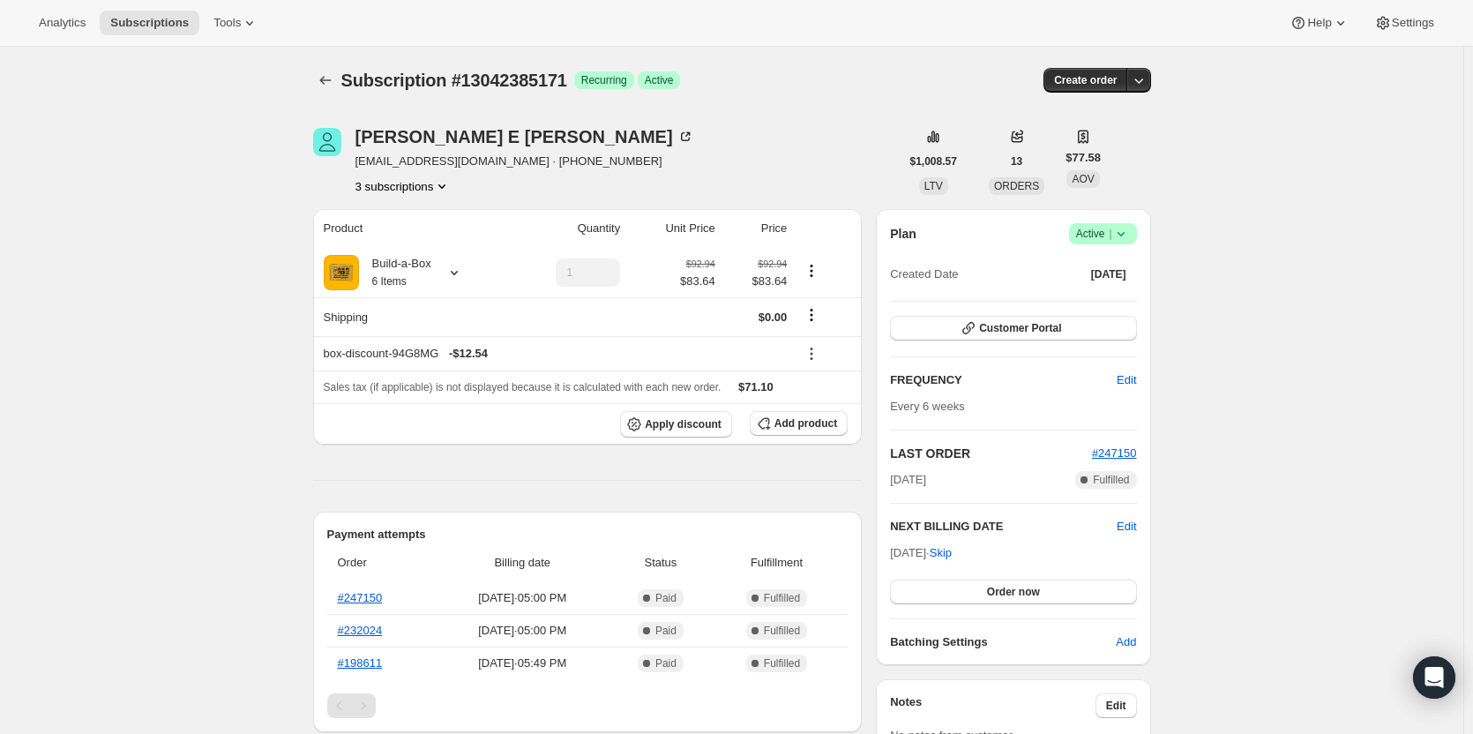
click at [422, 188] on button "3 subscriptions" at bounding box center [404, 186] width 96 height 18
click at [420, 223] on span "12800327955" at bounding box center [408, 220] width 123 height 18
click at [417, 274] on div "Build-a-Box 6 Items" at bounding box center [395, 272] width 72 height 35
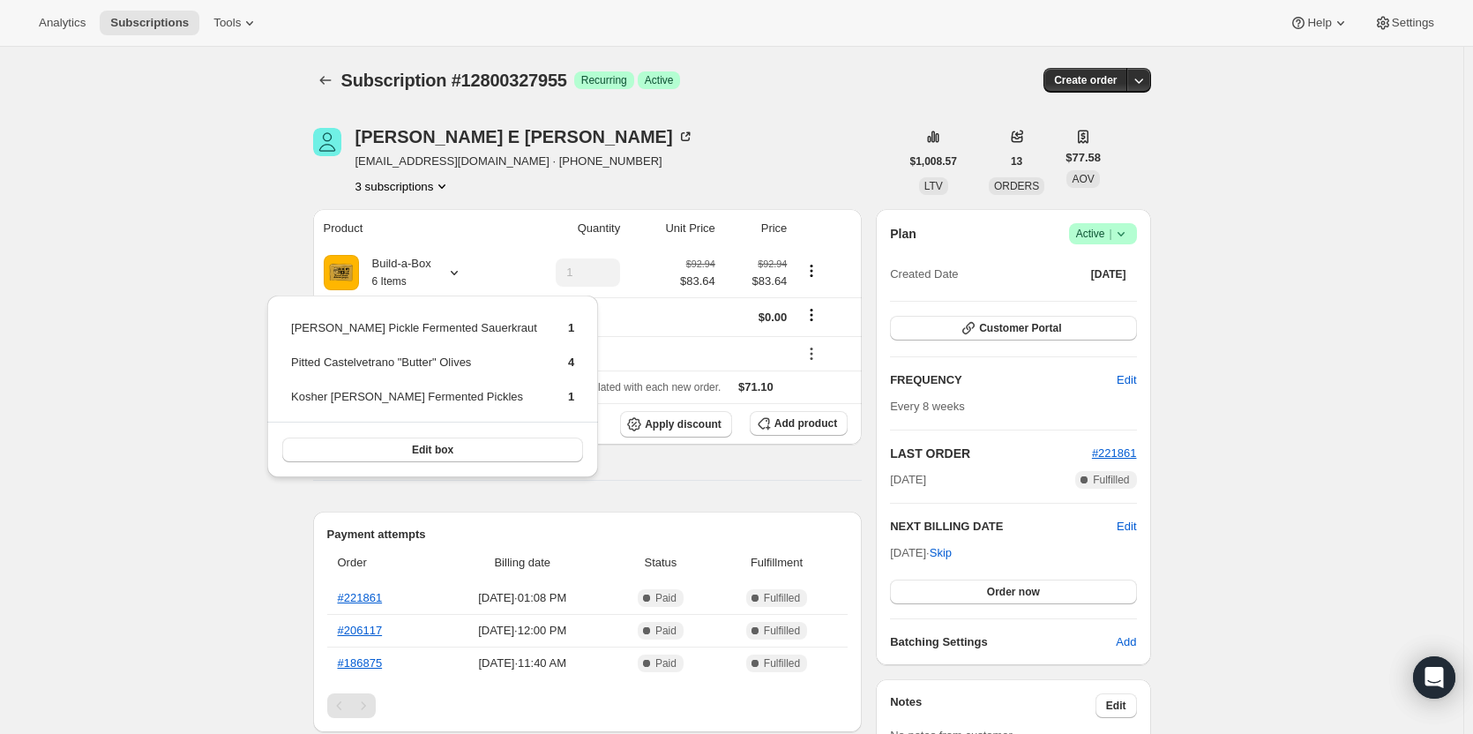
click at [1119, 243] on span "Success Active |" at bounding box center [1103, 233] width 68 height 21
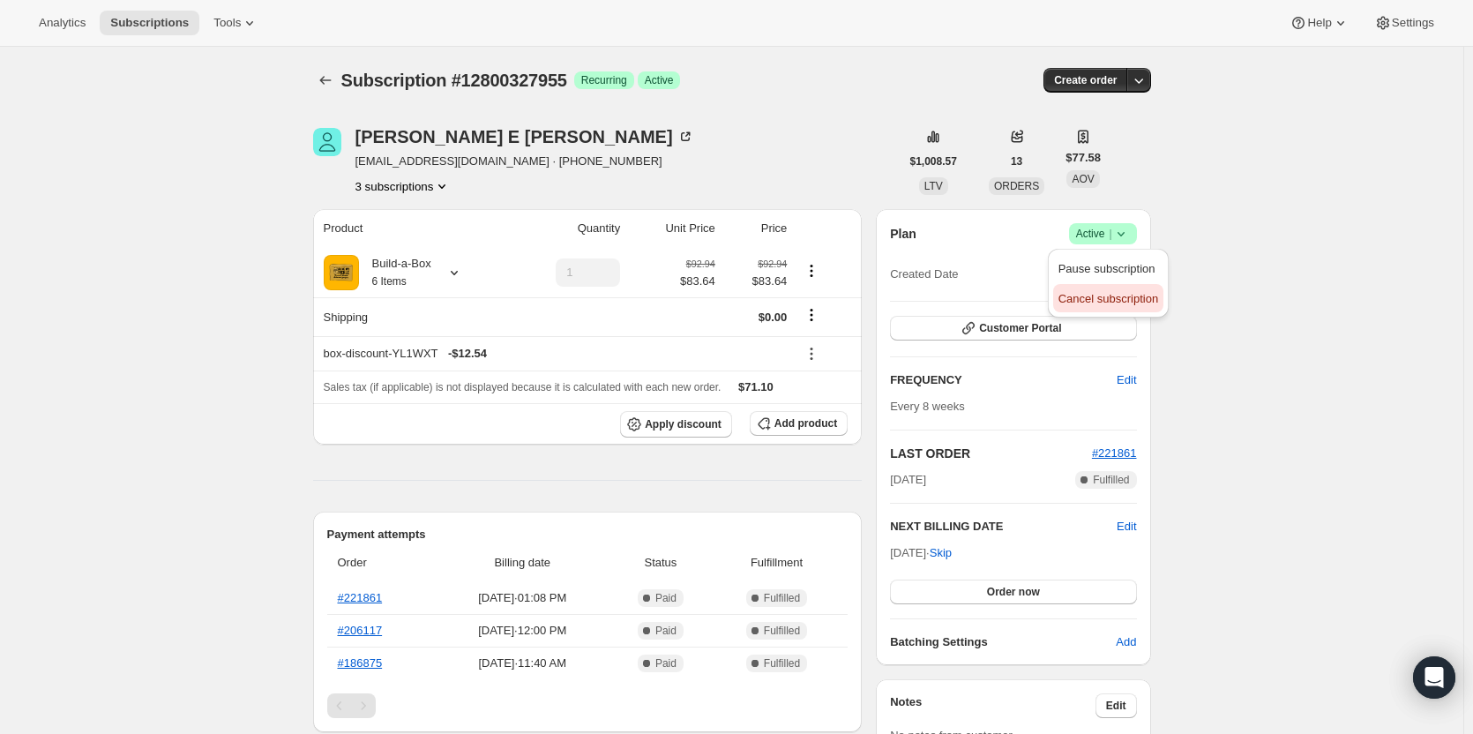
click at [1105, 296] on span "Cancel subscription" at bounding box center [1109, 298] width 100 height 13
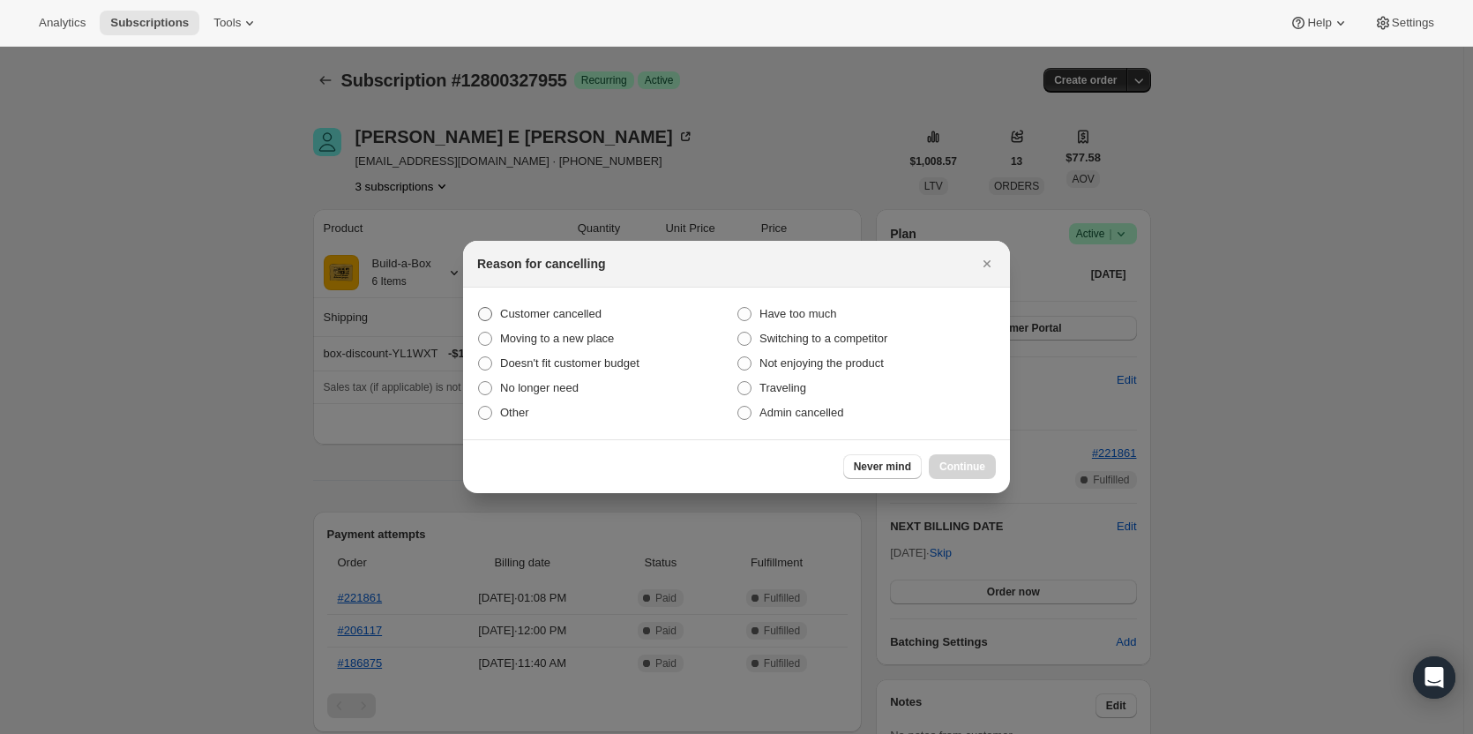
click at [543, 309] on span "Customer cancelled" at bounding box center [550, 313] width 101 height 13
click at [479, 308] on input "Customer cancelled" at bounding box center [478, 307] width 1 height 1
radio input "true"
click at [947, 473] on span "Continue" at bounding box center [963, 467] width 46 height 14
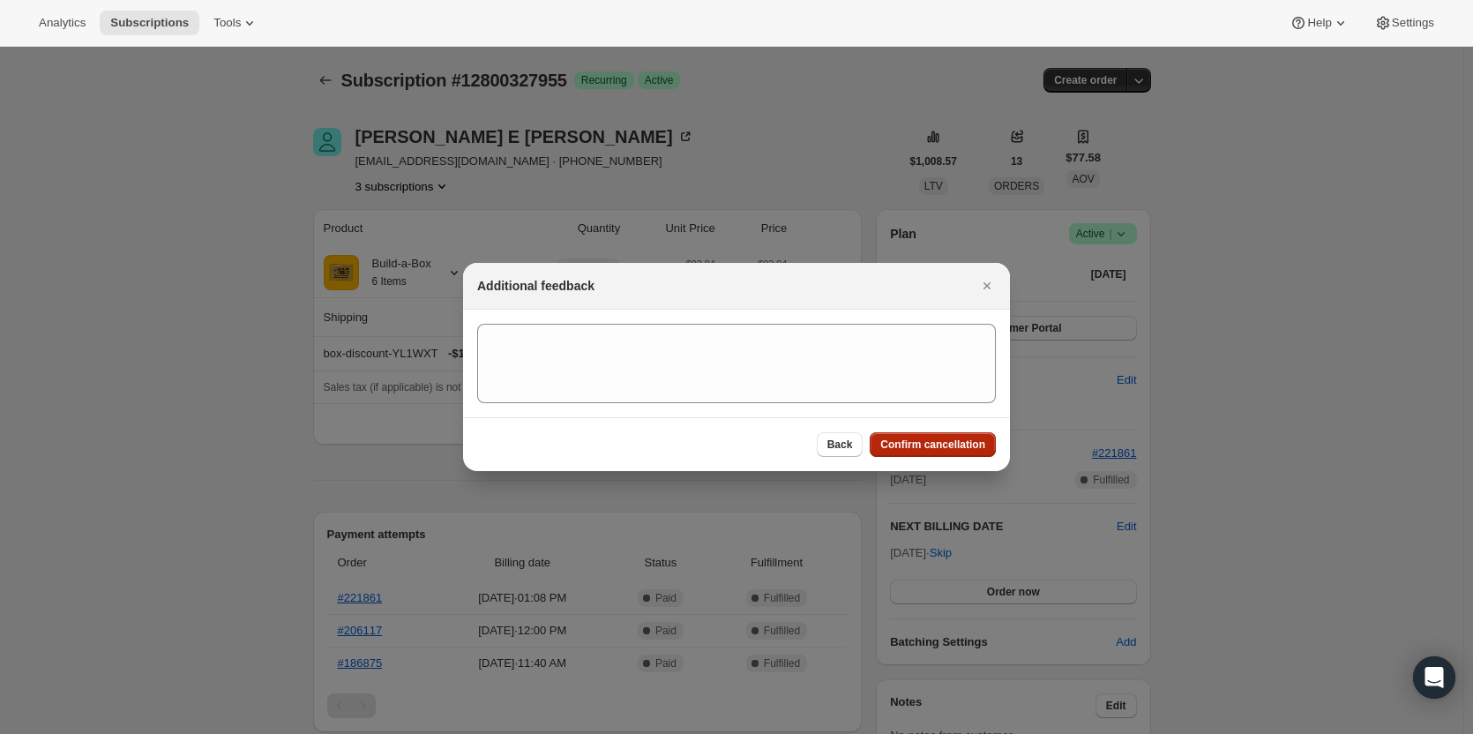
click at [948, 454] on button "Confirm cancellation" at bounding box center [933, 444] width 126 height 25
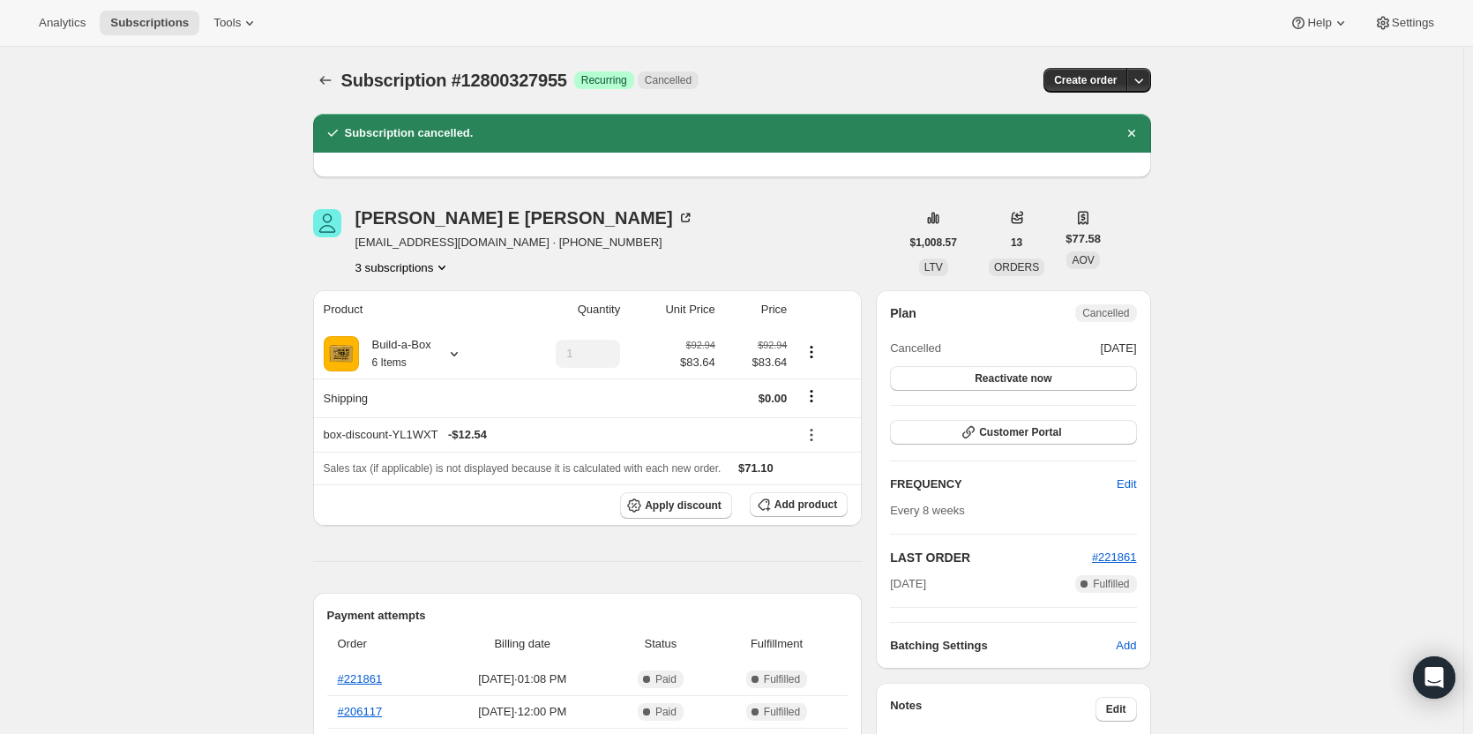
click at [390, 273] on button "3 subscriptions" at bounding box center [404, 267] width 96 height 18
click at [403, 326] on span "13042385171" at bounding box center [382, 330] width 71 height 13
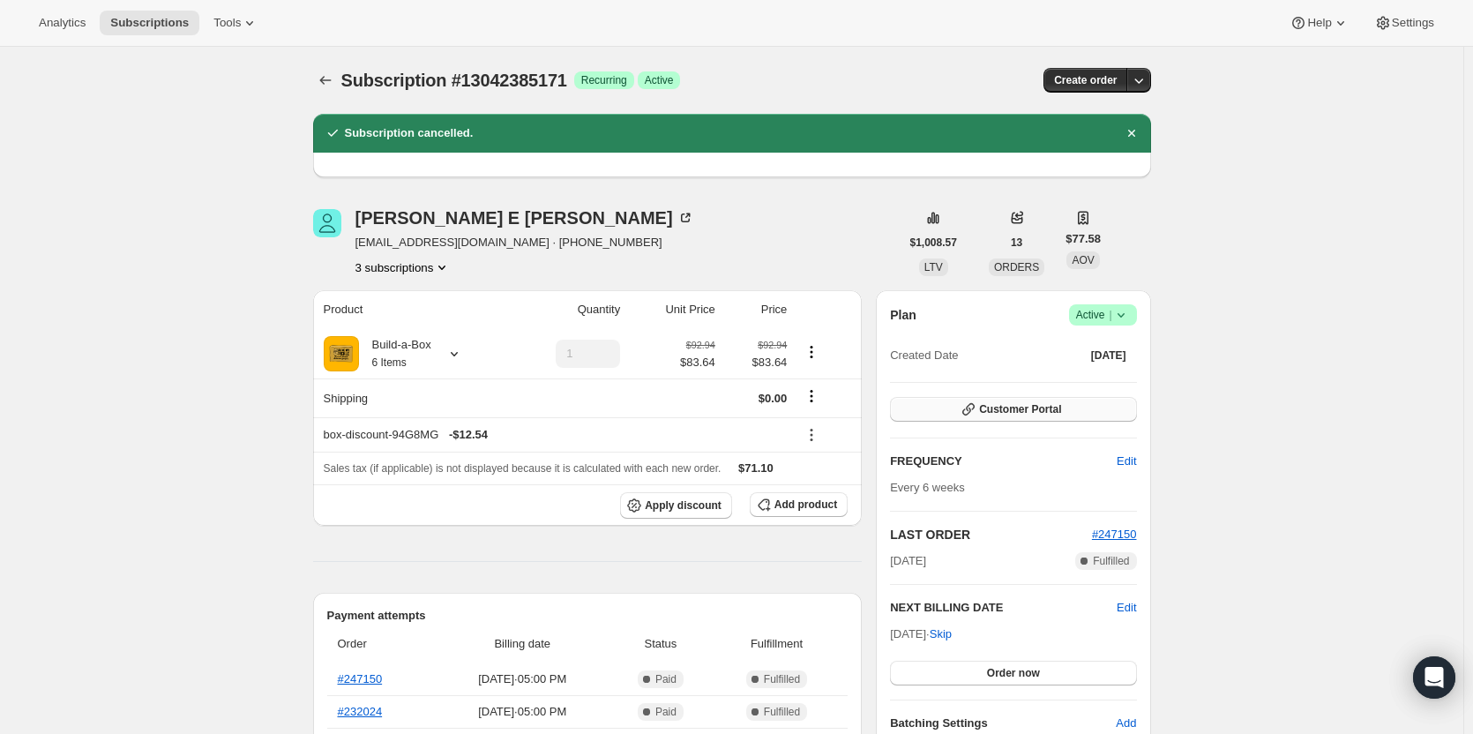
click at [1005, 403] on span "Customer Portal" at bounding box center [1020, 409] width 82 height 14
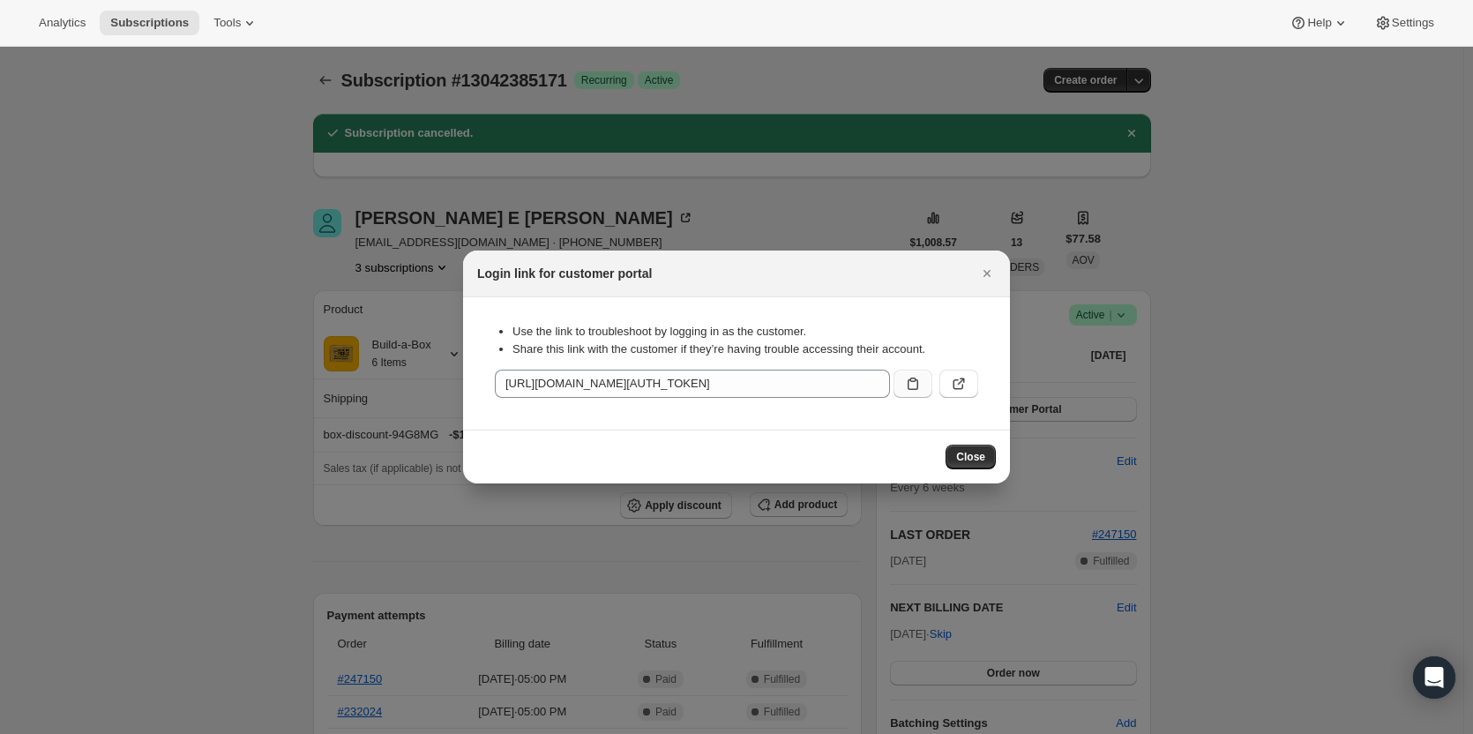
click at [909, 393] on button ":rl1:" at bounding box center [913, 384] width 39 height 28
